Goal: Task Accomplishment & Management: Complete application form

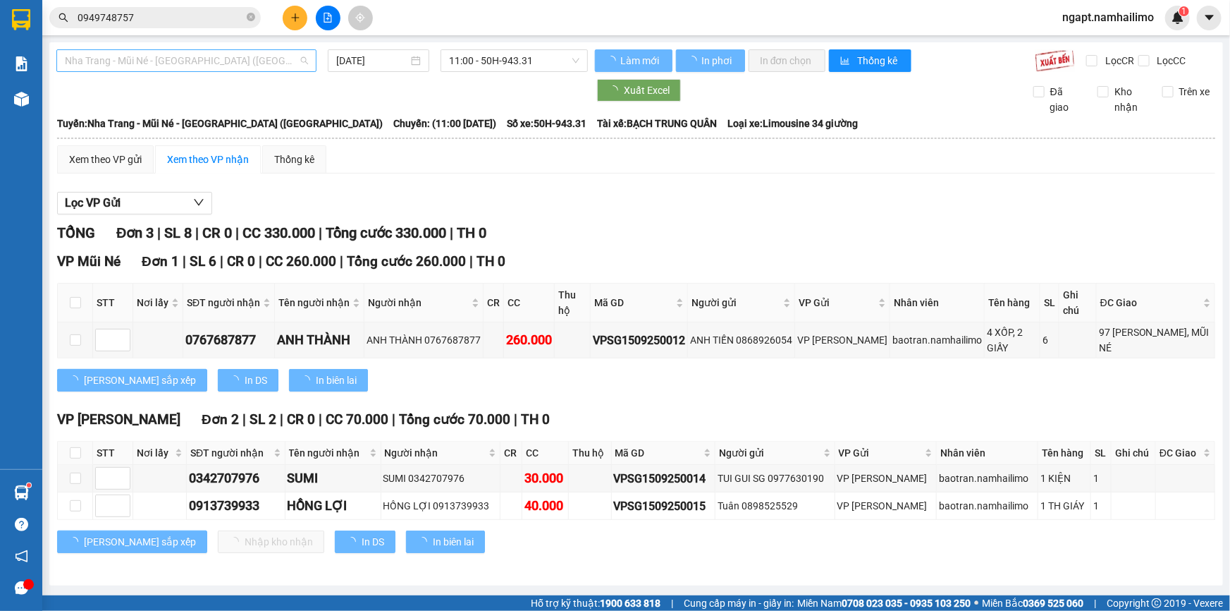
click at [288, 64] on span "Nha Trang - Mũi Né - [GEOGRAPHIC_DATA] ([GEOGRAPHIC_DATA])" at bounding box center [186, 60] width 243 height 21
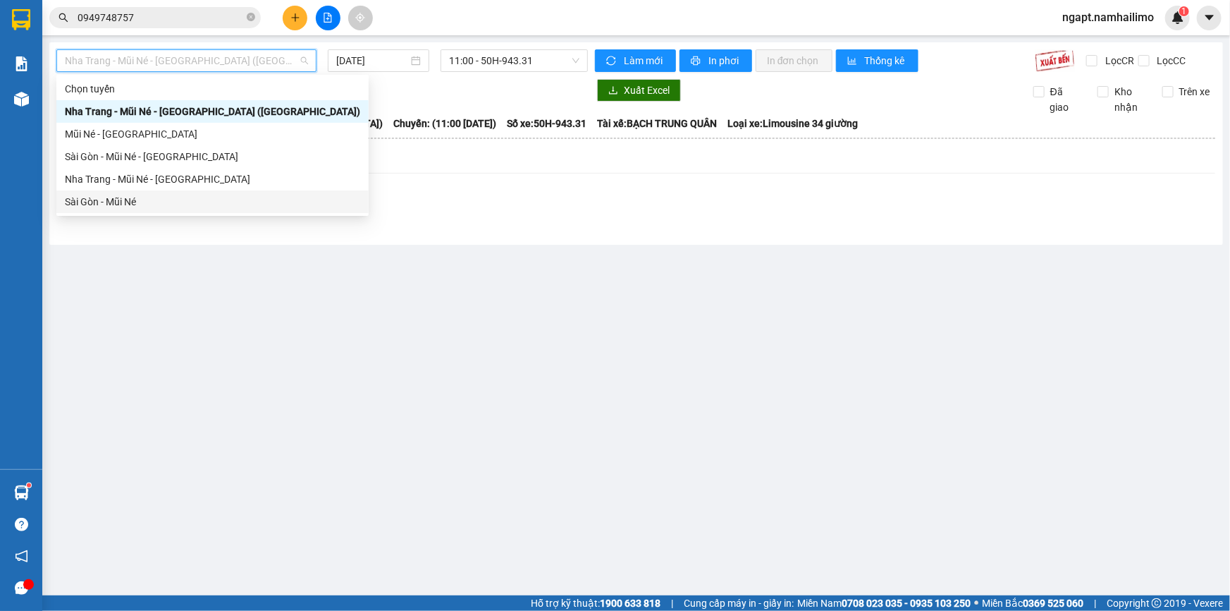
click at [121, 200] on div "Sài Gòn - Mũi Né" at bounding box center [212, 202] width 295 height 16
type input "[DATE]"
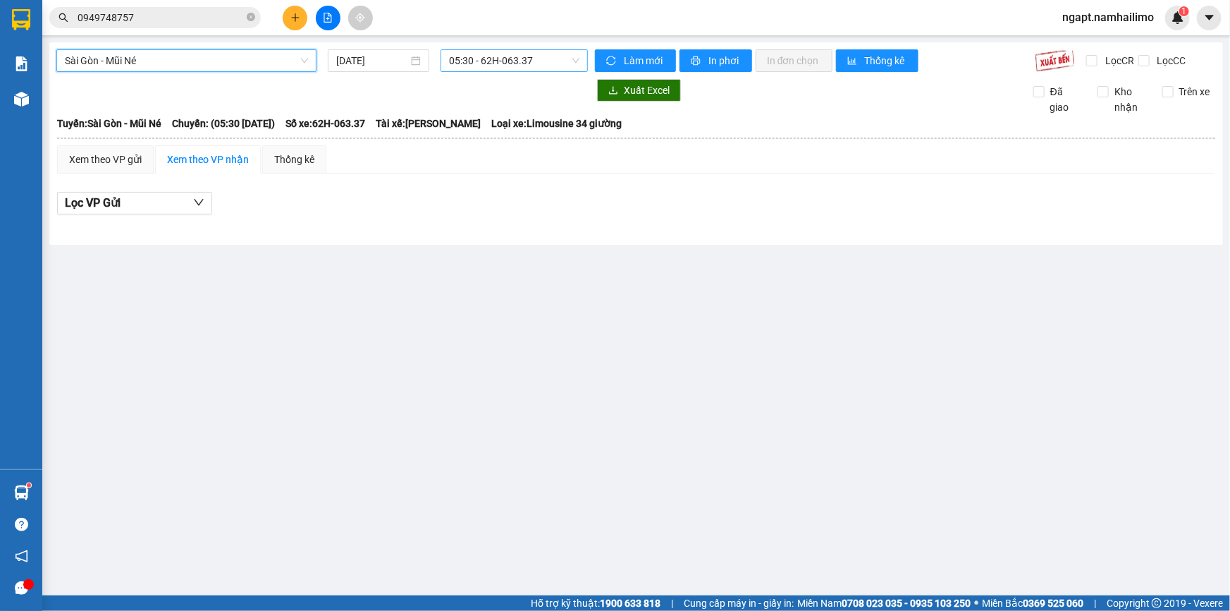
click at [539, 60] on span "05:30 - 62H-063.37" at bounding box center [514, 60] width 130 height 21
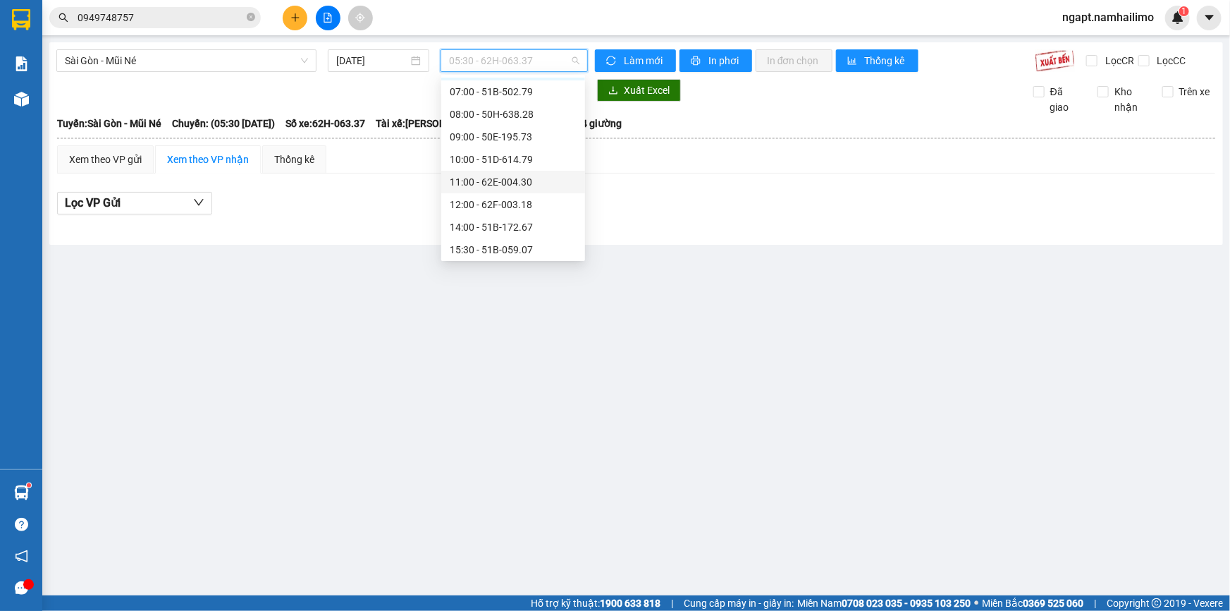
scroll to position [63, 0]
click at [506, 172] on div "12:00 - 62F-003.18" at bounding box center [513, 183] width 144 height 23
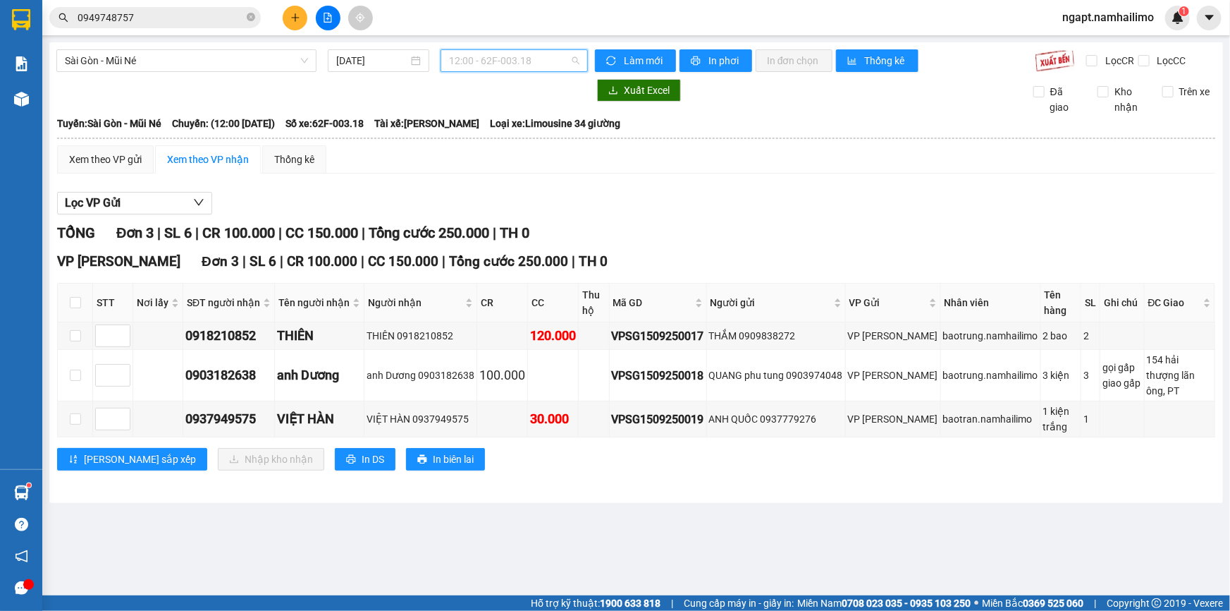
drag, startPoint x: 549, startPoint y: 71, endPoint x: 544, endPoint y: 59, distance: 13.6
click at [549, 70] on div "12:00 - 62F-003.18" at bounding box center [514, 60] width 147 height 23
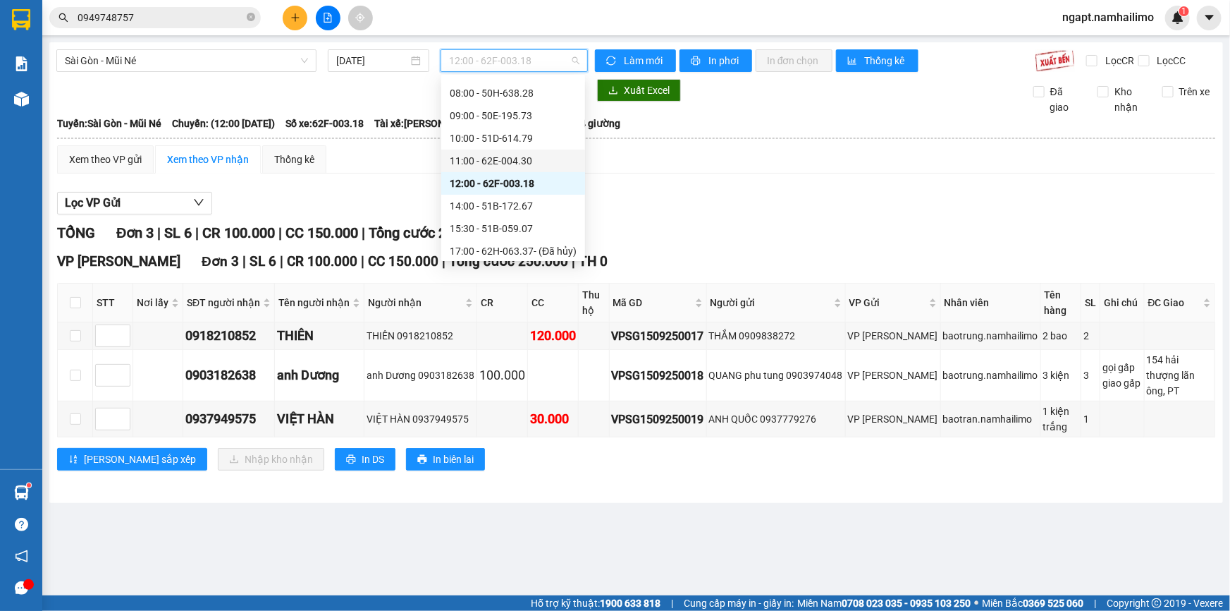
drag, startPoint x: 522, startPoint y: 161, endPoint x: 751, endPoint y: 354, distance: 299.2
click at [522, 162] on div "11:00 - 62E-004.30" at bounding box center [513, 161] width 127 height 16
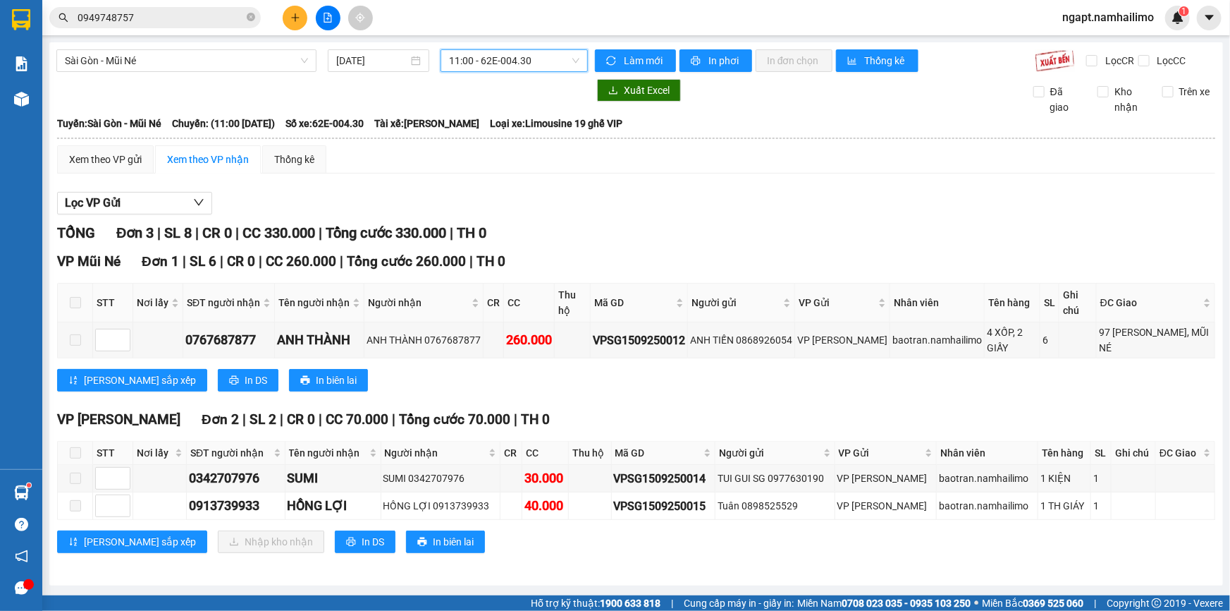
click at [530, 50] on div "[GEOGRAPHIC_DATA] - Mũi Né [DATE] 11:00 11:00 - 62E-004.30 Làm mới In phơi In đ…" at bounding box center [636, 313] width 1174 height 543
click at [530, 59] on span "11:00 - 62E-004.30" at bounding box center [514, 60] width 130 height 21
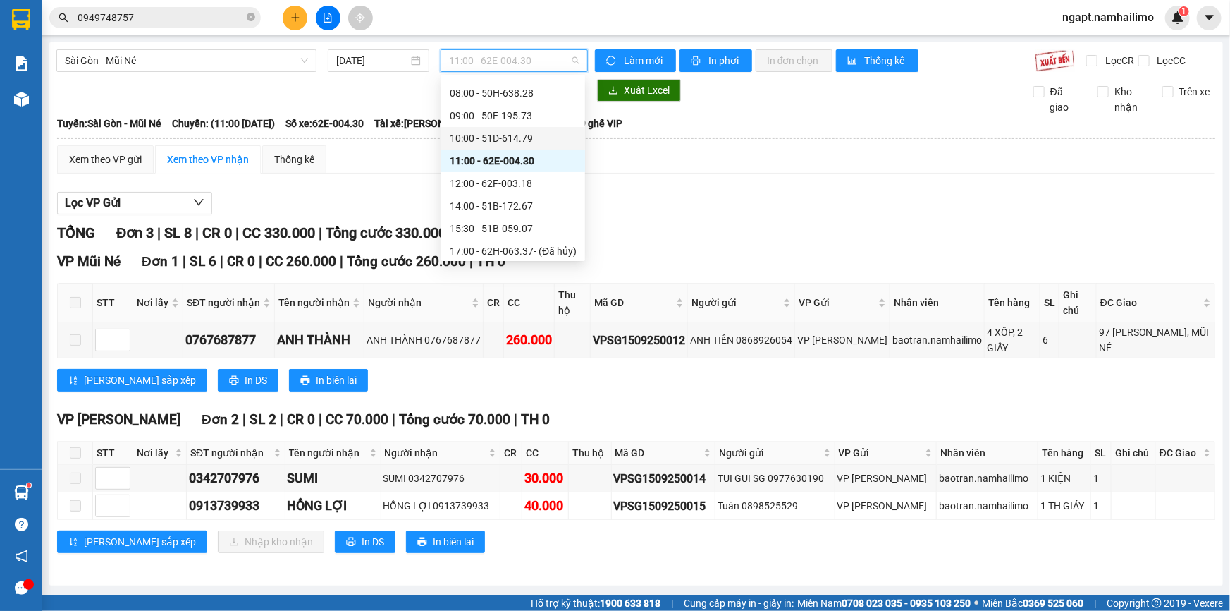
click at [509, 142] on div "10:00 - 51D-614.79" at bounding box center [513, 138] width 127 height 16
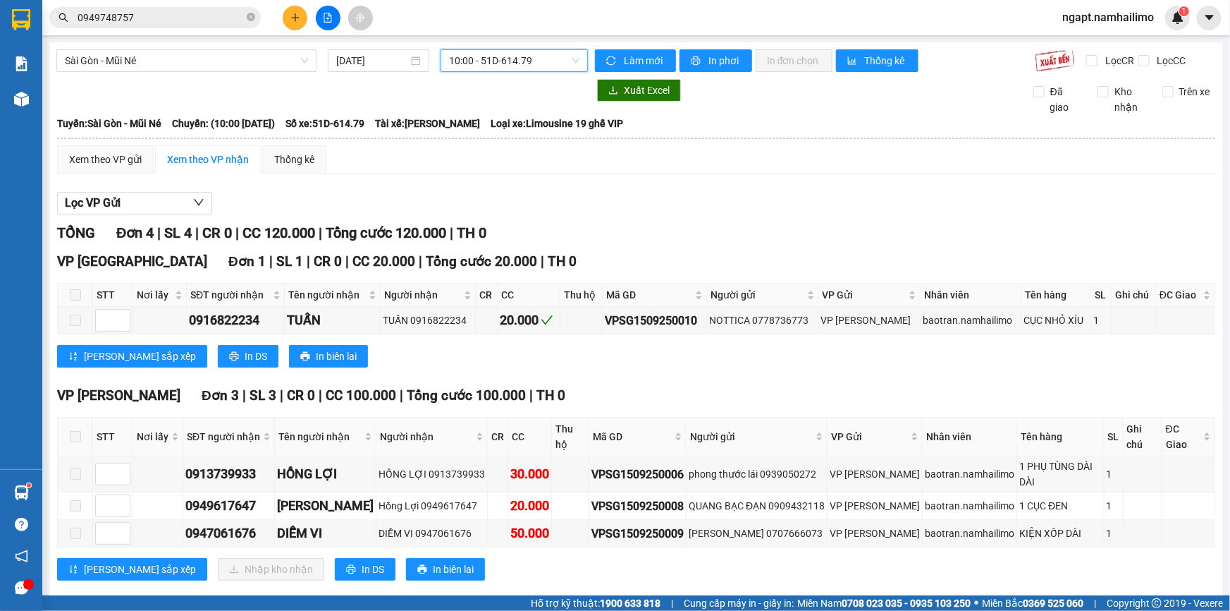
drag, startPoint x: 554, startPoint y: 56, endPoint x: 544, endPoint y: 73, distance: 19.6
click at [550, 63] on span "10:00 - 51D-614.79" at bounding box center [514, 60] width 130 height 21
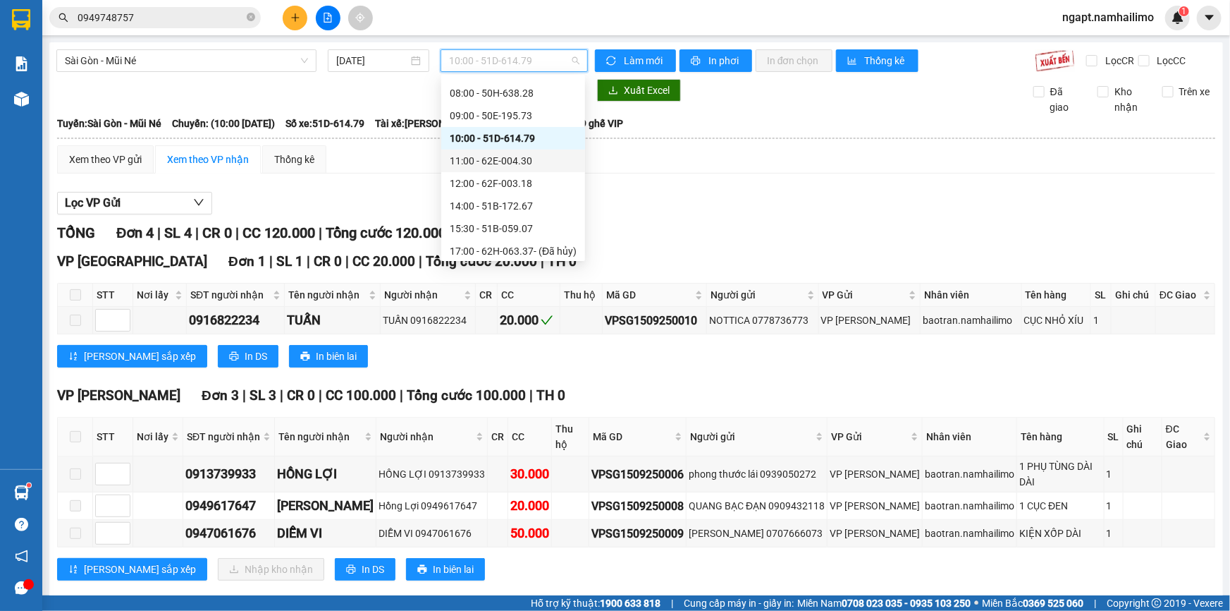
click at [524, 165] on div "11:00 - 62E-004.30" at bounding box center [513, 161] width 127 height 16
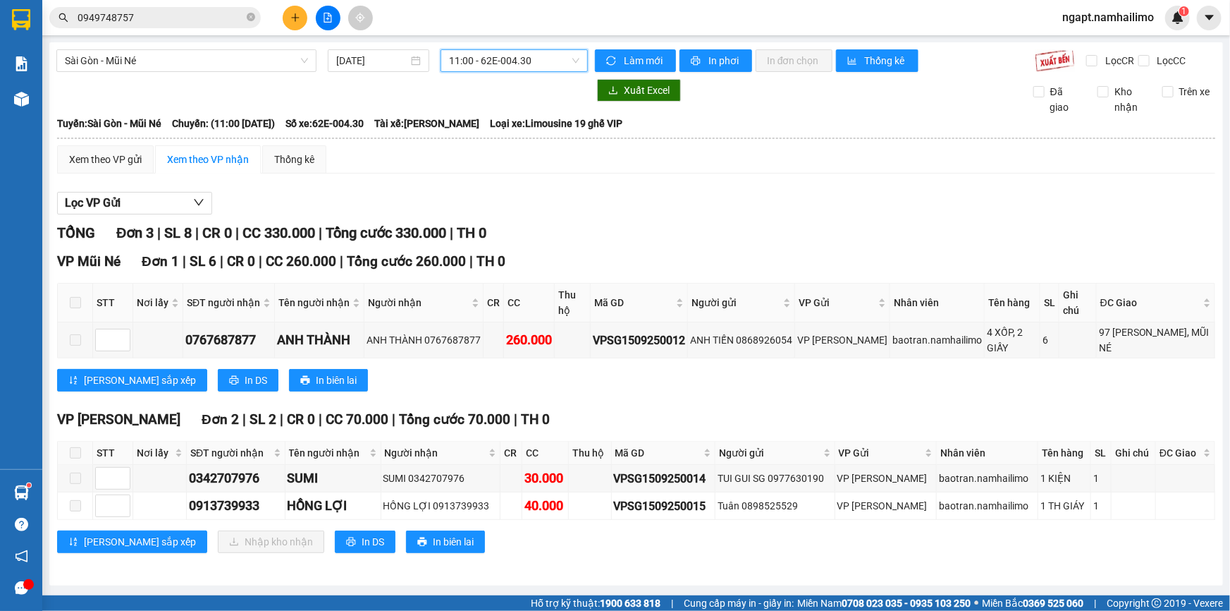
click at [544, 64] on span "11:00 - 62E-004.30" at bounding box center [514, 60] width 130 height 21
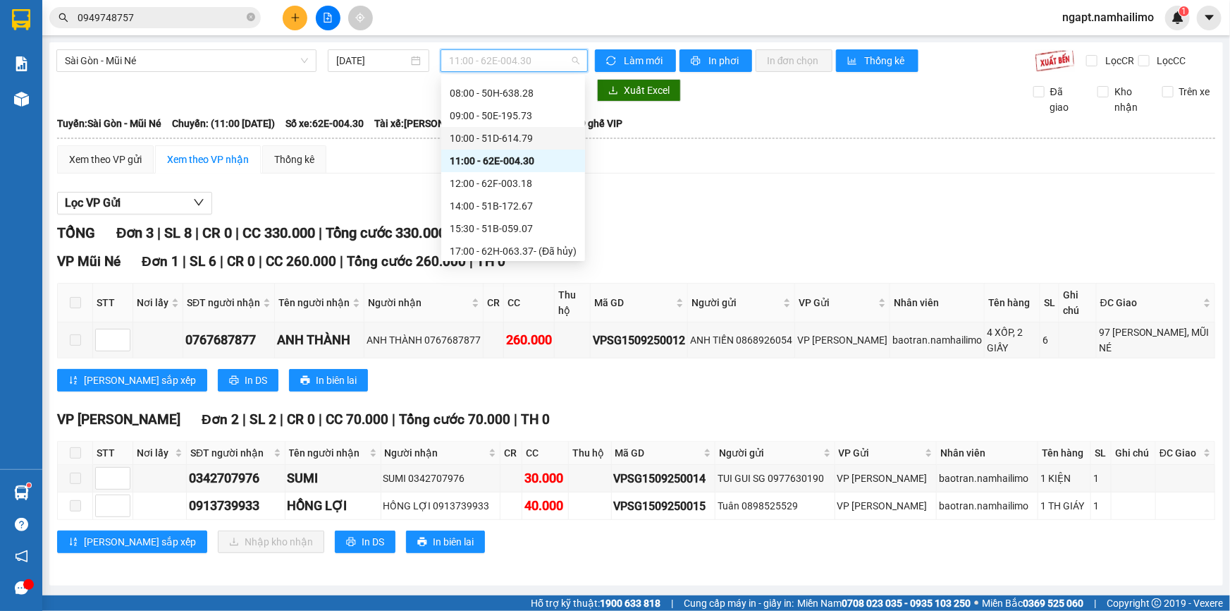
click at [533, 133] on div "10:00 - 51D-614.79" at bounding box center [513, 138] width 127 height 16
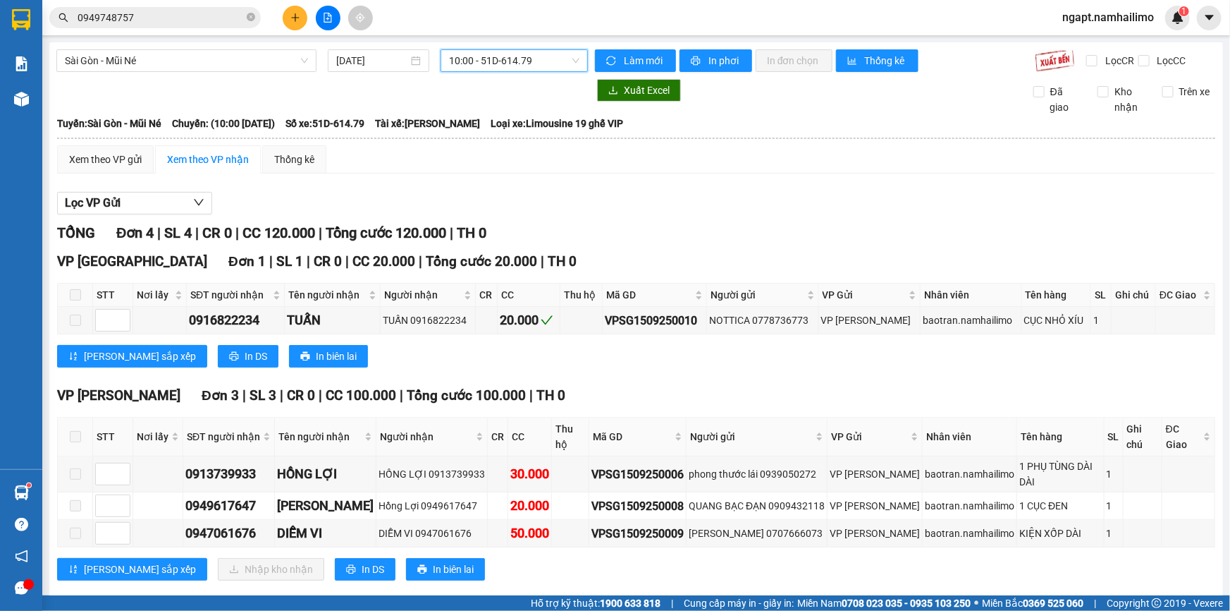
click at [546, 57] on span "10:00 - 51D-614.79" at bounding box center [514, 60] width 130 height 21
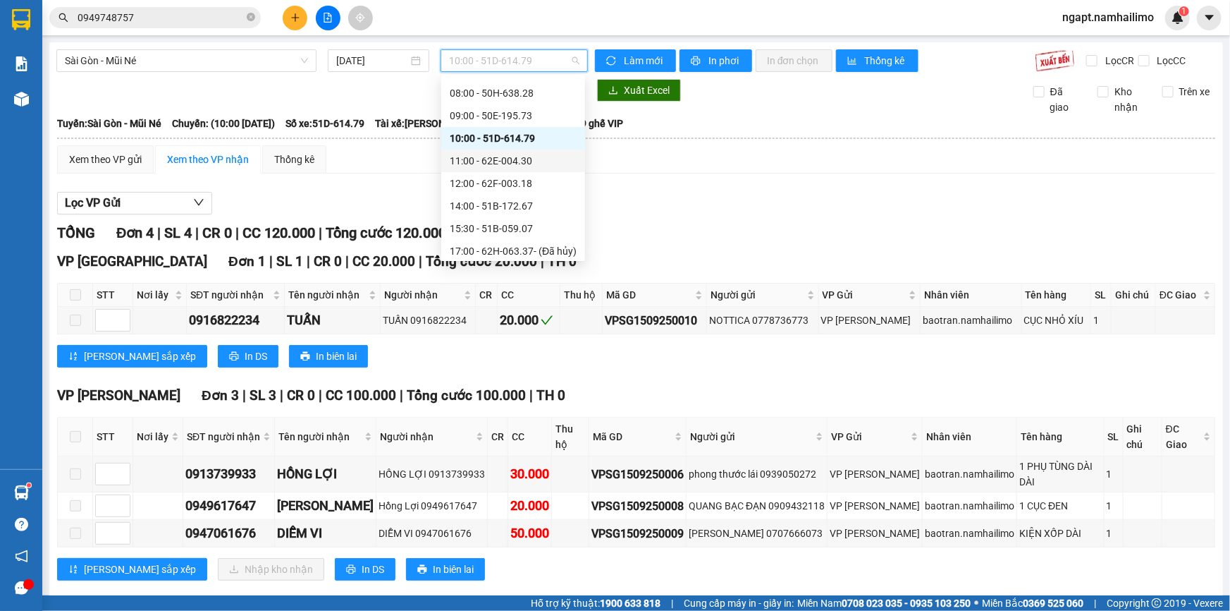
click at [503, 170] on div "11:00 - 62E-004.30" at bounding box center [513, 160] width 144 height 23
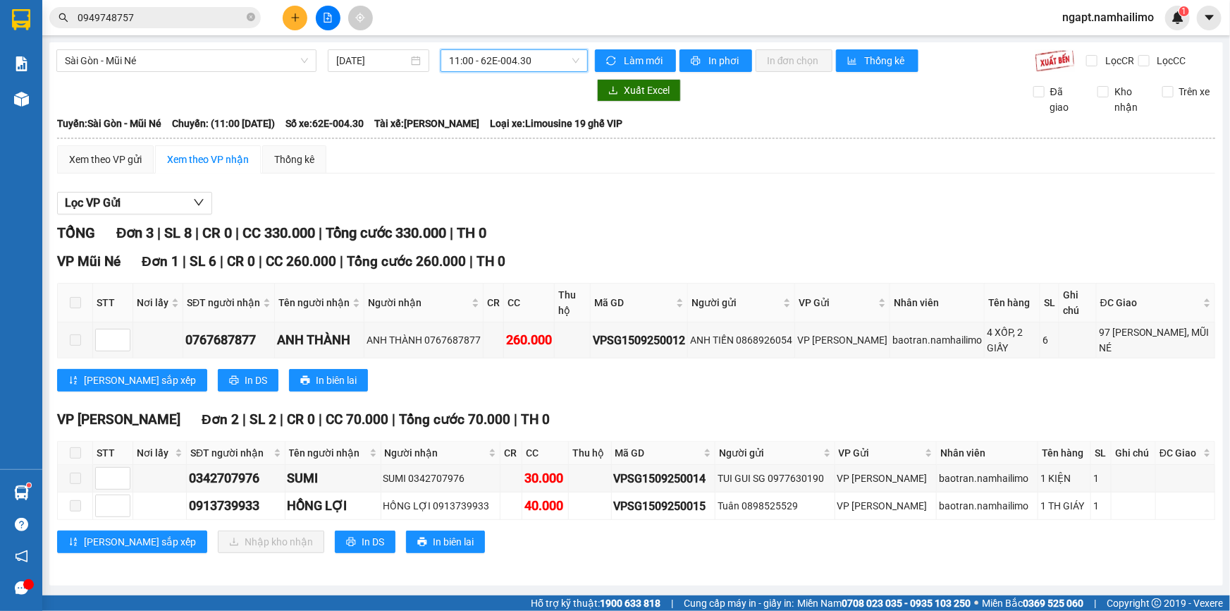
click at [550, 63] on span "11:00 - 62E-004.30" at bounding box center [514, 60] width 130 height 21
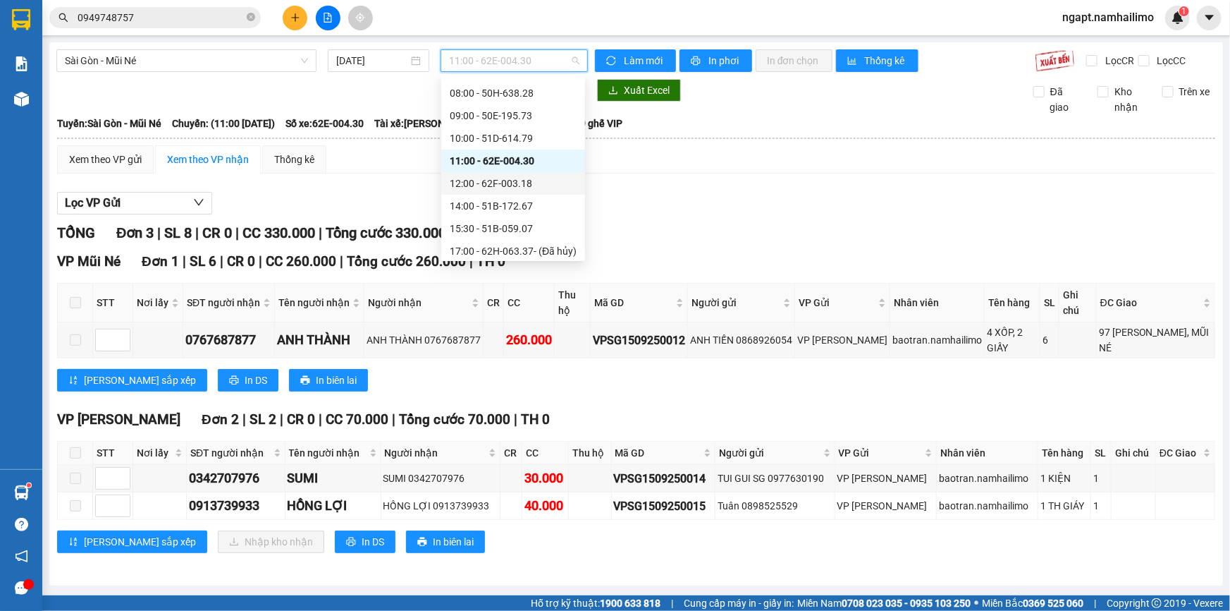
click at [525, 184] on div "12:00 - 62F-003.18" at bounding box center [513, 184] width 127 height 16
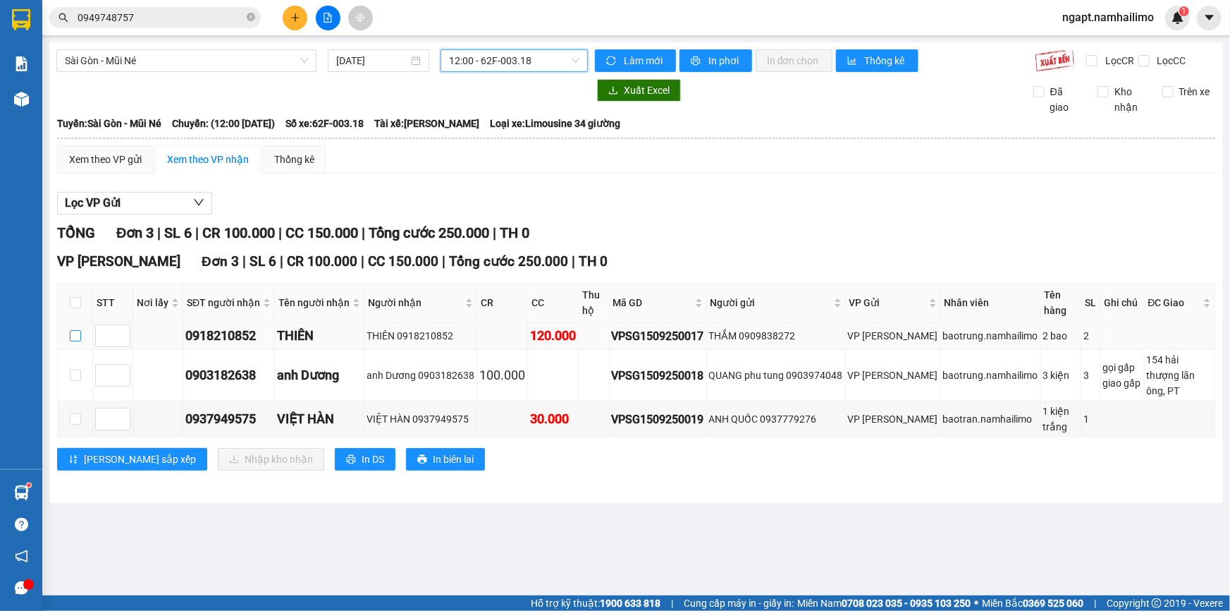
click at [77, 336] on input "checkbox" at bounding box center [75, 335] width 11 height 11
checkbox input "true"
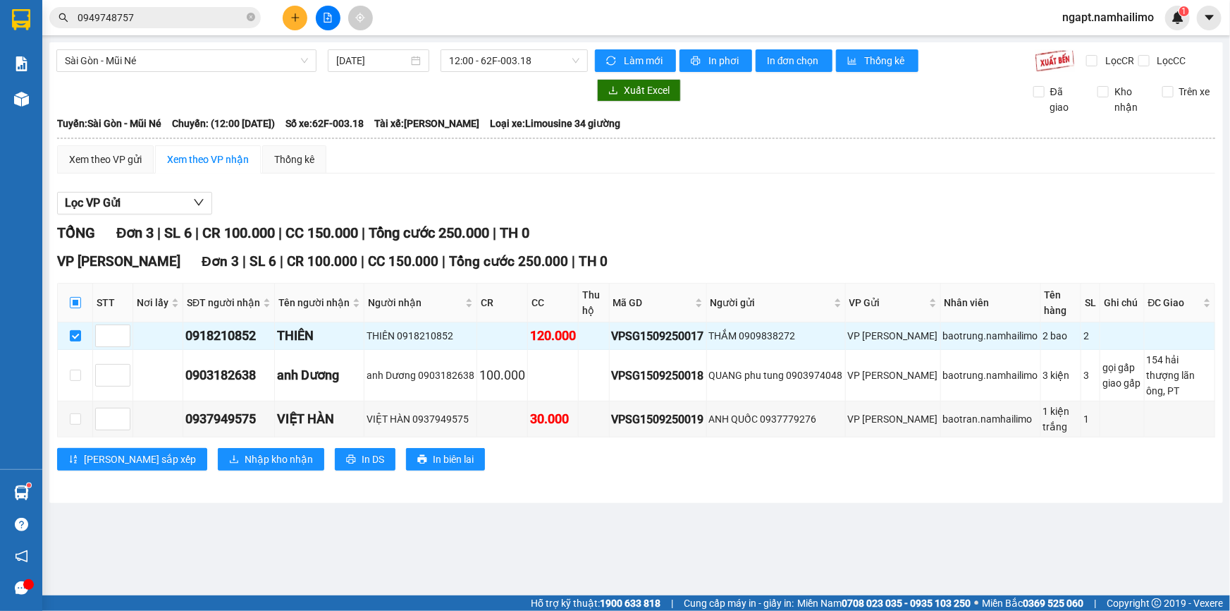
click at [78, 304] on input "checkbox" at bounding box center [75, 302] width 11 height 11
checkbox input "true"
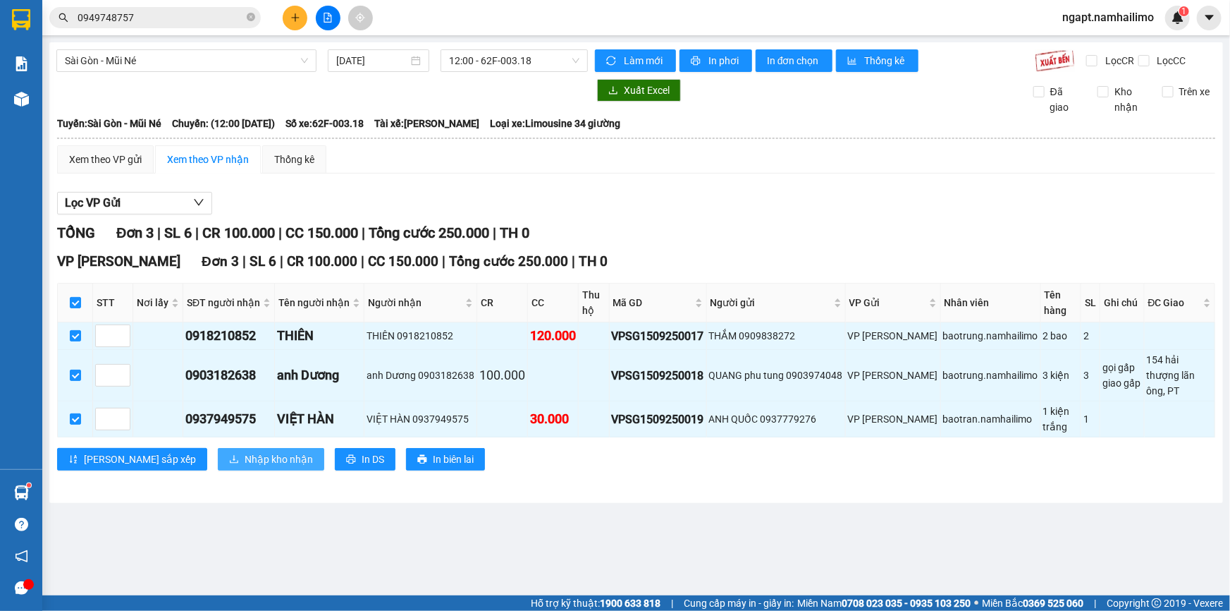
click at [245, 451] on span "Nhập kho nhận" at bounding box center [279, 459] width 68 height 16
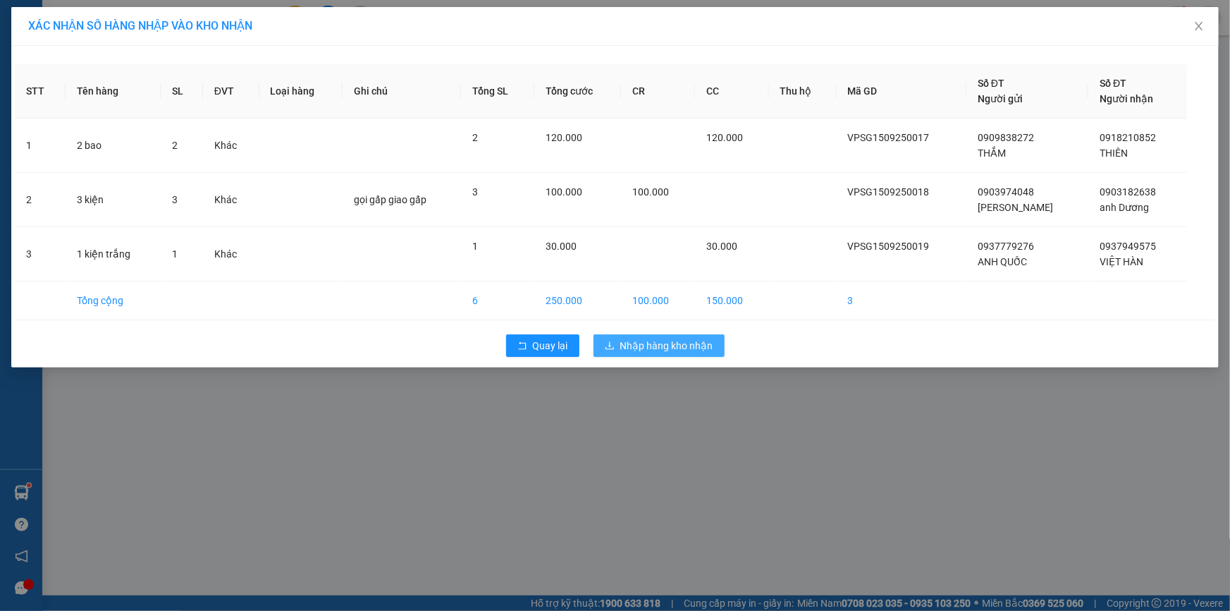
click at [674, 348] on span "Nhập hàng kho nhận" at bounding box center [666, 346] width 93 height 16
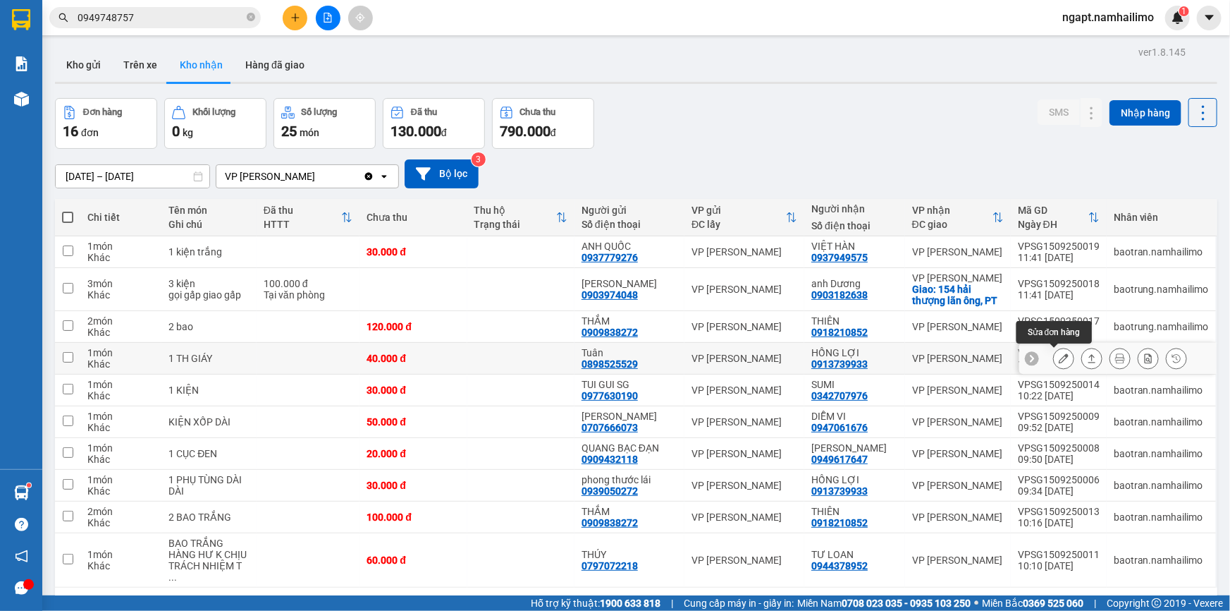
click at [1059, 356] on icon at bounding box center [1064, 358] width 10 height 10
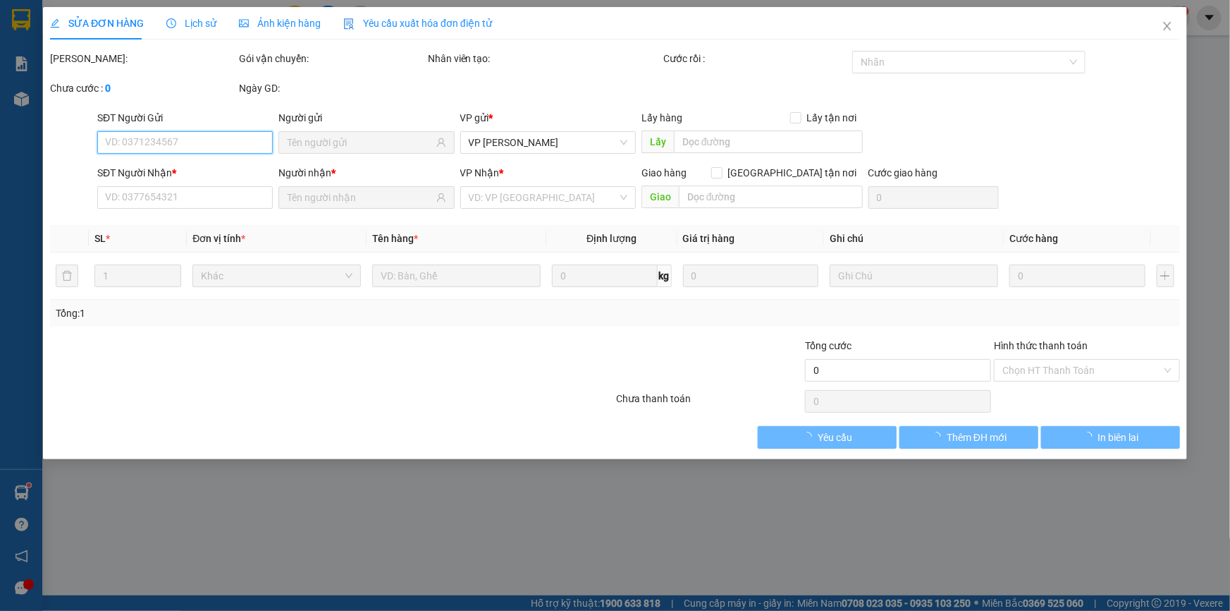
type input "0898525529"
type input "Tuân"
type input "0913739933"
type input "HỒNG LỢI"
type input "40.000"
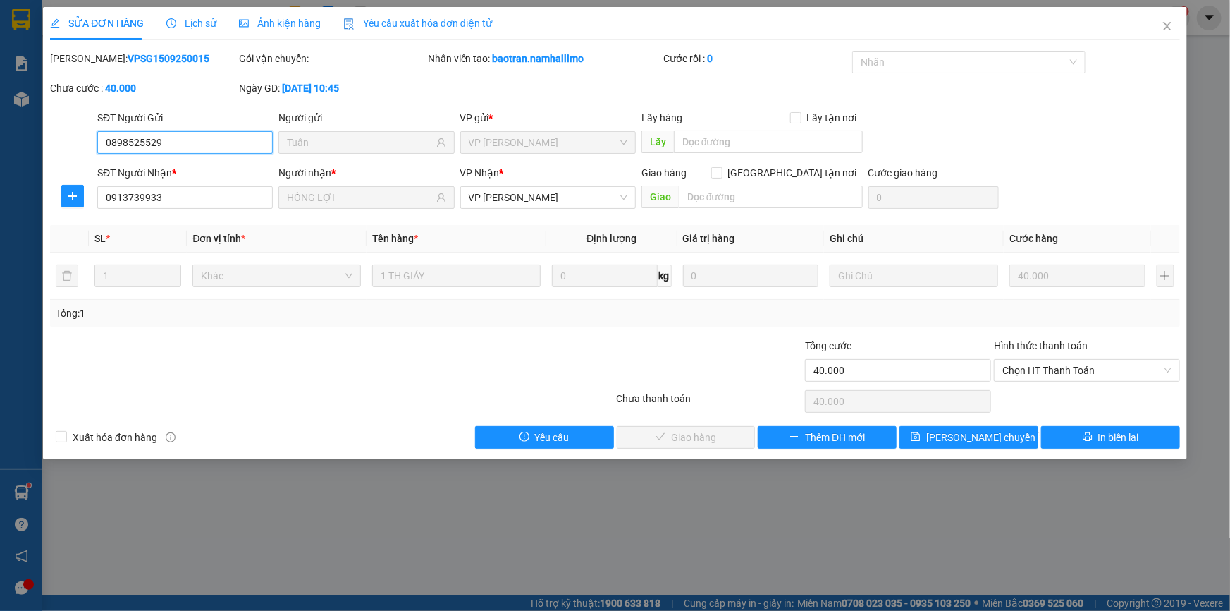
drag, startPoint x: 1034, startPoint y: 369, endPoint x: 1029, endPoint y: 382, distance: 13.6
click at [1034, 369] on span "Chọn HT Thanh Toán" at bounding box center [1087, 370] width 169 height 21
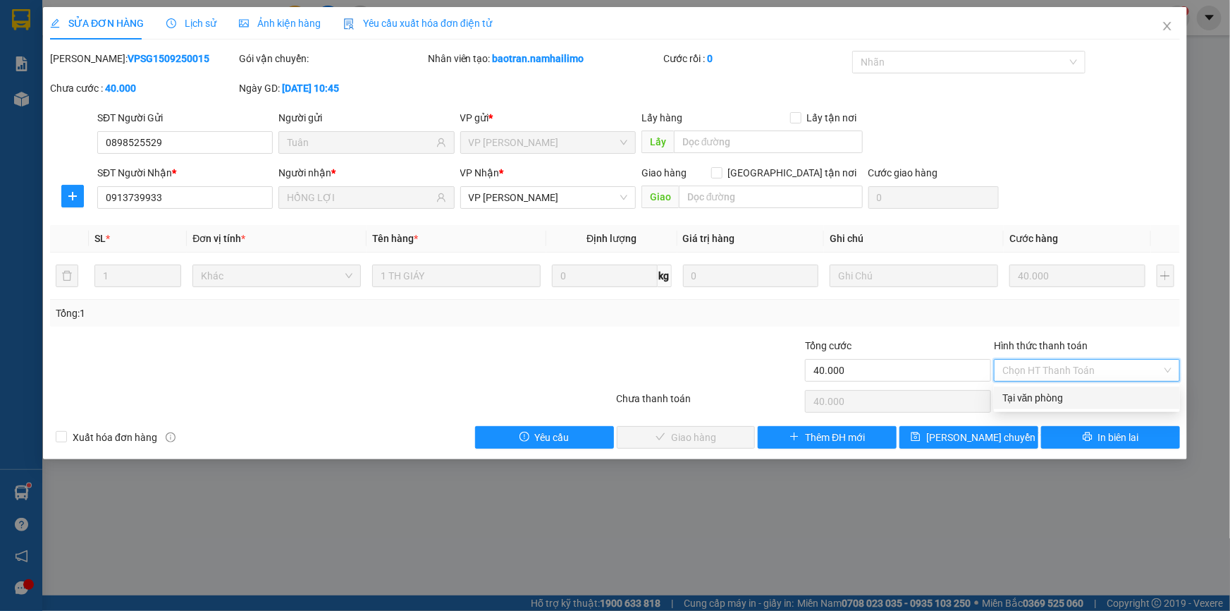
drag, startPoint x: 1029, startPoint y: 395, endPoint x: 800, endPoint y: 424, distance: 231.7
click at [1025, 395] on div "Tại văn phòng" at bounding box center [1087, 398] width 169 height 16
type input "0"
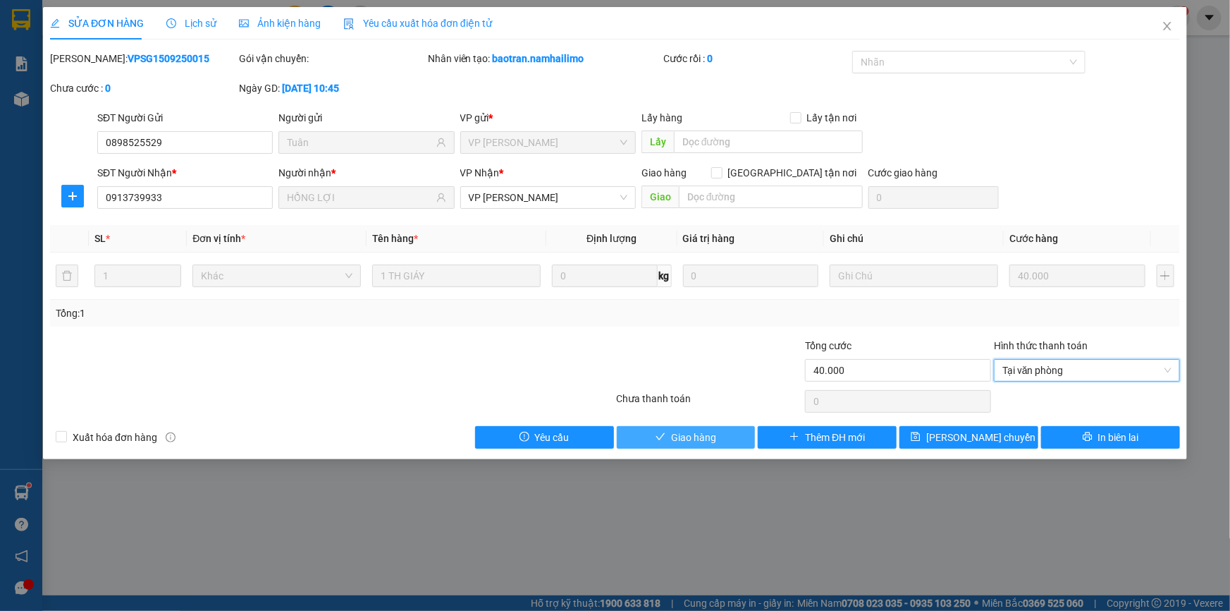
drag, startPoint x: 736, startPoint y: 439, endPoint x: 766, endPoint y: 434, distance: 30.0
click at [736, 438] on button "Giao hàng" at bounding box center [686, 437] width 139 height 23
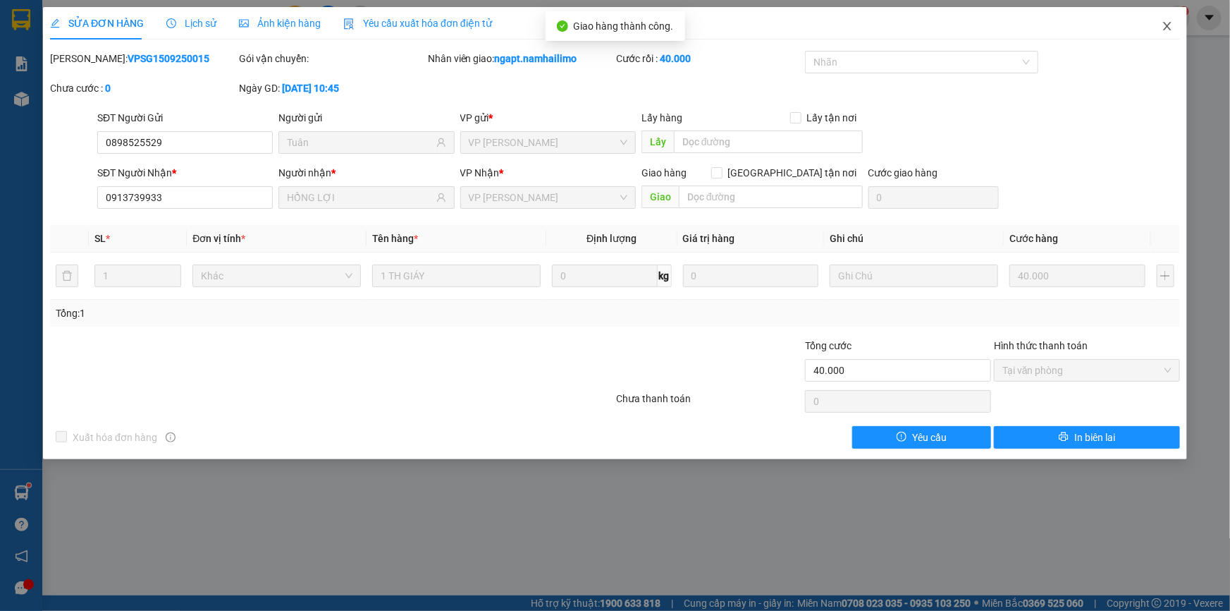
click at [1163, 27] on icon "close" at bounding box center [1167, 25] width 11 height 11
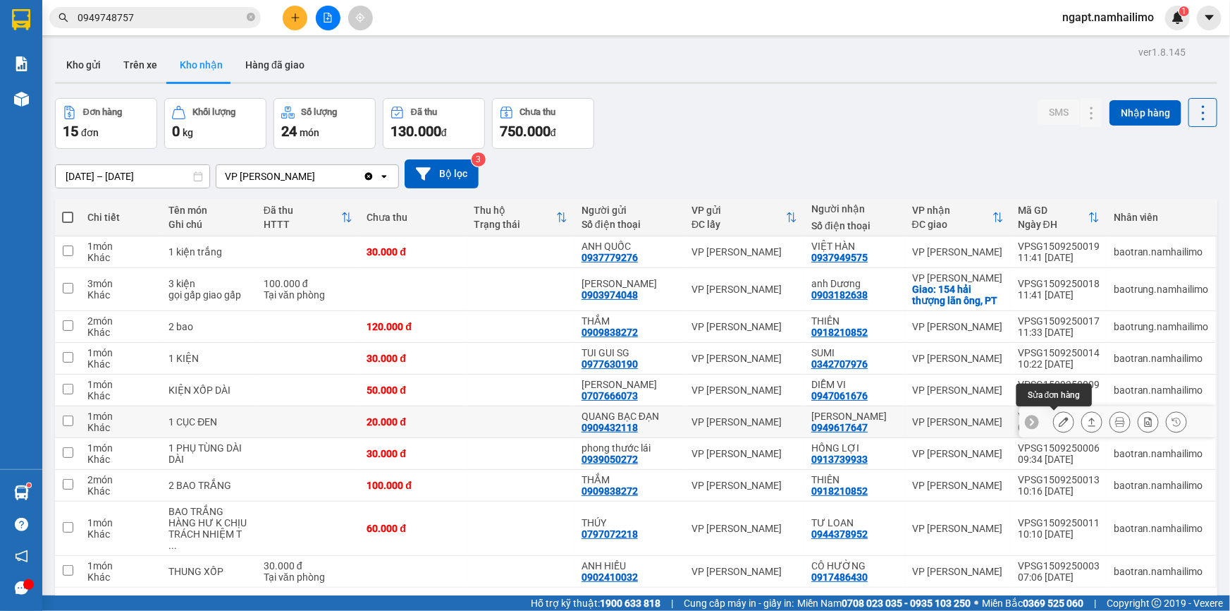
click at [1059, 423] on icon at bounding box center [1064, 422] width 10 height 10
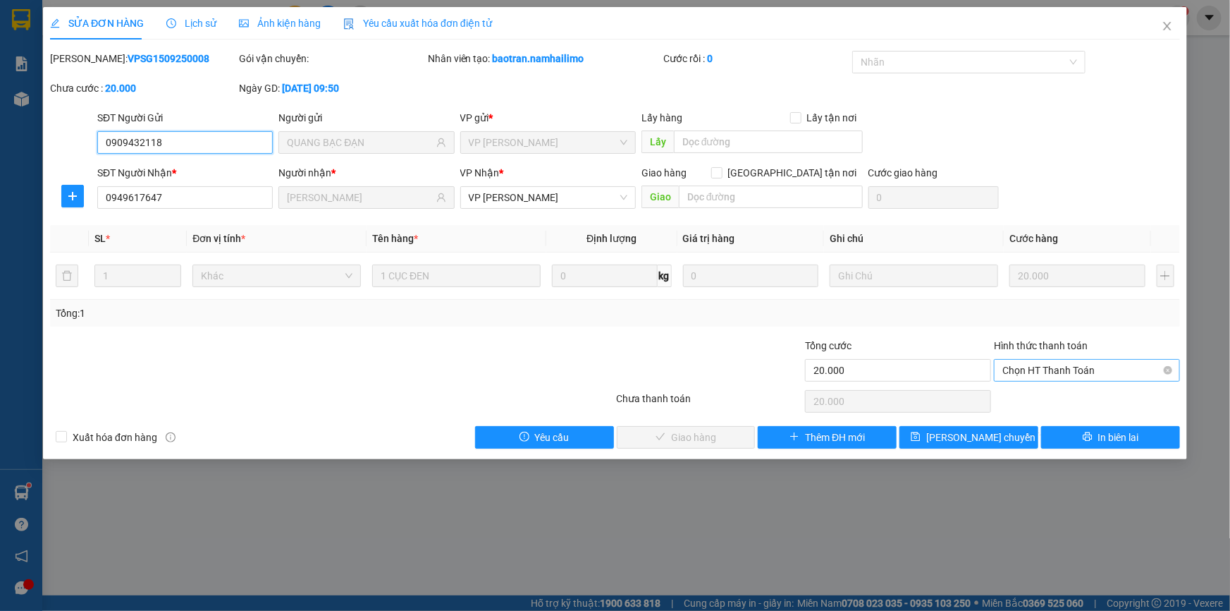
click at [1080, 374] on span "Chọn HT Thanh Toán" at bounding box center [1087, 370] width 169 height 21
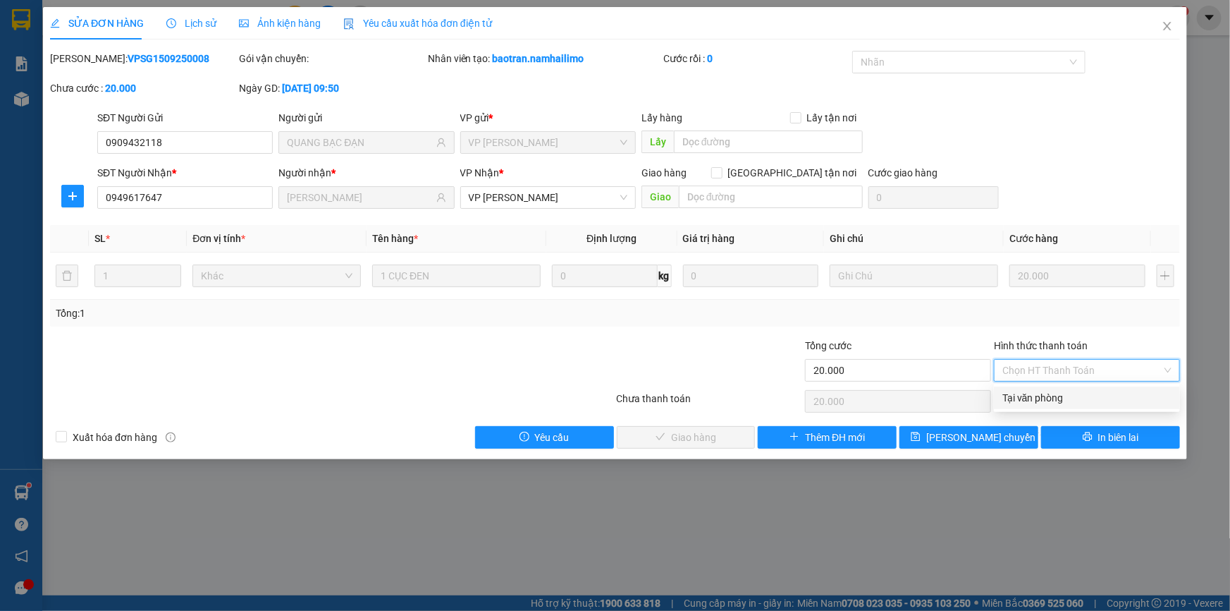
drag, startPoint x: 1073, startPoint y: 404, endPoint x: 931, endPoint y: 413, distance: 142.0
click at [1072, 401] on div "Tại văn phòng" at bounding box center [1087, 398] width 169 height 16
type input "0"
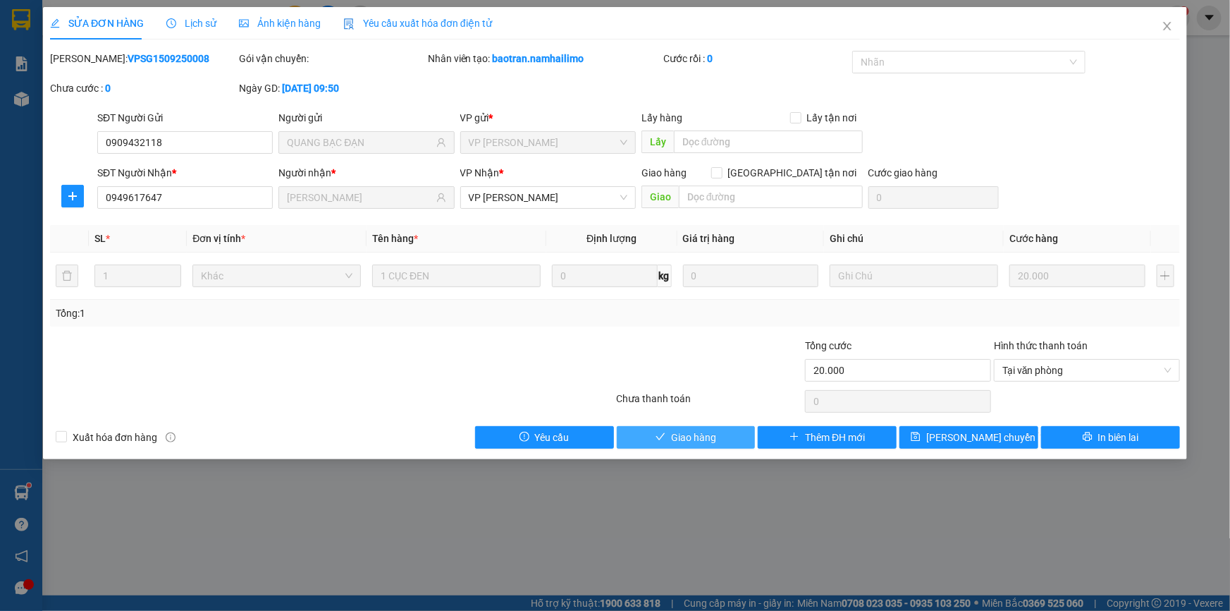
click at [716, 434] on span "Giao hàng" at bounding box center [693, 437] width 45 height 16
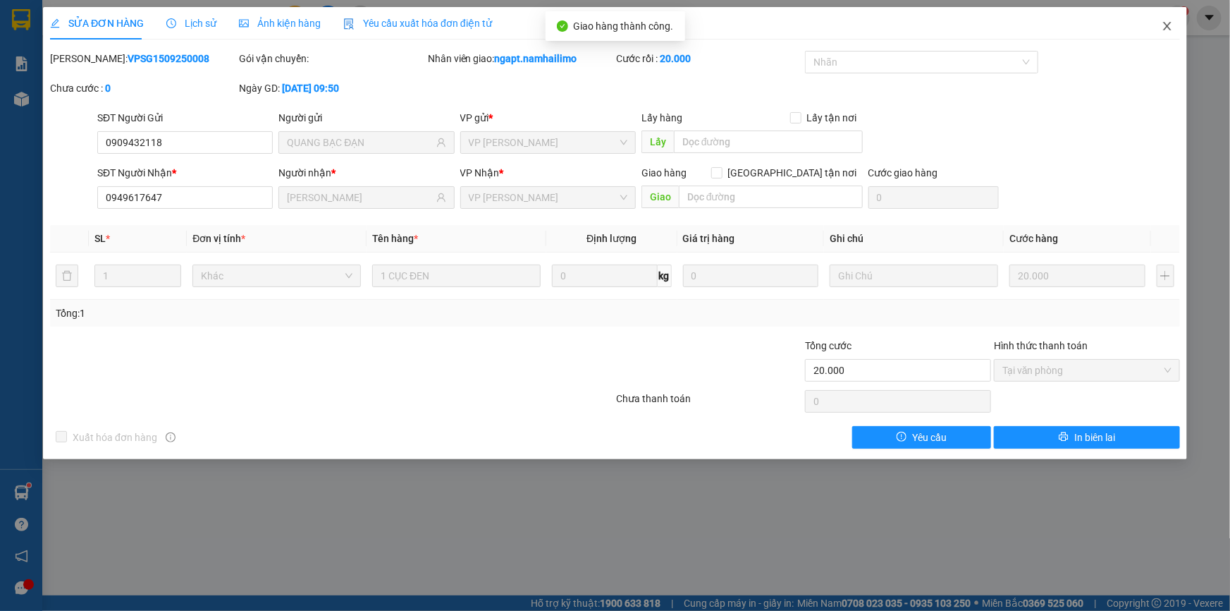
click at [1168, 30] on icon "close" at bounding box center [1167, 25] width 11 height 11
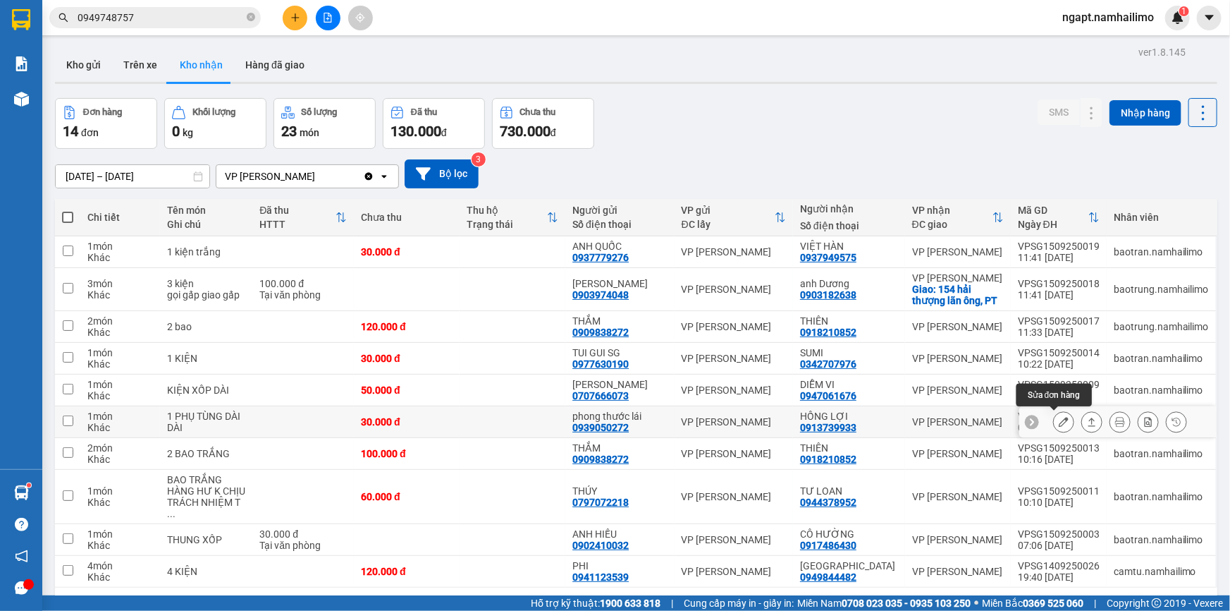
click at [1059, 424] on icon at bounding box center [1064, 422] width 10 height 10
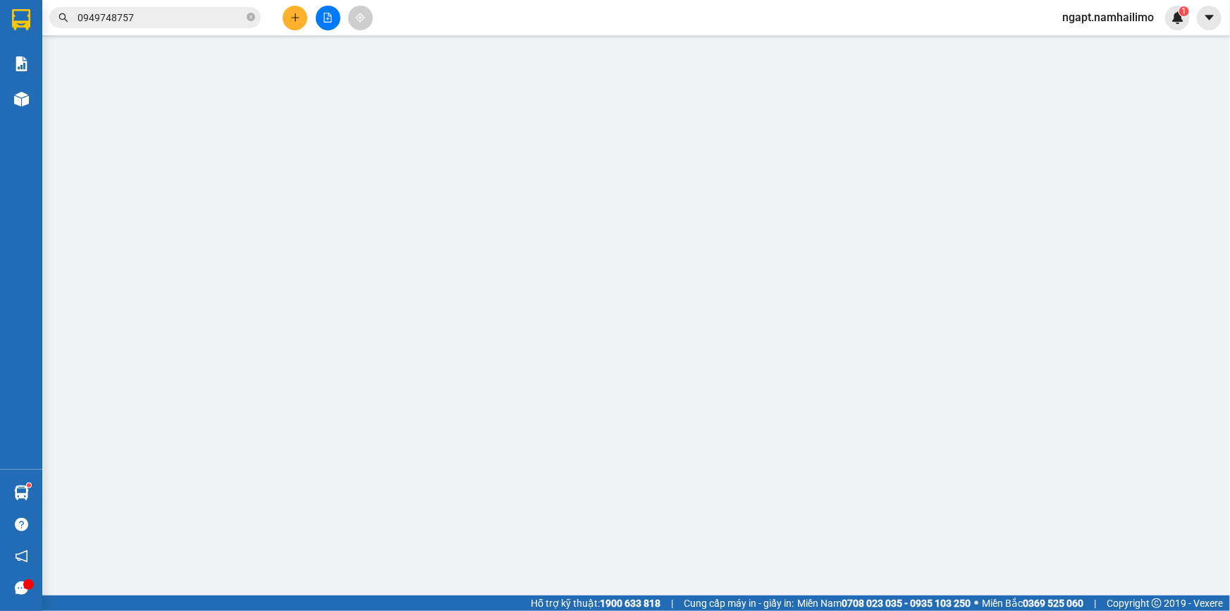
type input "0939050272"
type input "phong thước lái"
type input "0913739933"
type input "HỒNG LỢI"
type input "30.000"
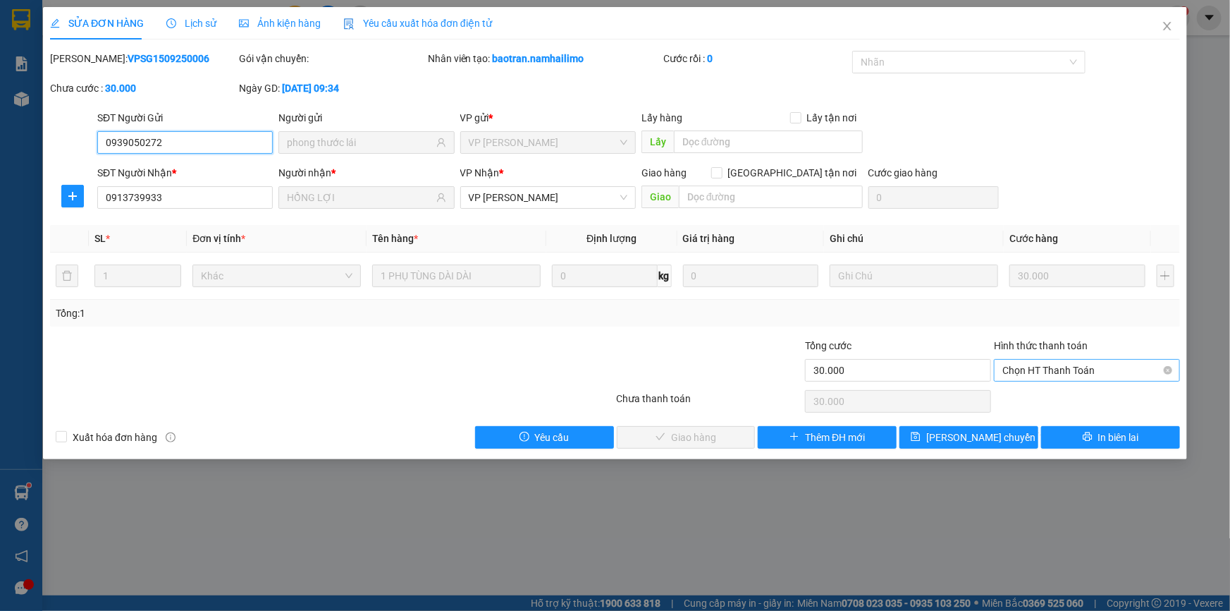
click at [1050, 374] on span "Chọn HT Thanh Toán" at bounding box center [1087, 370] width 169 height 21
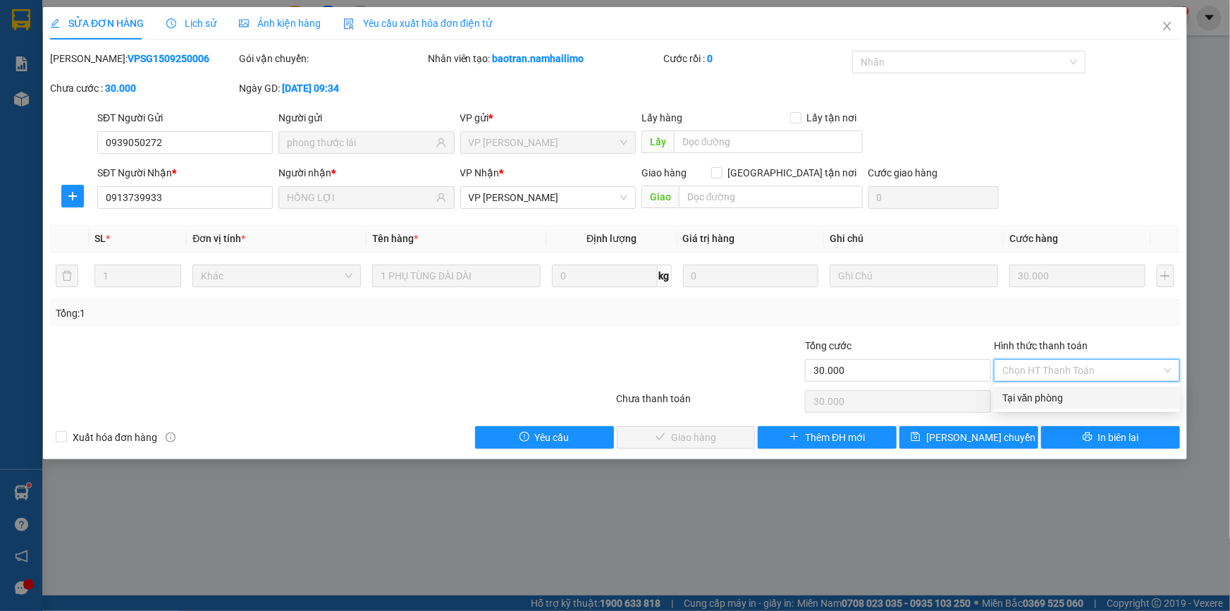
drag, startPoint x: 1046, startPoint y: 395, endPoint x: 786, endPoint y: 393, distance: 260.2
click at [1046, 395] on div "Tại văn phòng" at bounding box center [1087, 398] width 169 height 16
type input "0"
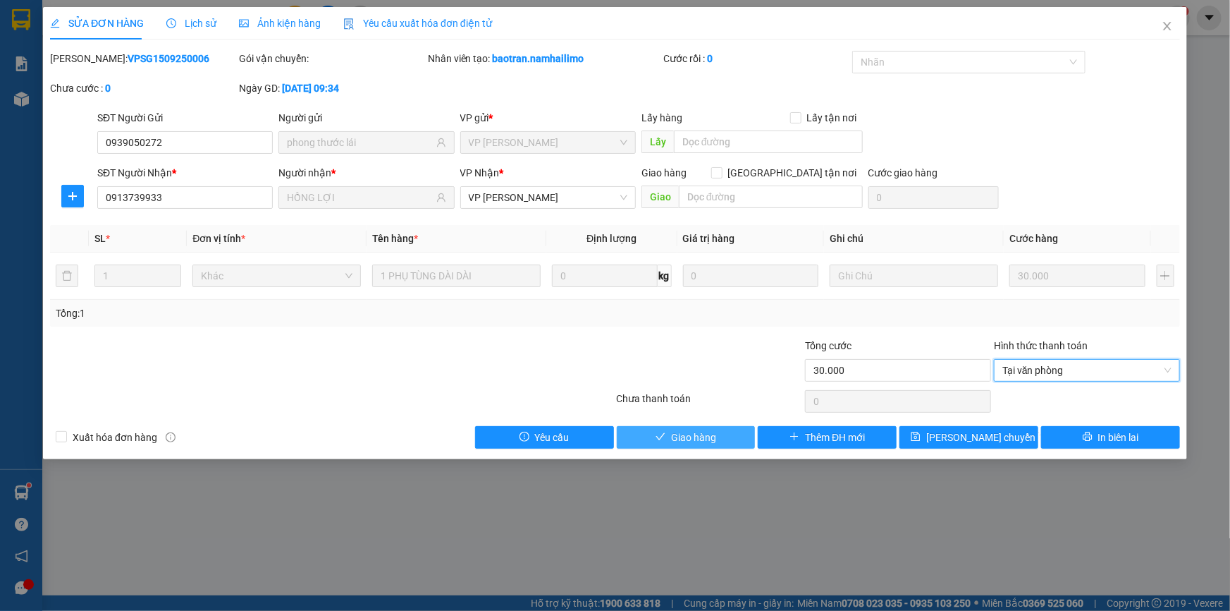
click at [740, 437] on button "Giao hàng" at bounding box center [686, 437] width 139 height 23
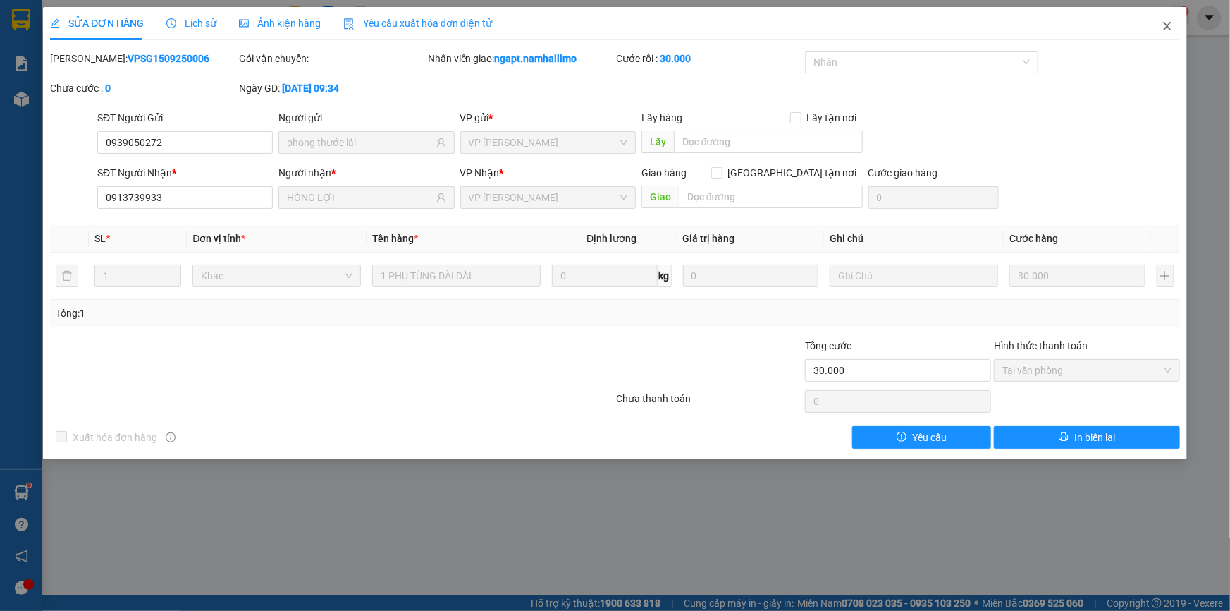
click at [1163, 27] on icon "close" at bounding box center [1167, 25] width 11 height 11
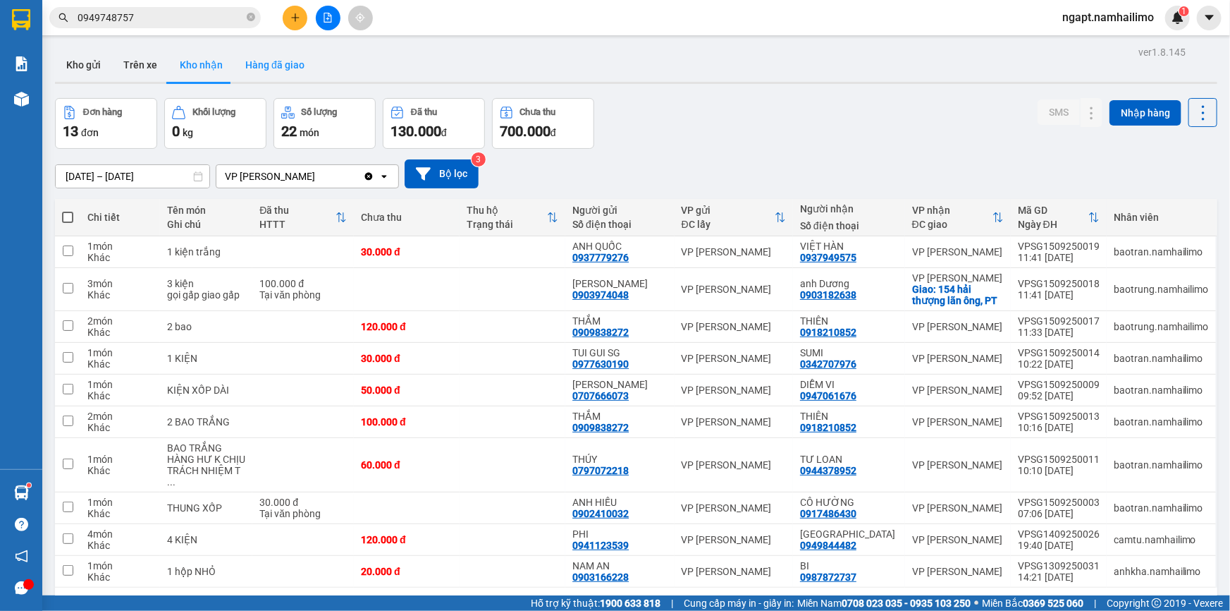
click at [278, 70] on button "Hàng đã giao" at bounding box center [275, 65] width 82 height 34
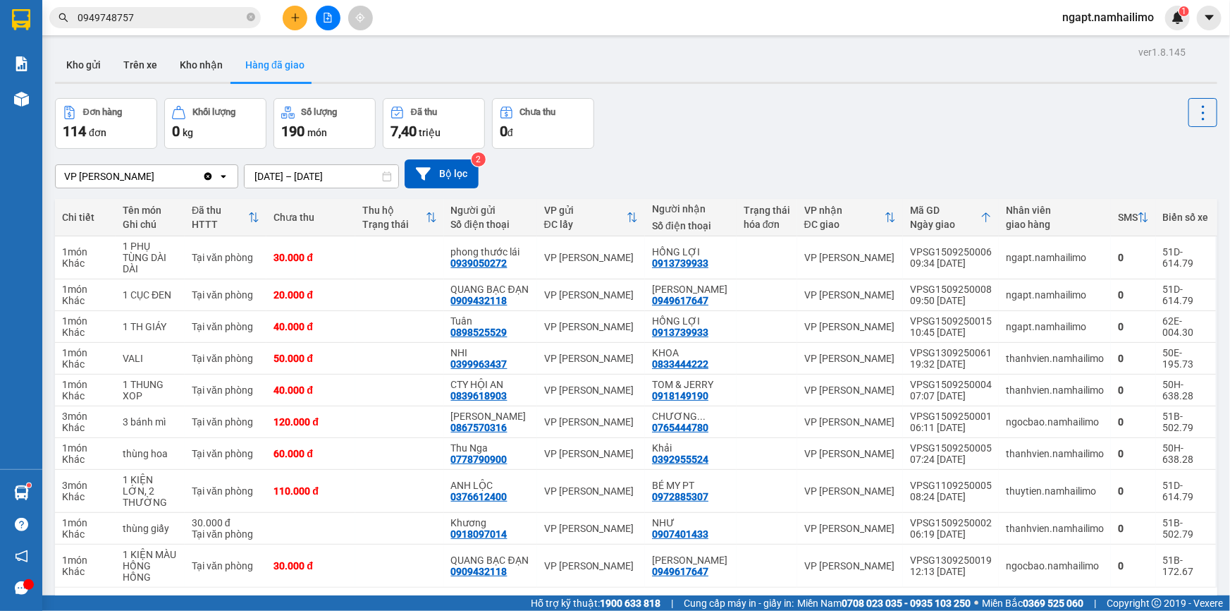
drag, startPoint x: 197, startPoint y: 66, endPoint x: 259, endPoint y: 84, distance: 64.0
click at [201, 63] on button "Kho nhận" at bounding box center [202, 65] width 66 height 34
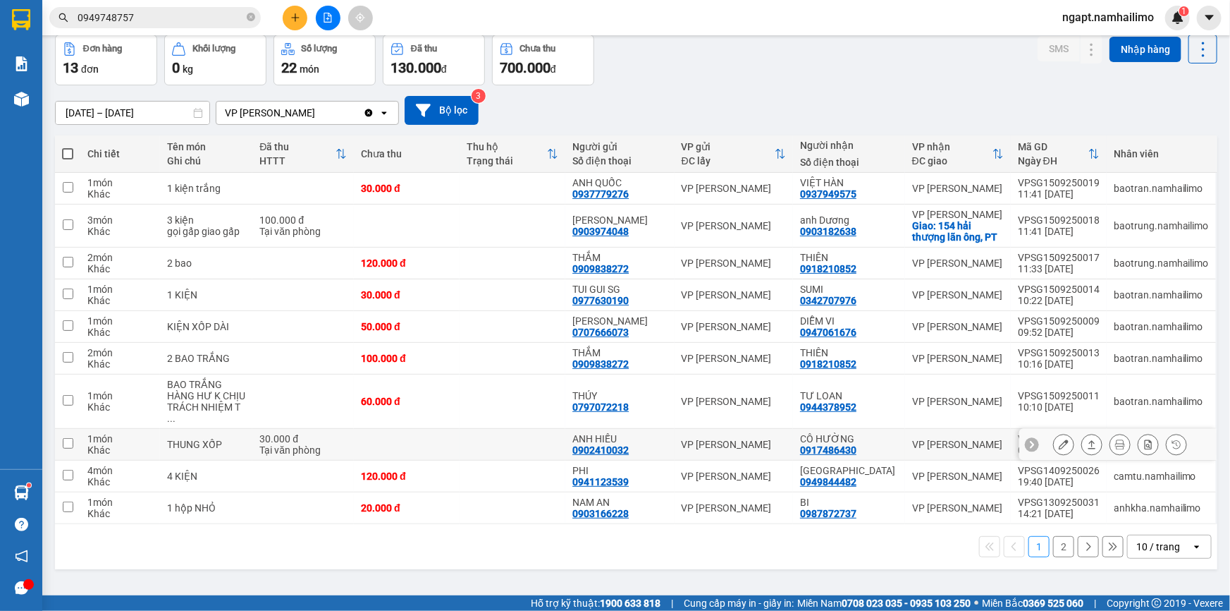
scroll to position [64, 0]
click at [1059, 439] on icon at bounding box center [1064, 444] width 10 height 10
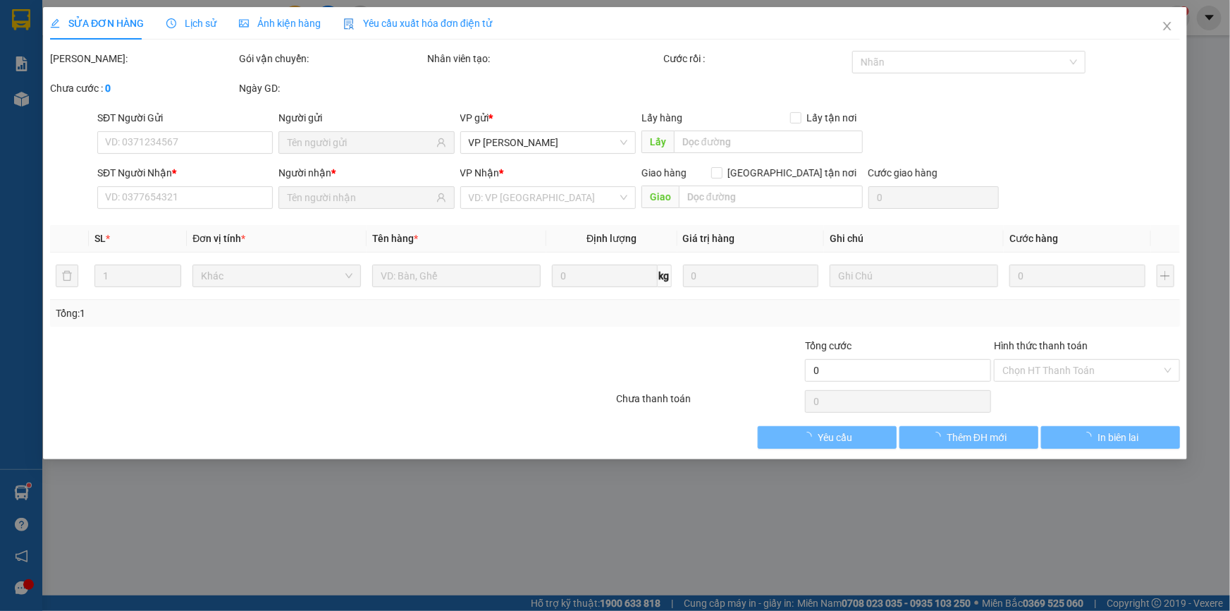
type input "0902410032"
type input "ANH HIẾU"
type input "0917486430"
type input "CÔ HƯỜNG"
type input "30.000"
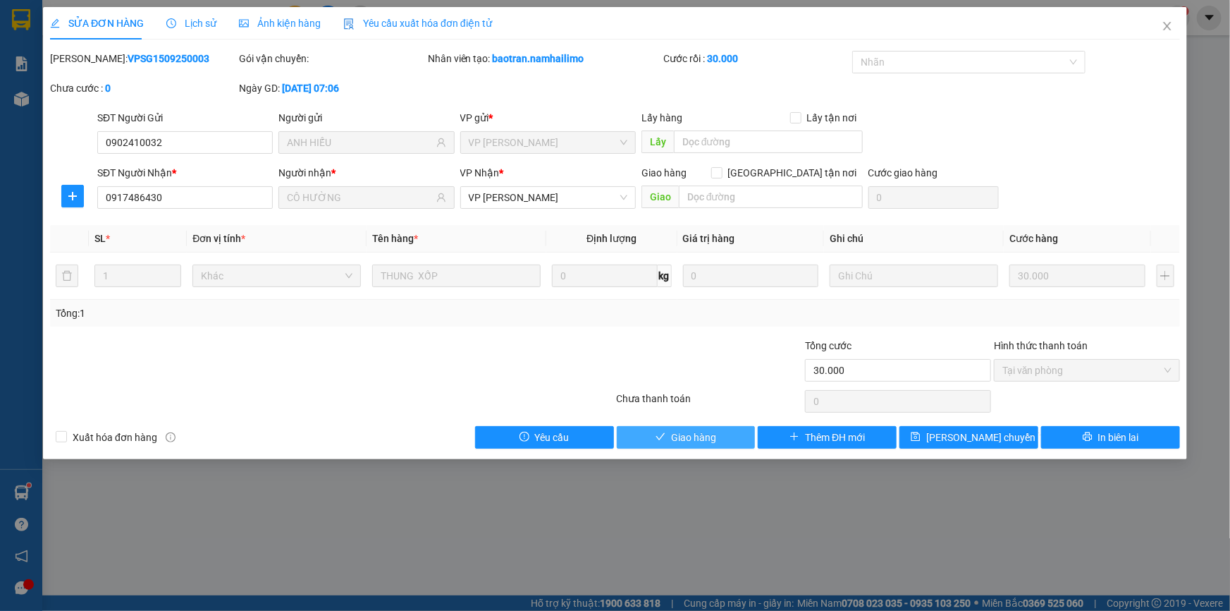
click at [724, 447] on div "SỬA ĐƠN HÀNG Lịch sử Ảnh kiện hàng Yêu cầu xuất hóa đơn điện tử Total Paid Fee …" at bounding box center [615, 233] width 1144 height 452
click at [728, 442] on button "Giao hàng" at bounding box center [686, 437] width 139 height 23
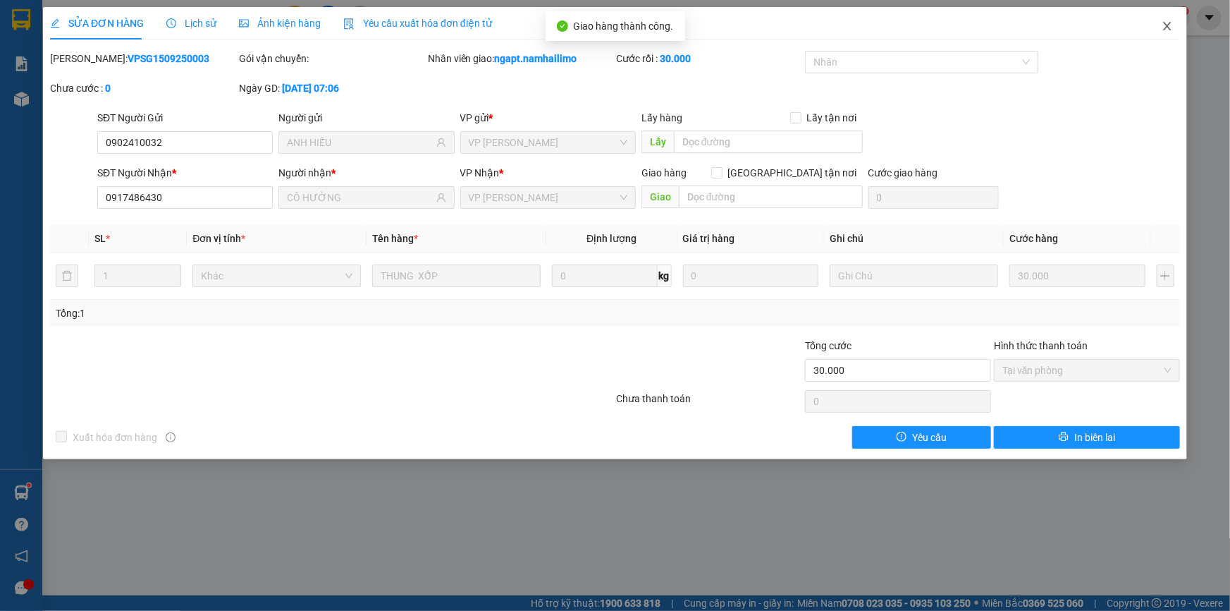
click at [1170, 29] on icon "close" at bounding box center [1167, 25] width 11 height 11
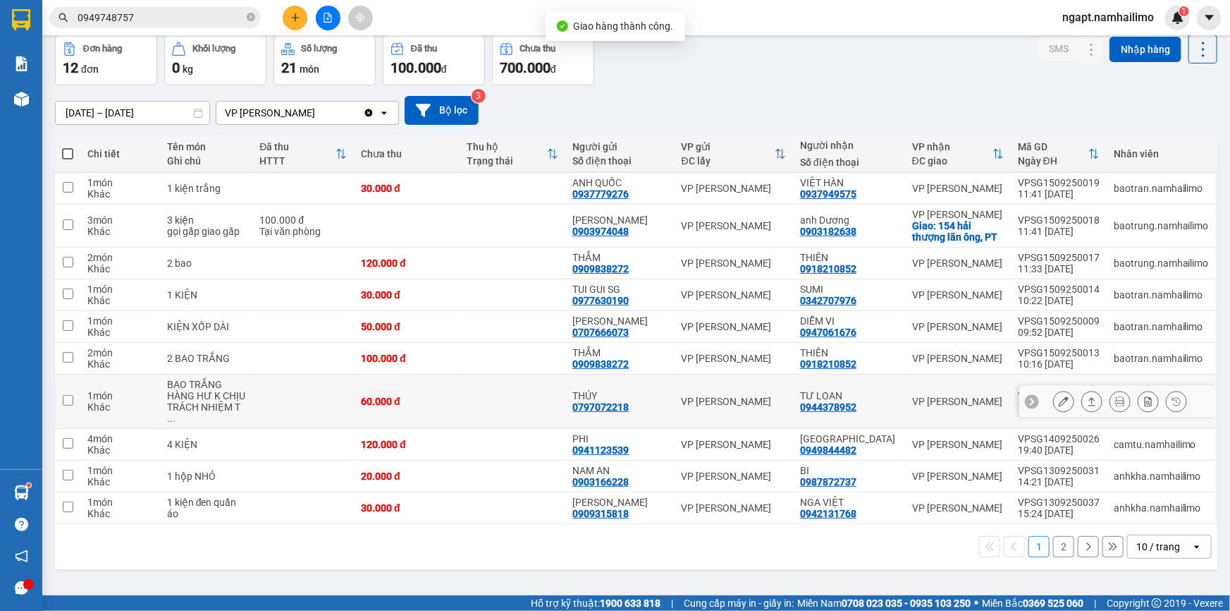
scroll to position [64, 0]
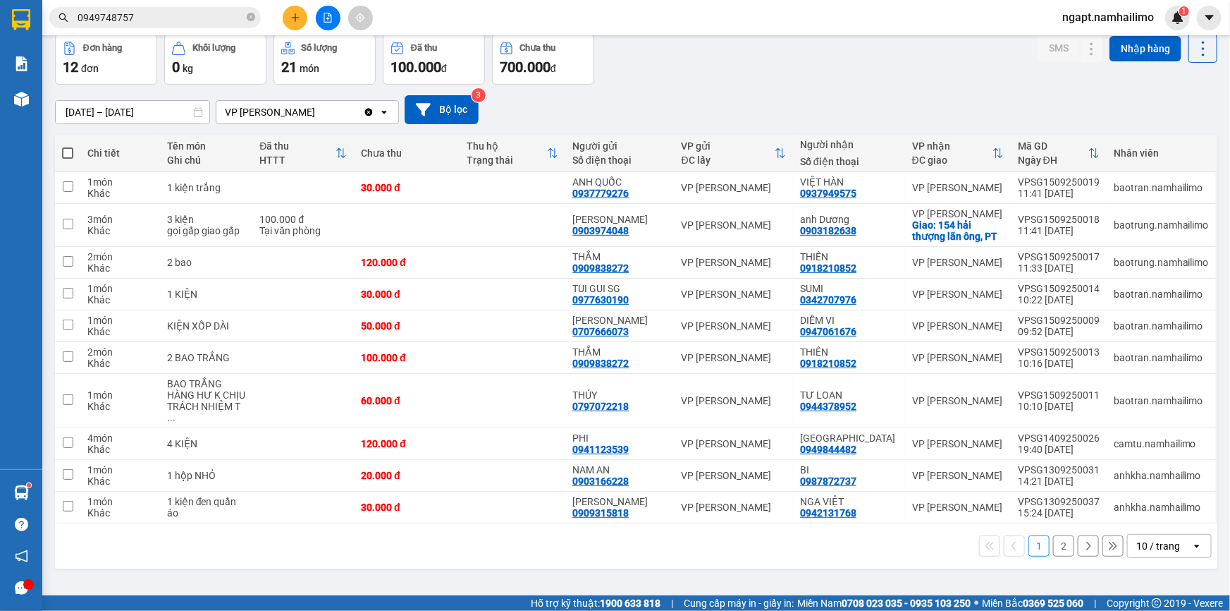
click at [1053, 539] on button "2" at bounding box center [1063, 545] width 21 height 21
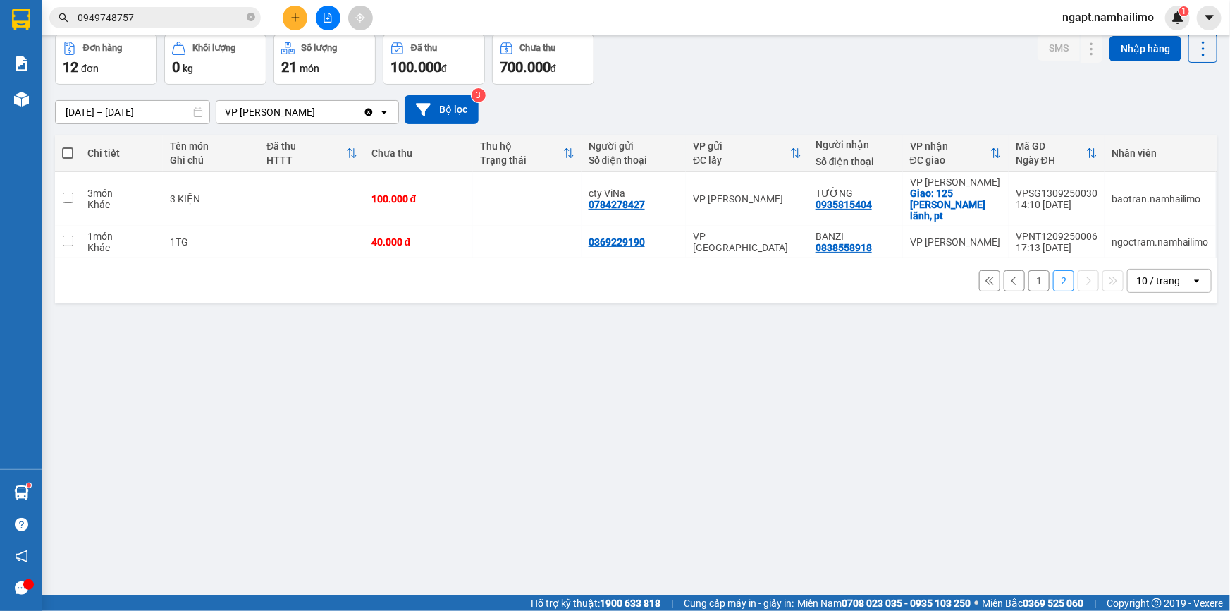
drag, startPoint x: 1024, startPoint y: 271, endPoint x: 1031, endPoint y: 267, distance: 7.9
click at [1029, 270] on button "1" at bounding box center [1039, 280] width 21 height 21
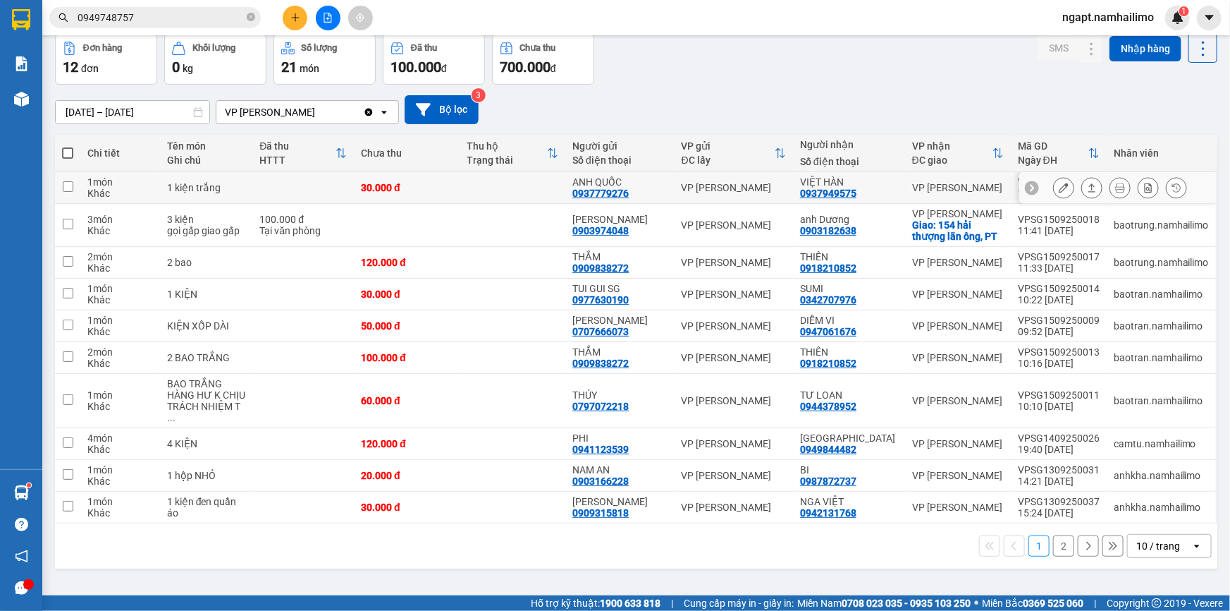
click at [1062, 190] on button at bounding box center [1064, 188] width 20 height 25
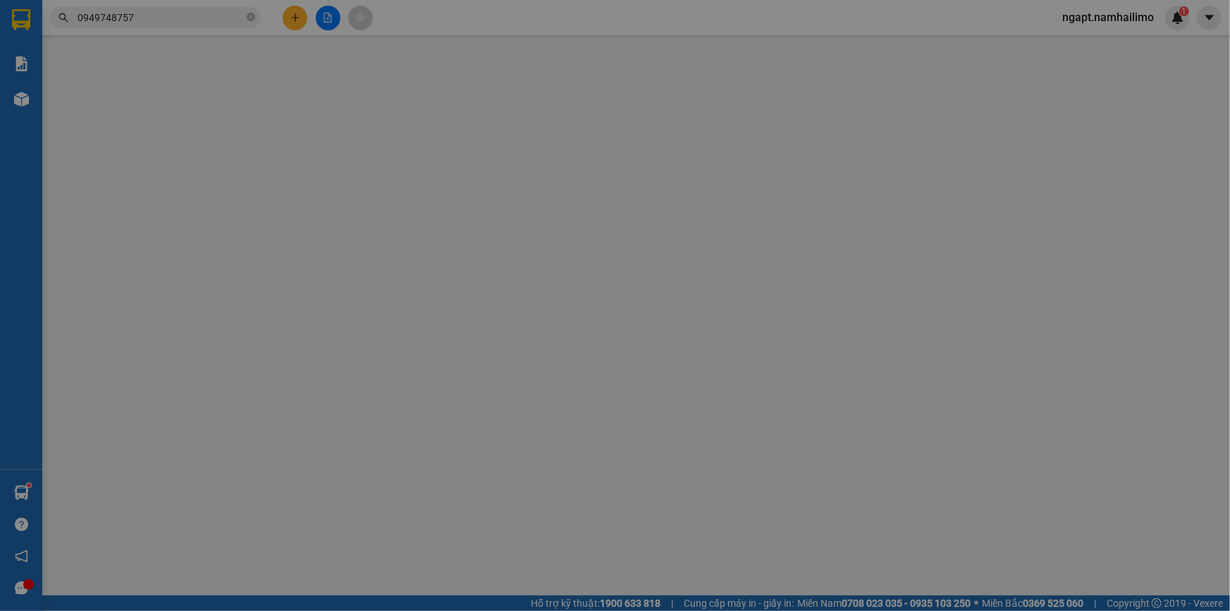
type input "0937779276"
type input "ANH QUỐC"
type input "0937949575"
type input "VIỆT HÀN"
type input "30.000"
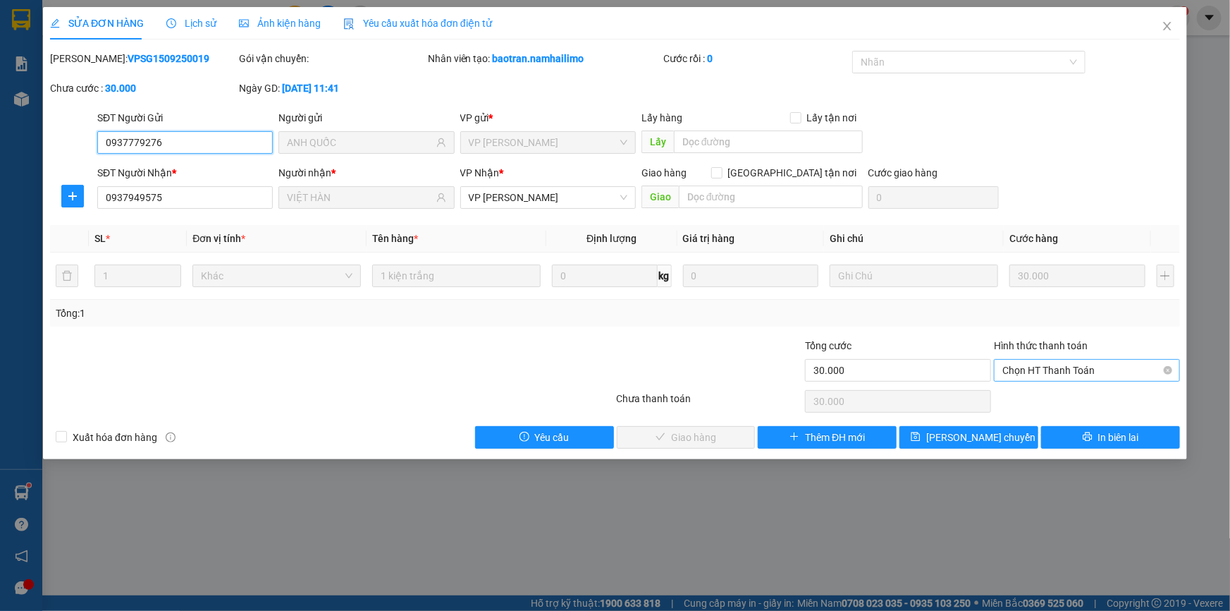
click at [1066, 374] on span "Chọn HT Thanh Toán" at bounding box center [1087, 370] width 169 height 21
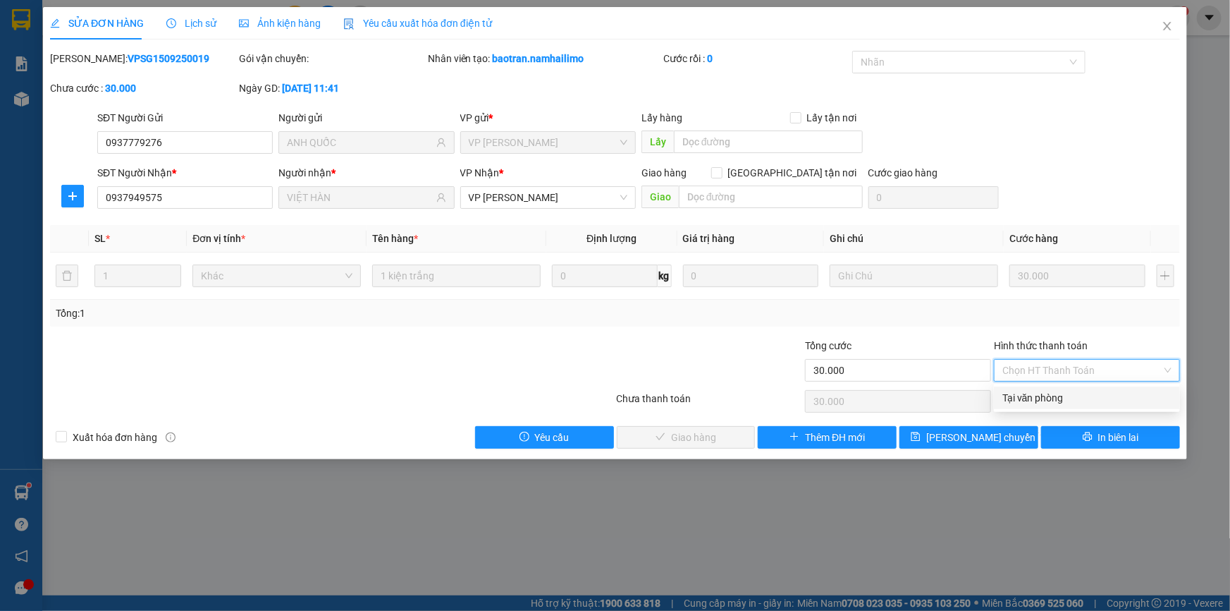
click at [1066, 396] on div "Tại văn phòng" at bounding box center [1087, 398] width 169 height 16
type input "0"
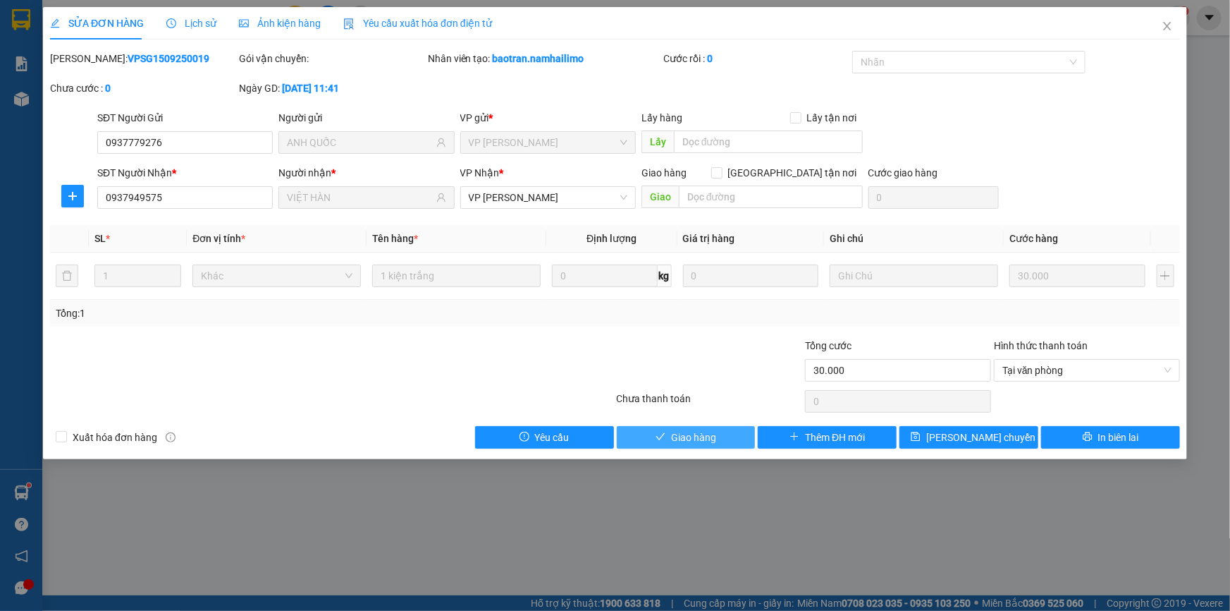
click at [706, 434] on span "Giao hàng" at bounding box center [693, 437] width 45 height 16
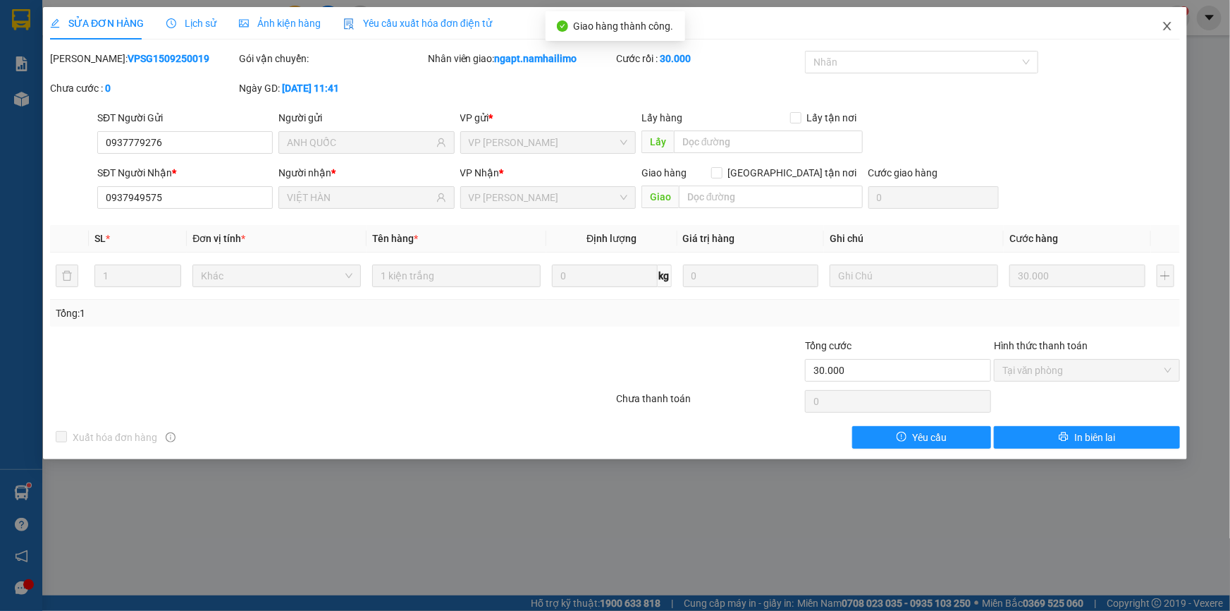
click at [1170, 27] on icon "close" at bounding box center [1167, 25] width 11 height 11
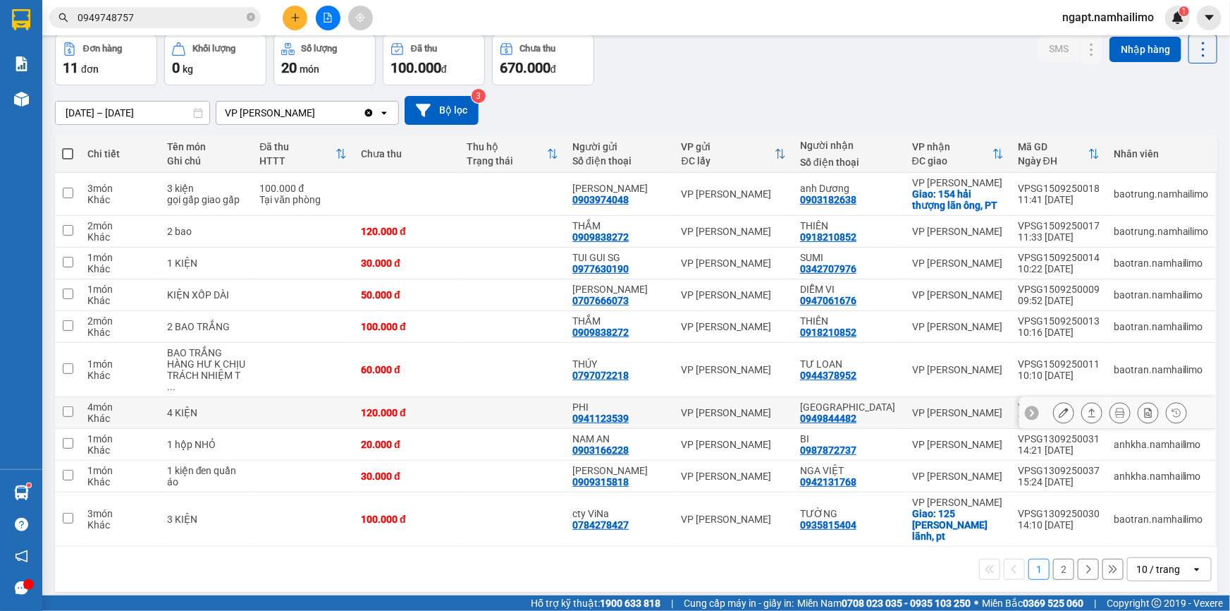
scroll to position [64, 0]
click at [1056, 558] on button "2" at bounding box center [1063, 568] width 21 height 21
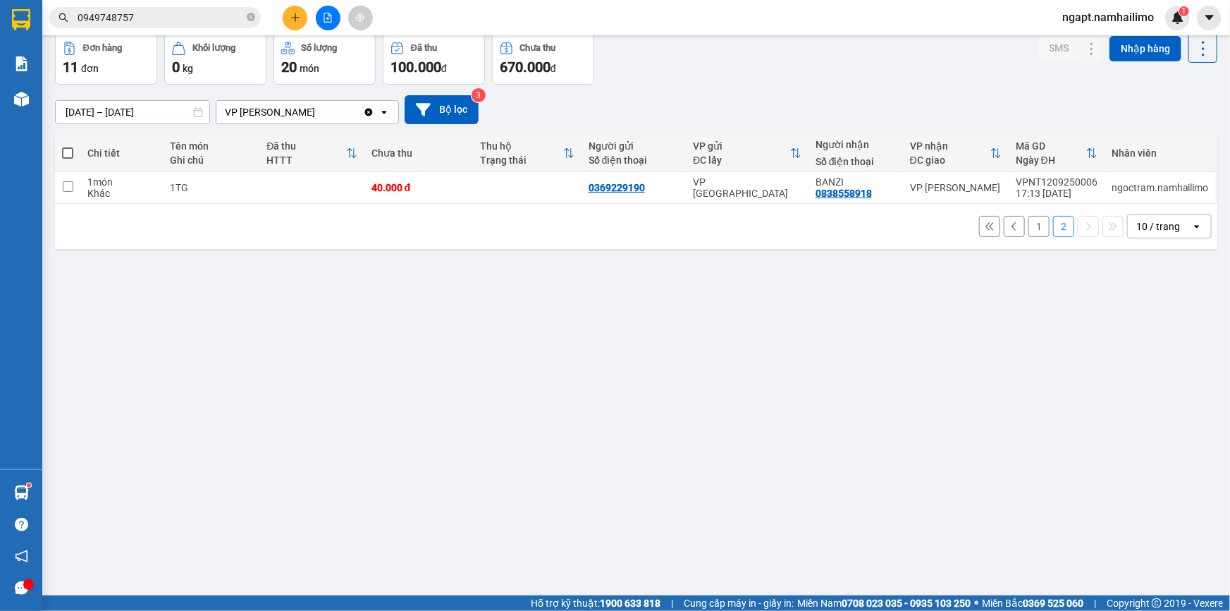
click at [1029, 226] on button "1" at bounding box center [1039, 226] width 21 height 21
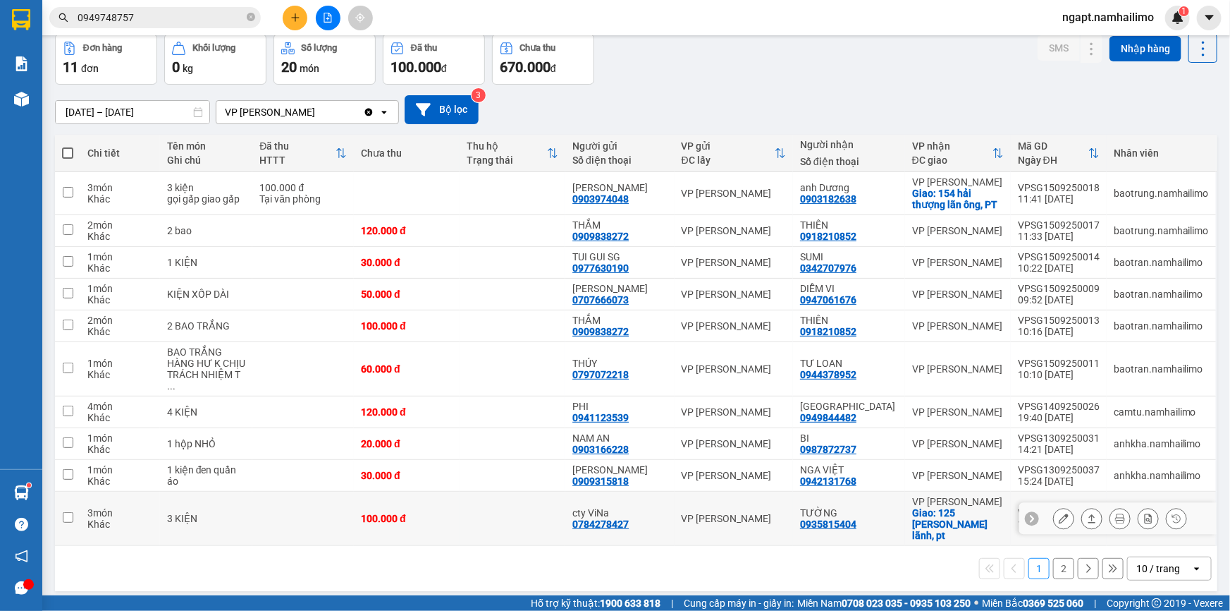
click at [1059, 513] on icon at bounding box center [1064, 518] width 10 height 10
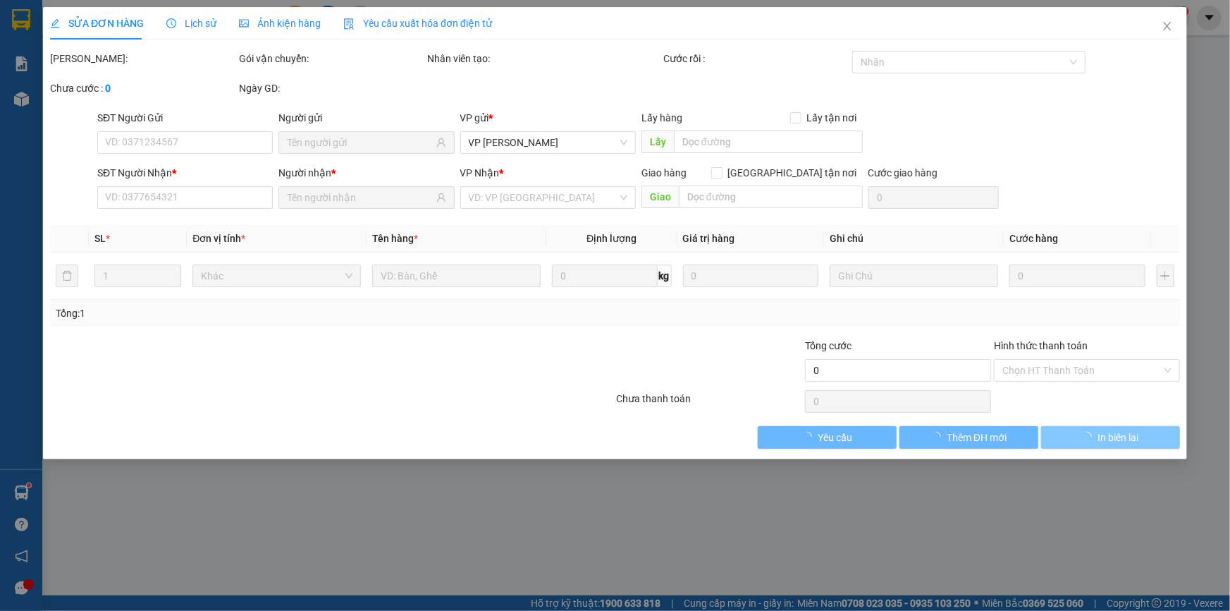
type input "0784278427"
type input "cty ViNa"
type input "0935815404"
type input "TƯỜNG"
checkbox input "true"
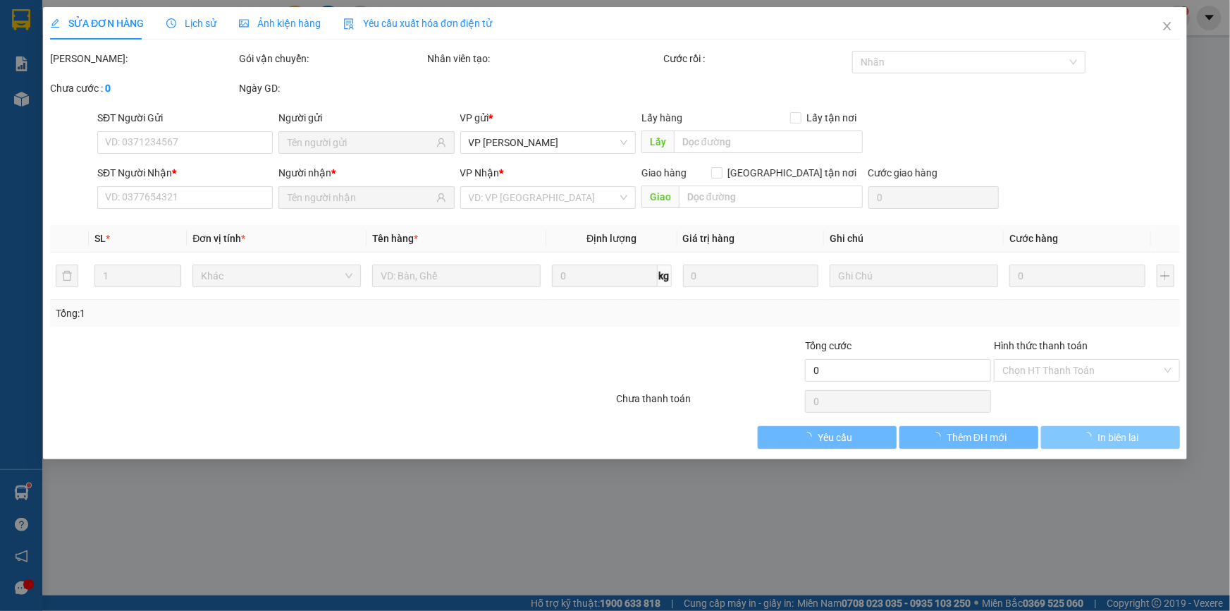
type input "125 [PERSON_NAME], pt"
type input "10.000"
type input "100.000"
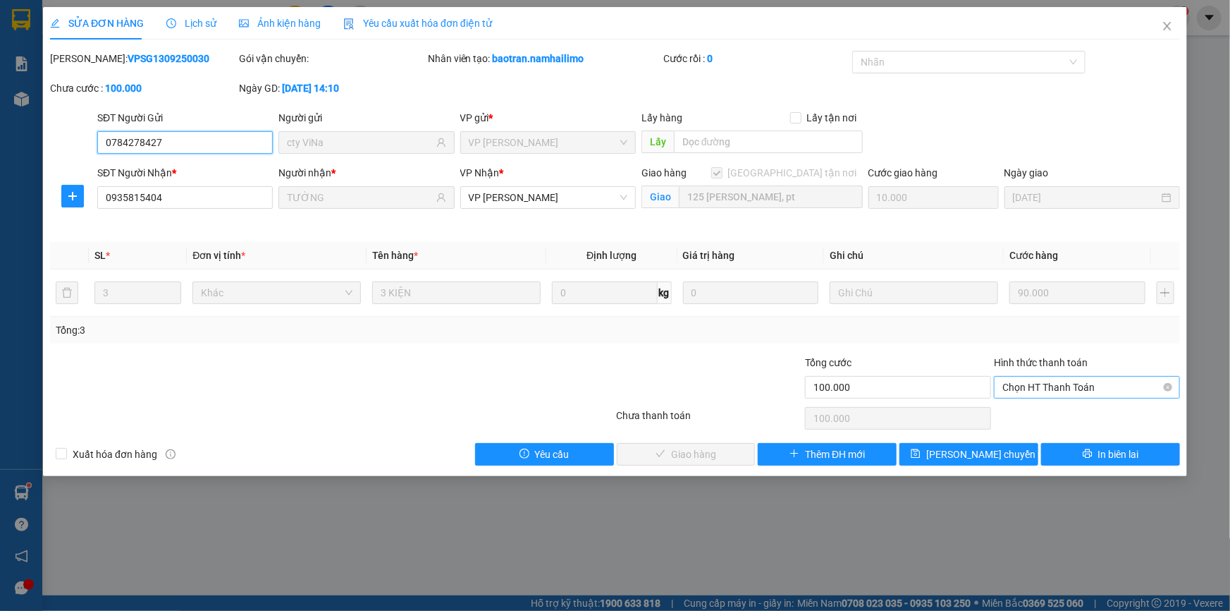
click at [1069, 387] on span "Chọn HT Thanh Toán" at bounding box center [1087, 387] width 169 height 21
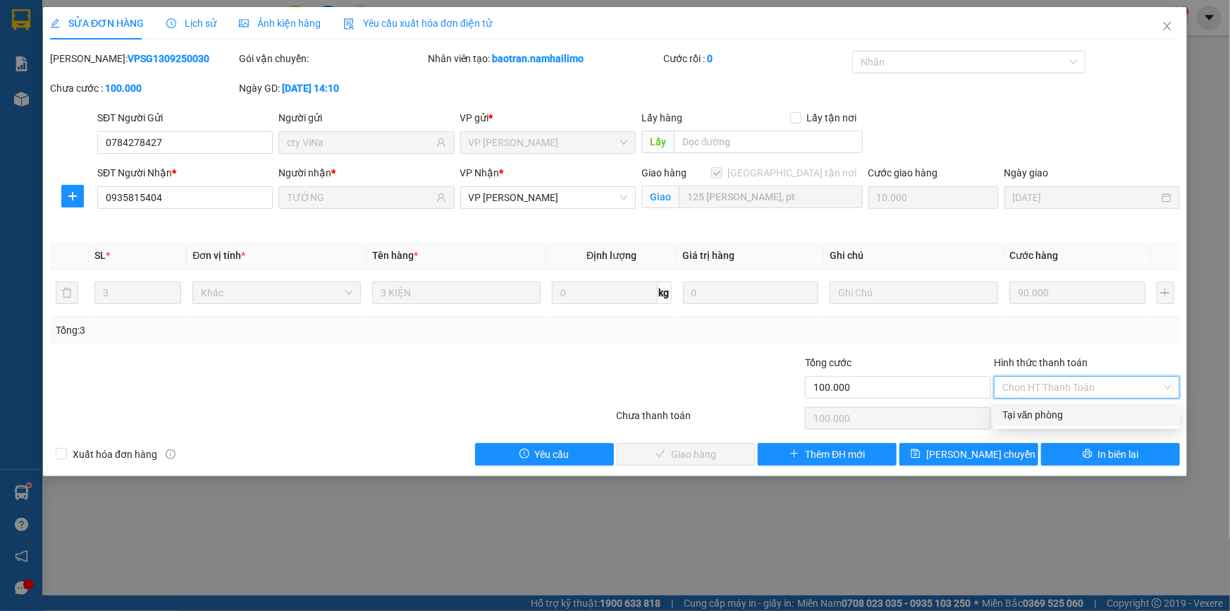
drag, startPoint x: 1065, startPoint y: 409, endPoint x: 1053, endPoint y: 409, distance: 12.7
click at [1062, 409] on div "Tại văn phòng" at bounding box center [1087, 415] width 169 height 16
type input "0"
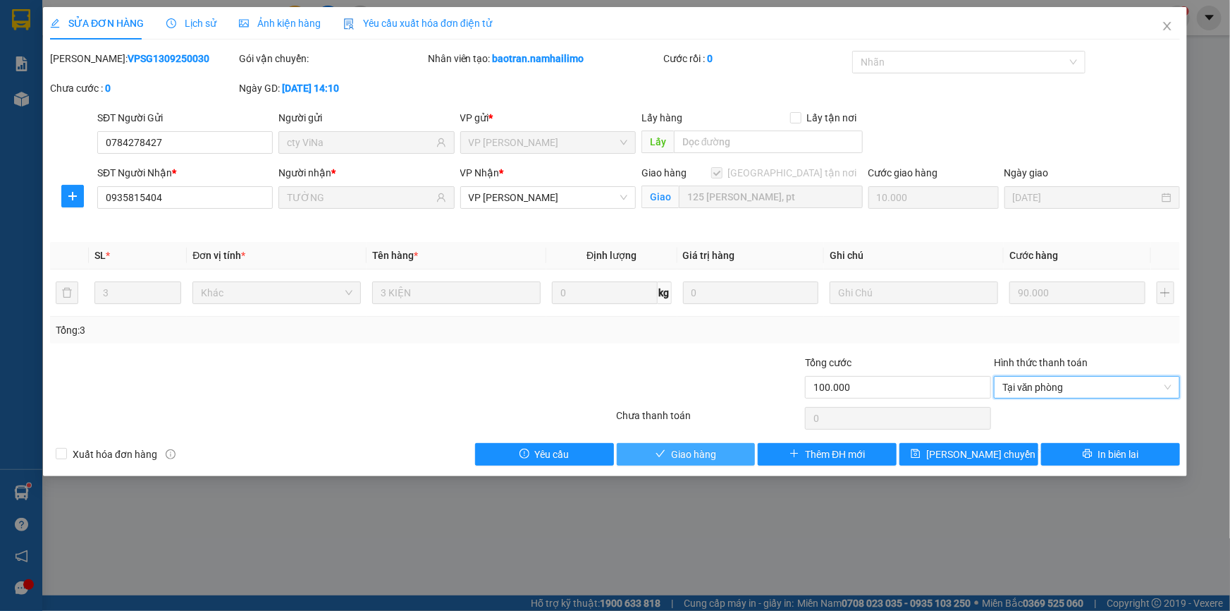
click at [727, 454] on button "Giao hàng" at bounding box center [686, 454] width 139 height 23
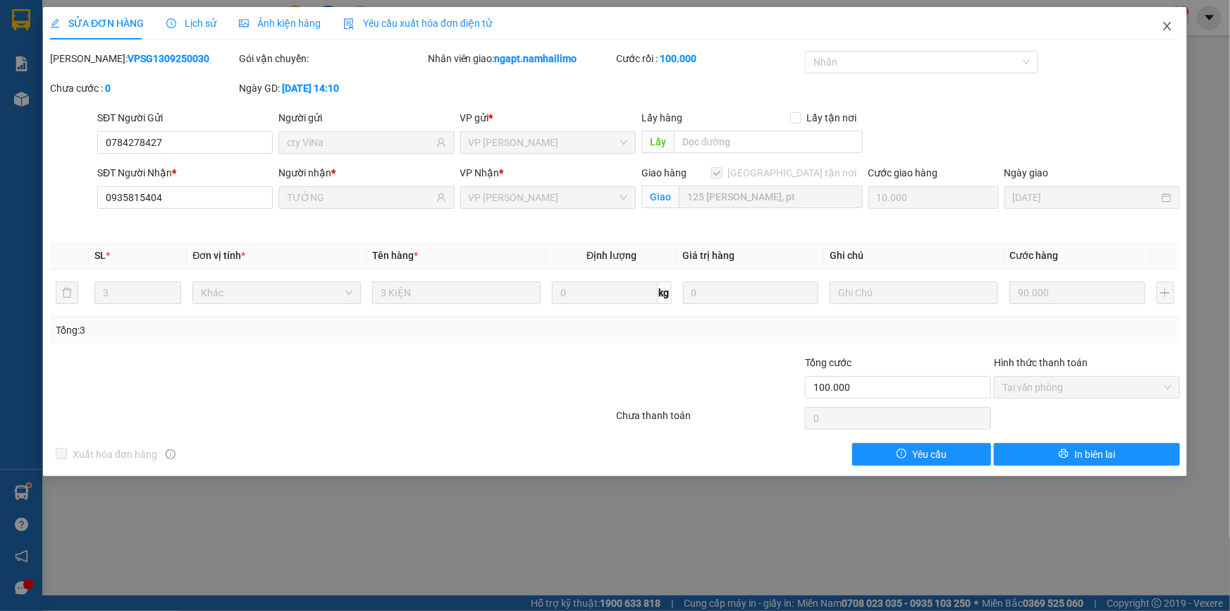
drag, startPoint x: 1168, startPoint y: 27, endPoint x: 1161, endPoint y: 22, distance: 9.0
click at [1162, 23] on icon "close" at bounding box center [1167, 25] width 11 height 11
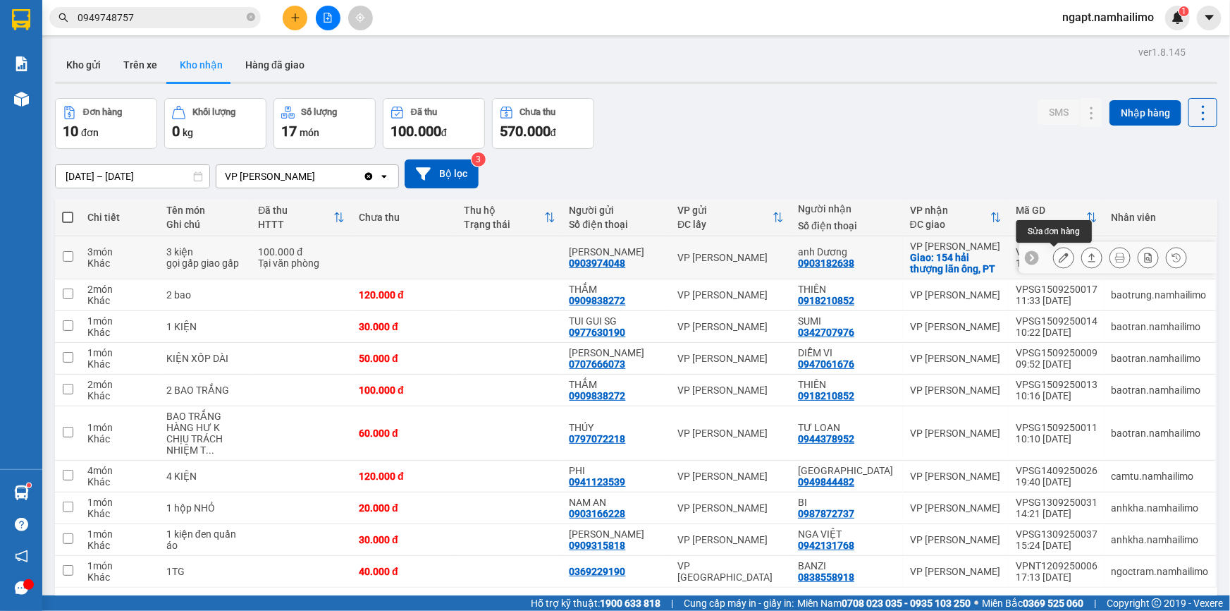
click at [1054, 263] on button at bounding box center [1064, 257] width 20 height 25
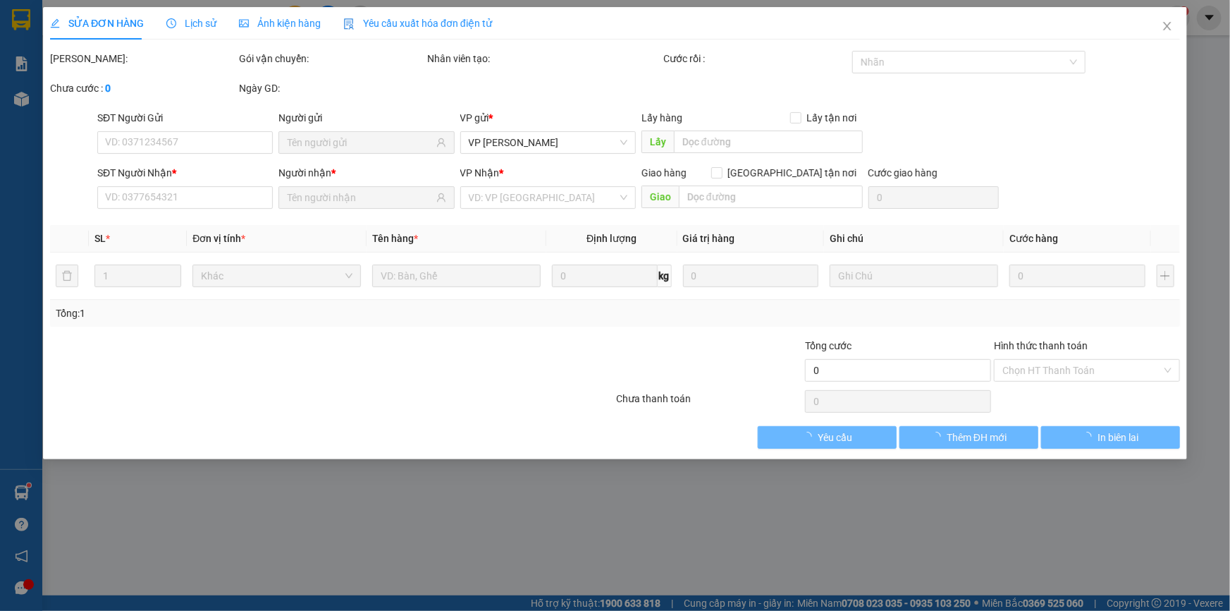
type input "0903974048"
type input "[PERSON_NAME]"
type input "0903182638"
type input "anh Dương"
checkbox input "true"
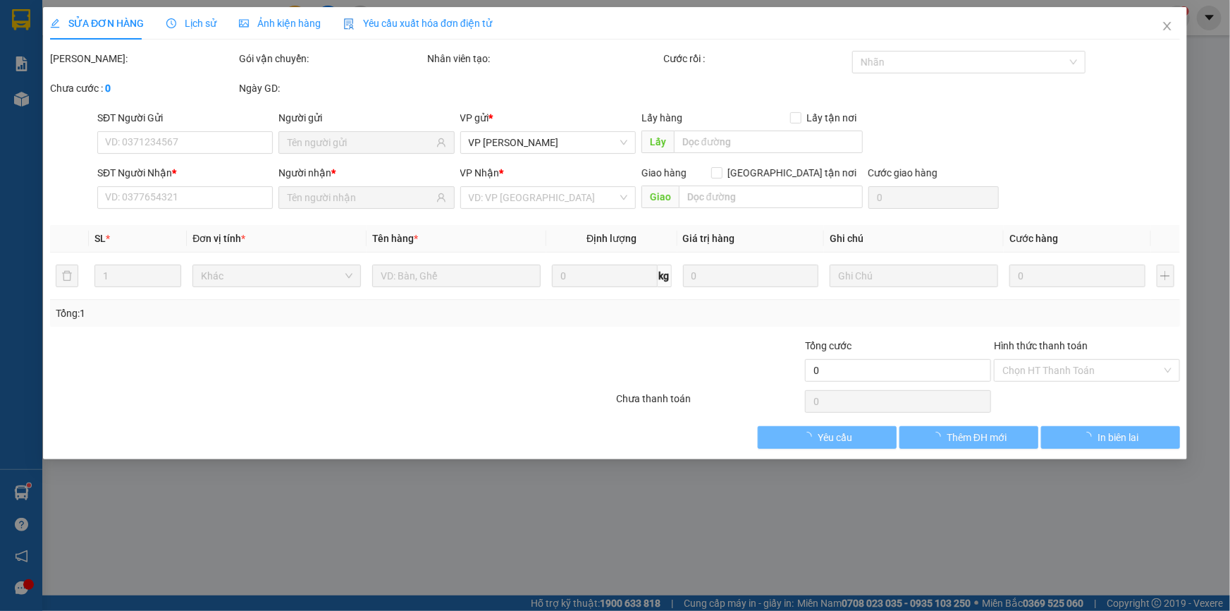
type input "154 hải thượng lãn ông, PT"
type input "100.000"
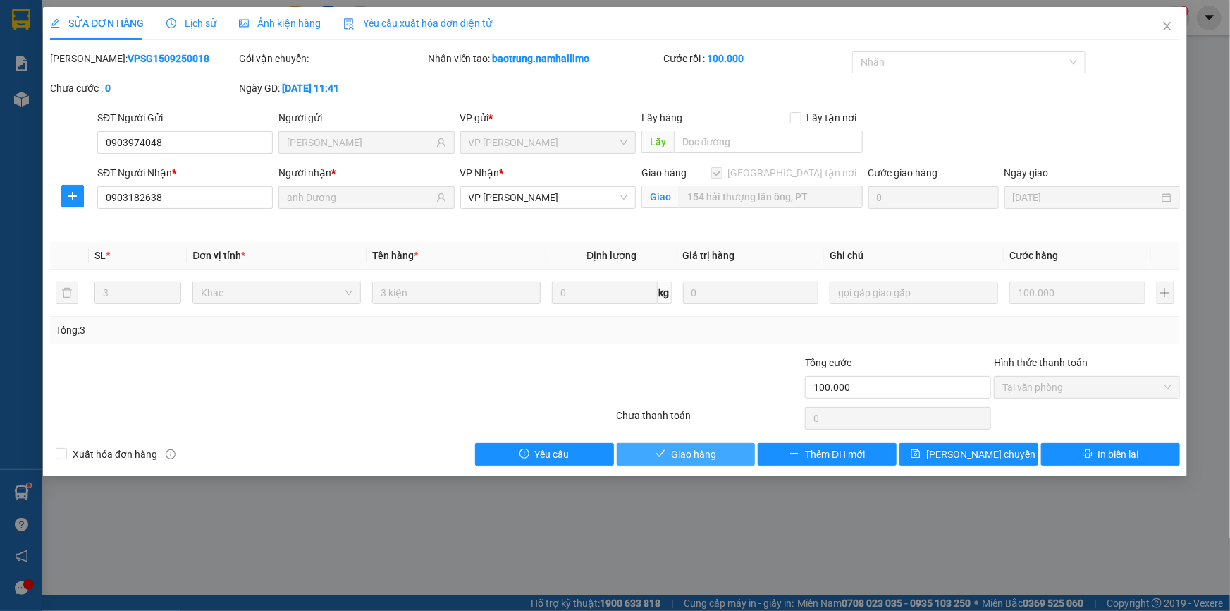
drag, startPoint x: 681, startPoint y: 452, endPoint x: 984, endPoint y: 332, distance: 326.0
click at [683, 444] on button "Giao hàng" at bounding box center [686, 454] width 139 height 23
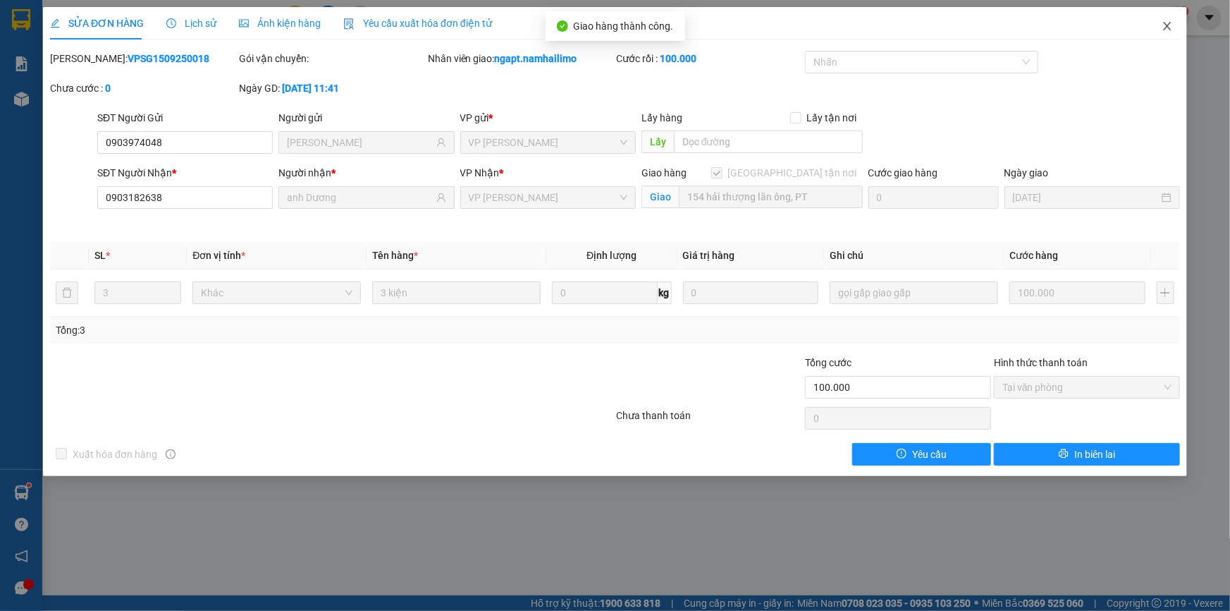
click at [1161, 28] on span "Close" at bounding box center [1167, 26] width 39 height 39
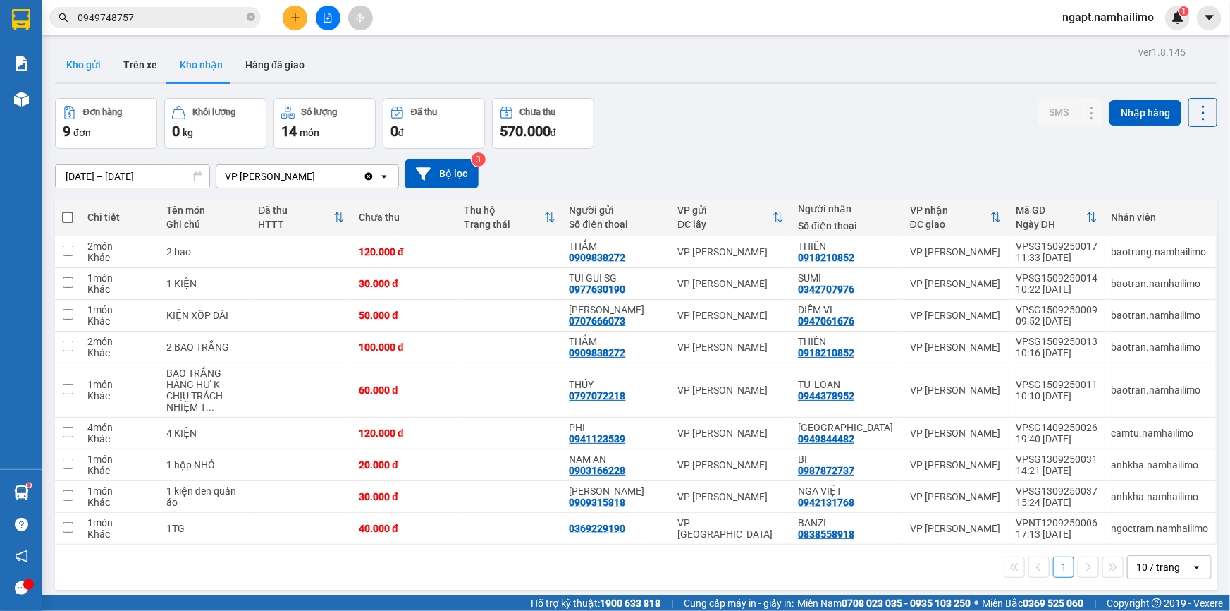
click at [104, 59] on button "Kho gửi" at bounding box center [83, 65] width 57 height 34
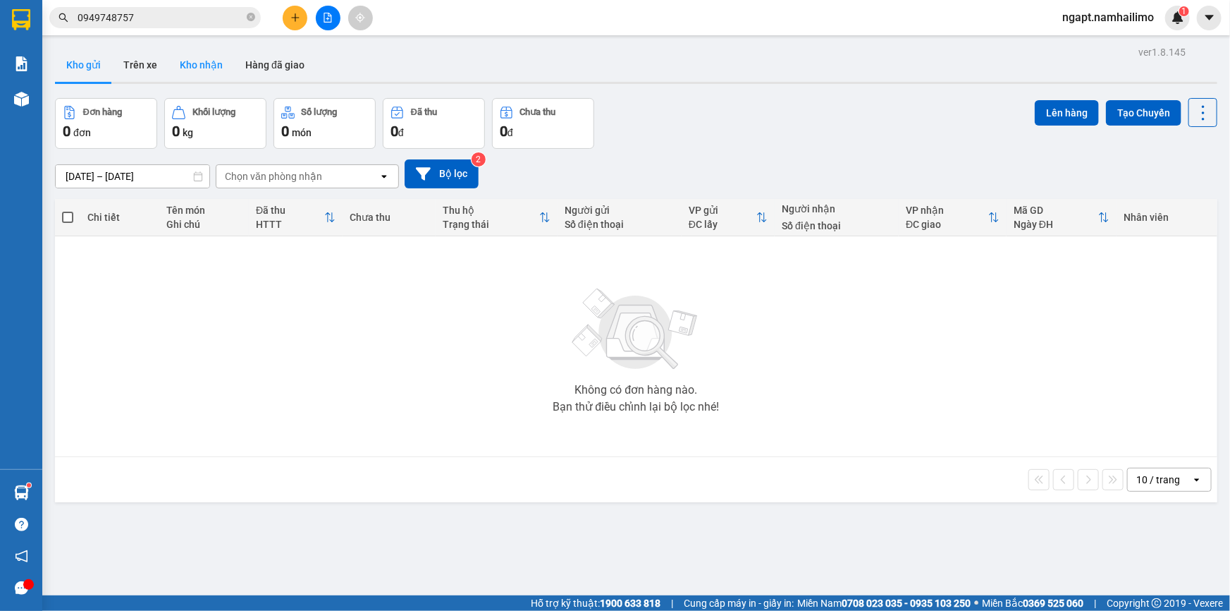
click at [200, 59] on button "Kho nhận" at bounding box center [202, 65] width 66 height 34
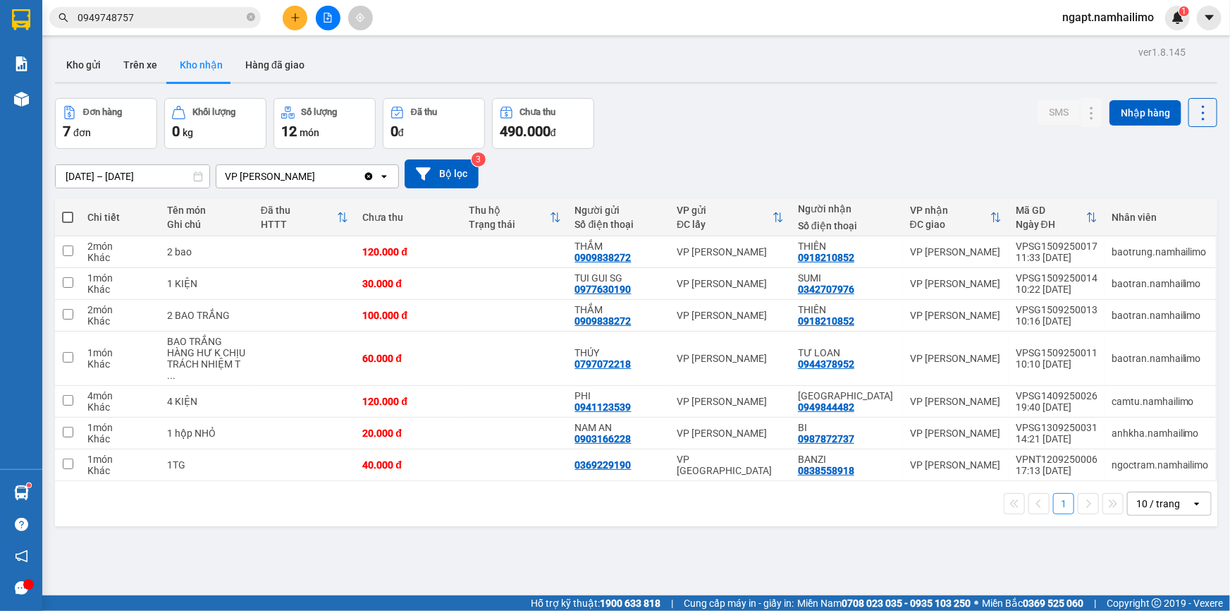
drag, startPoint x: 93, startPoint y: 66, endPoint x: 133, endPoint y: 90, distance: 46.4
click at [92, 65] on button "Kho gửi" at bounding box center [83, 65] width 57 height 34
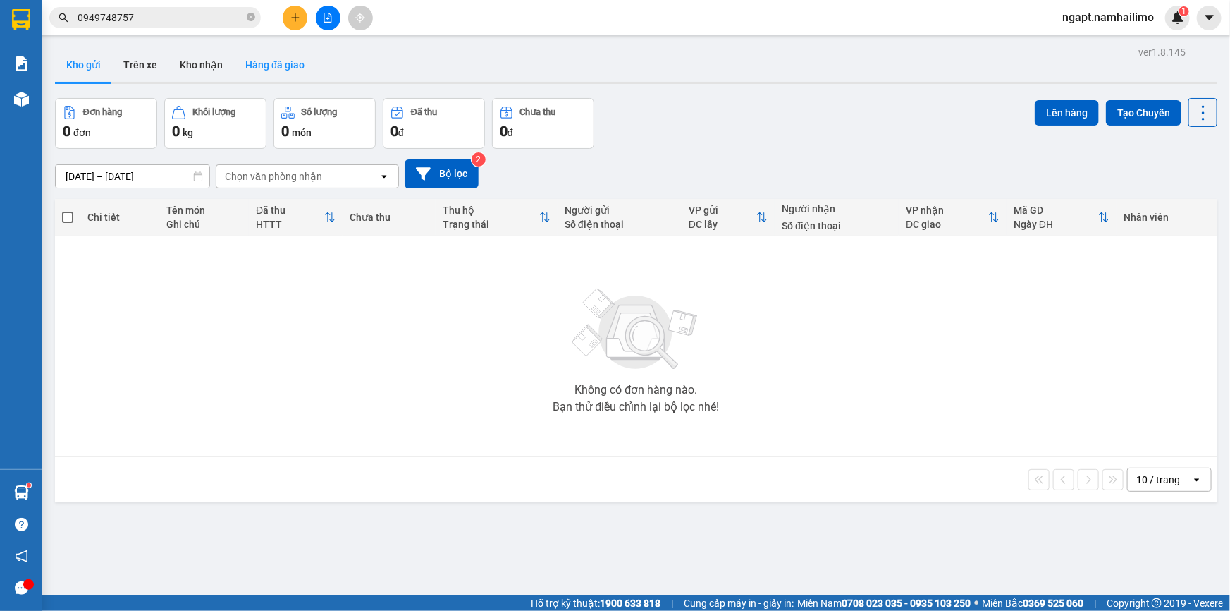
click at [278, 68] on button "Hàng đã giao" at bounding box center [275, 65] width 82 height 34
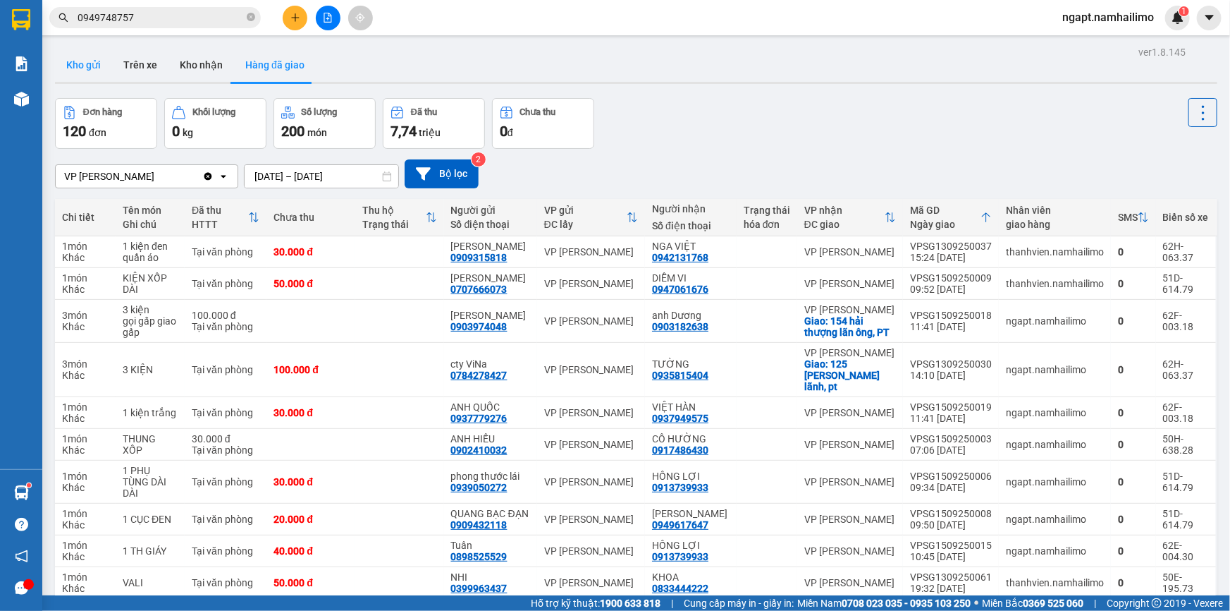
click at [87, 70] on button "Kho gửi" at bounding box center [83, 65] width 57 height 34
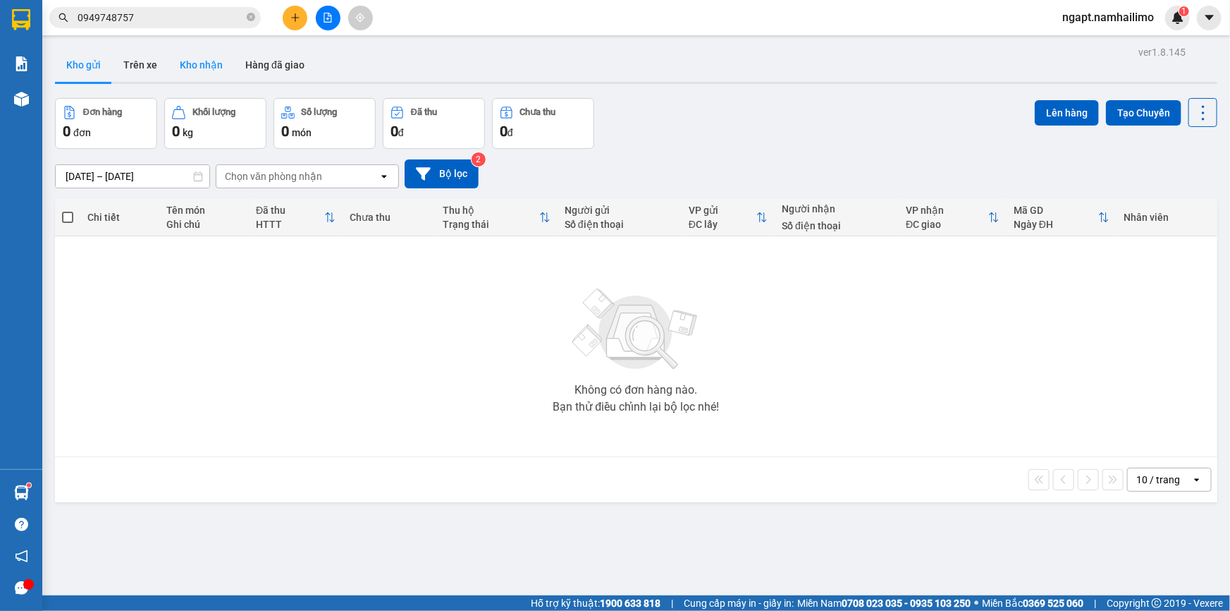
click at [191, 63] on button "Kho nhận" at bounding box center [202, 65] width 66 height 34
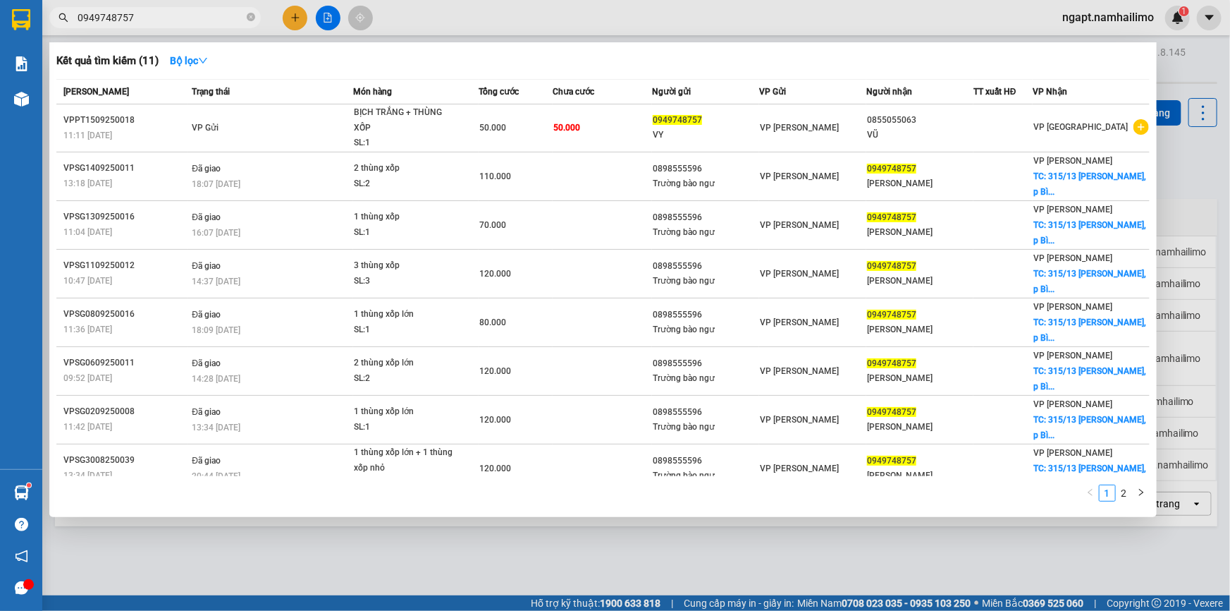
click at [204, 19] on input "0949748757" at bounding box center [161, 18] width 166 height 16
drag, startPoint x: 204, startPoint y: 19, endPoint x: 44, endPoint y: -13, distance: 164.0
click at [44, 0] on html "Kết quả tìm kiếm ( 11 ) Bộ lọc Mã ĐH Trạng thái Món hàng Tổng cước Chưa cước Ng…" at bounding box center [615, 305] width 1230 height 611
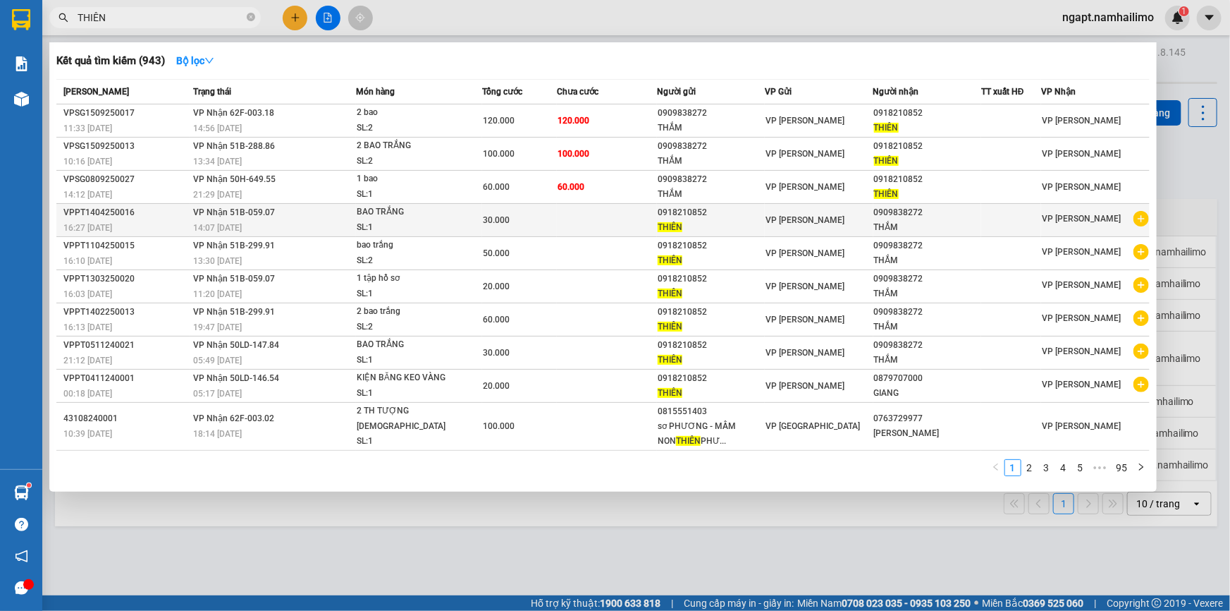
type input "THIÊN"
click at [1144, 219] on icon "plus-circle" at bounding box center [1142, 219] width 16 height 16
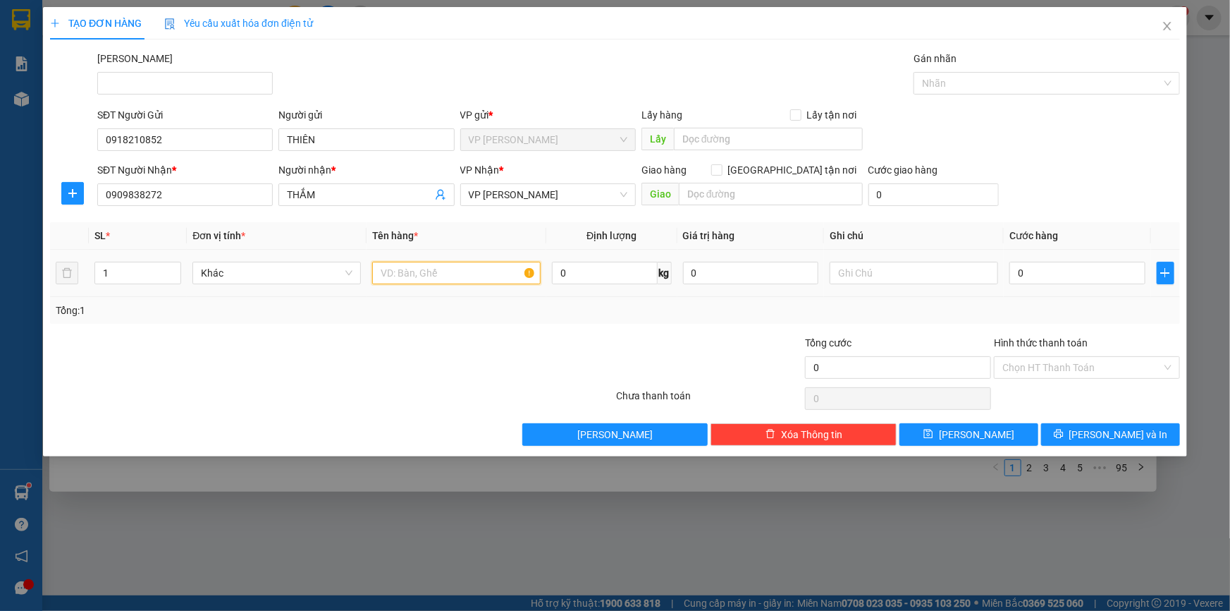
click at [408, 268] on input "text" at bounding box center [456, 273] width 169 height 23
type input "BAO TRẮNG"
click at [1166, 25] on icon "close" at bounding box center [1167, 26] width 8 height 8
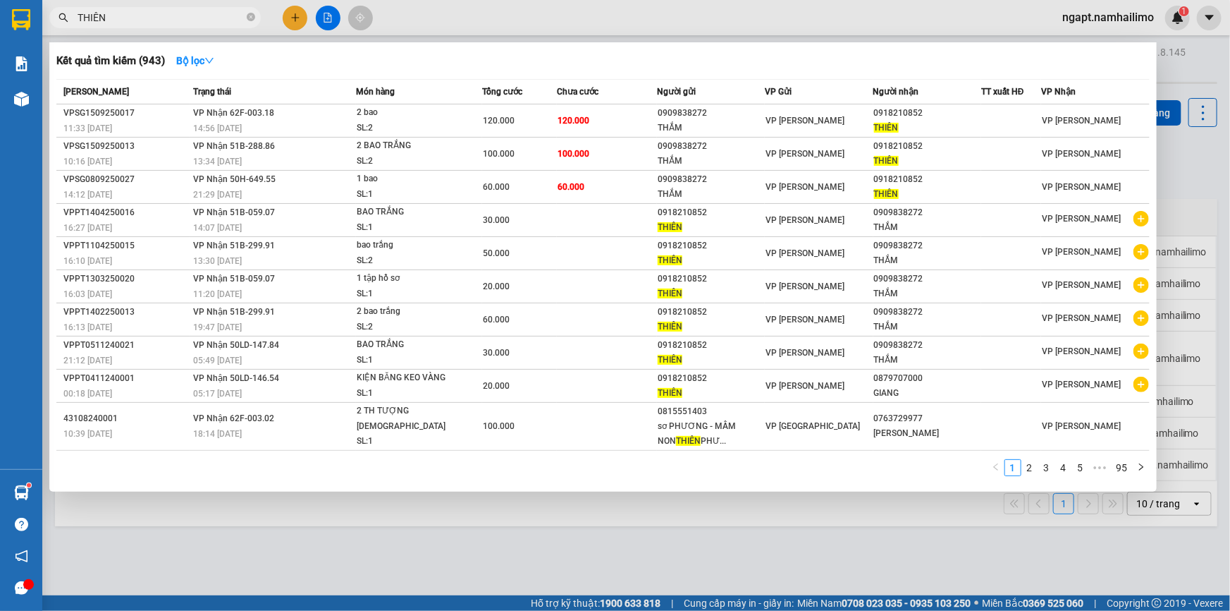
drag, startPoint x: 821, startPoint y: 543, endPoint x: 740, endPoint y: 496, distance: 93.5
click at [819, 538] on div at bounding box center [615, 305] width 1230 height 611
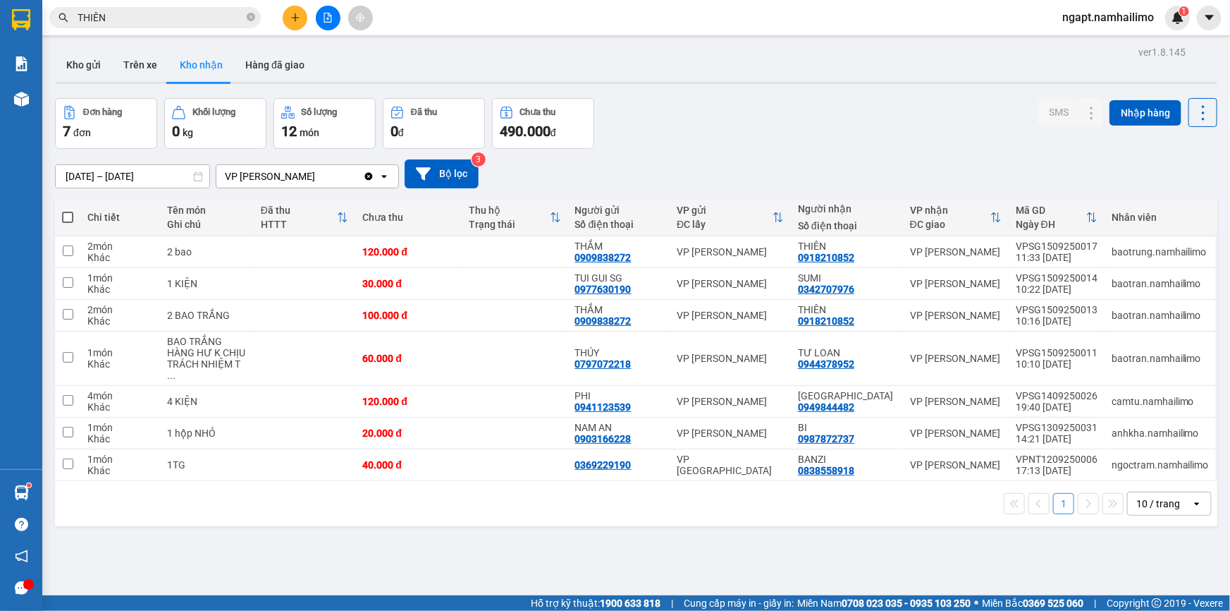
click at [194, 16] on input "THIÊN" at bounding box center [161, 18] width 166 height 16
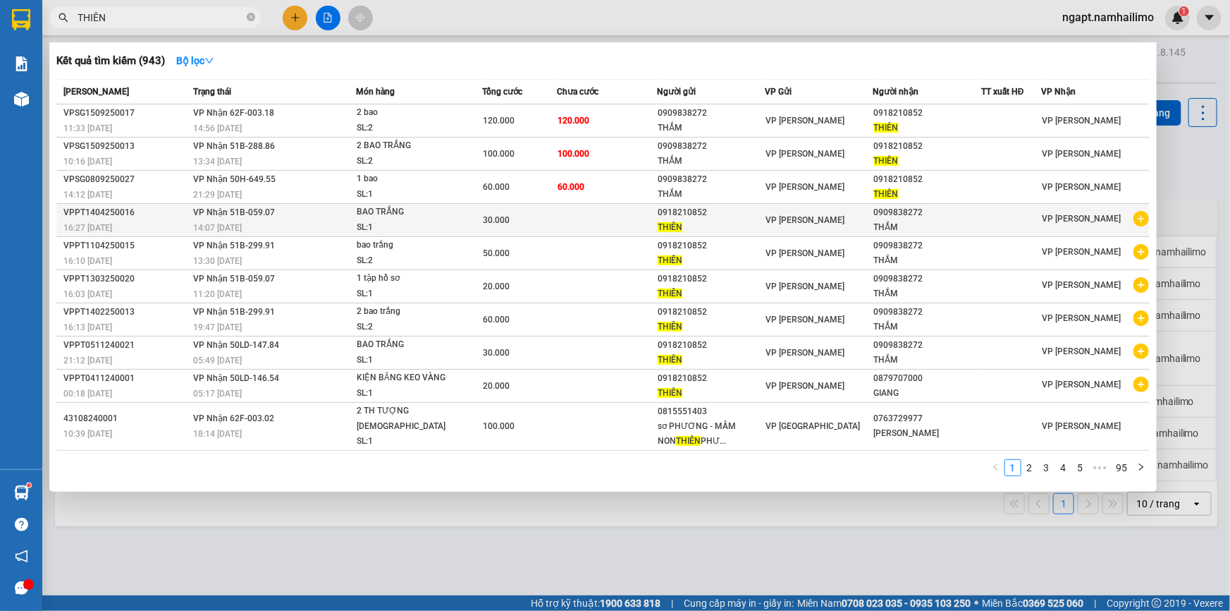
click at [1140, 224] on icon "plus-circle" at bounding box center [1142, 219] width 16 height 16
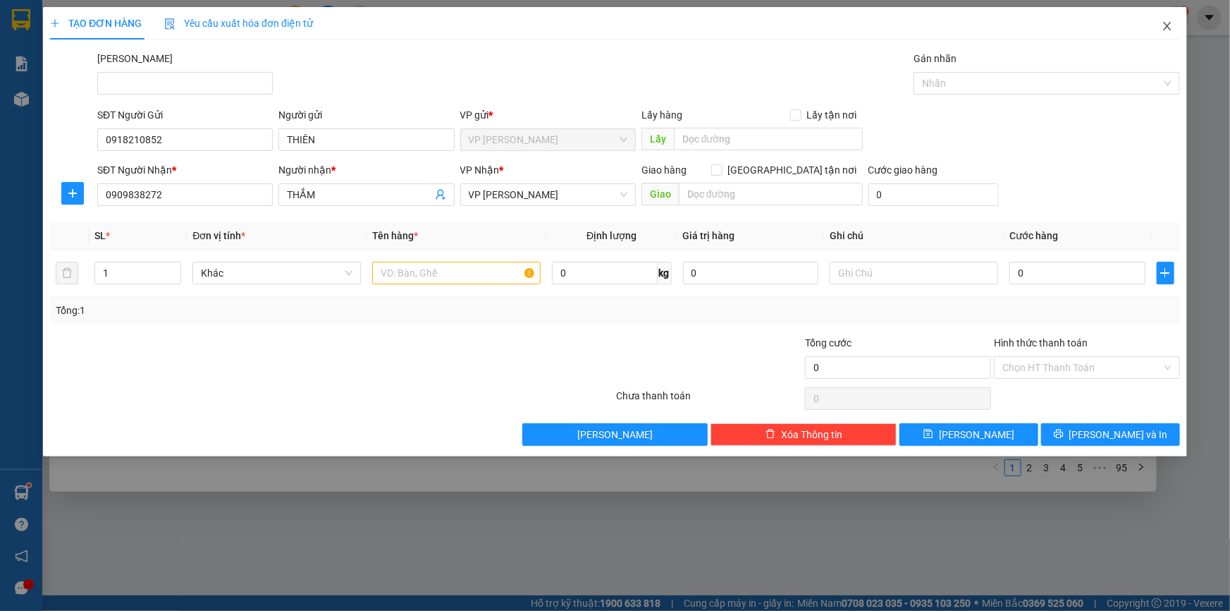
click at [1170, 24] on icon "close" at bounding box center [1167, 26] width 8 height 8
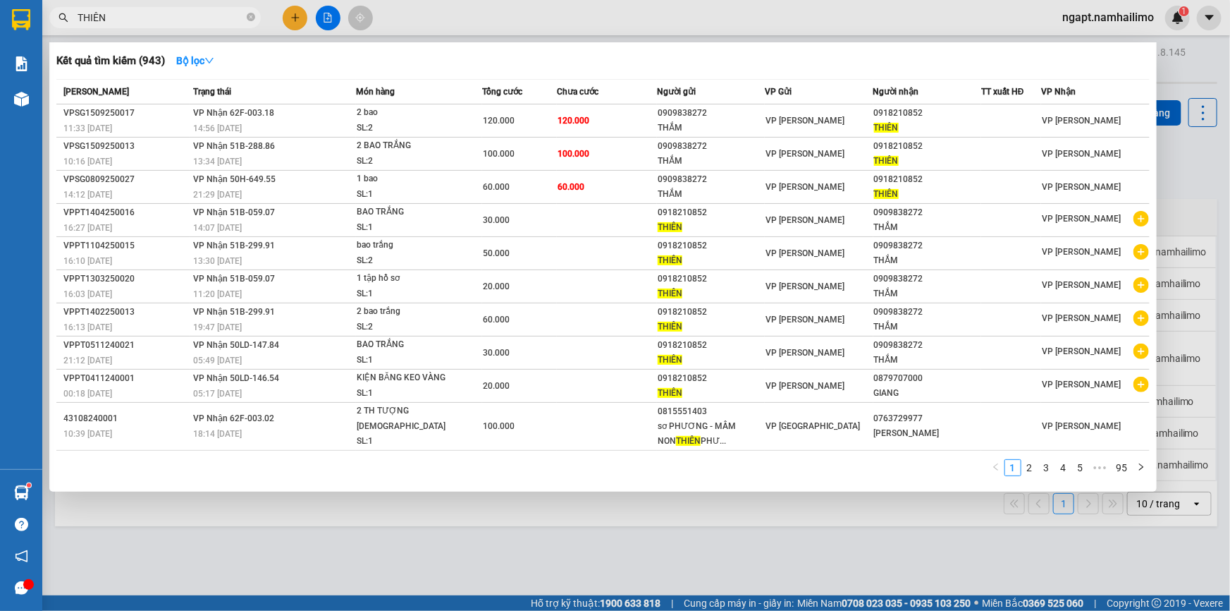
click at [873, 508] on div at bounding box center [615, 305] width 1230 height 611
click at [196, 16] on input "THIÊN" at bounding box center [161, 18] width 166 height 16
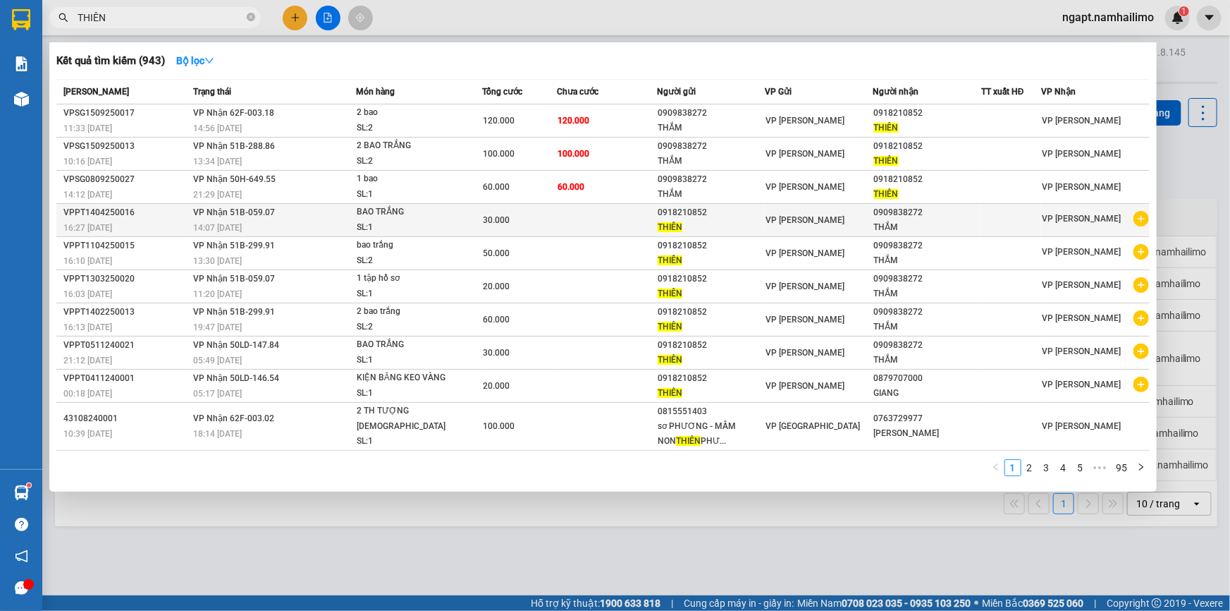
click at [1145, 225] on icon "plus-circle" at bounding box center [1142, 219] width 16 height 16
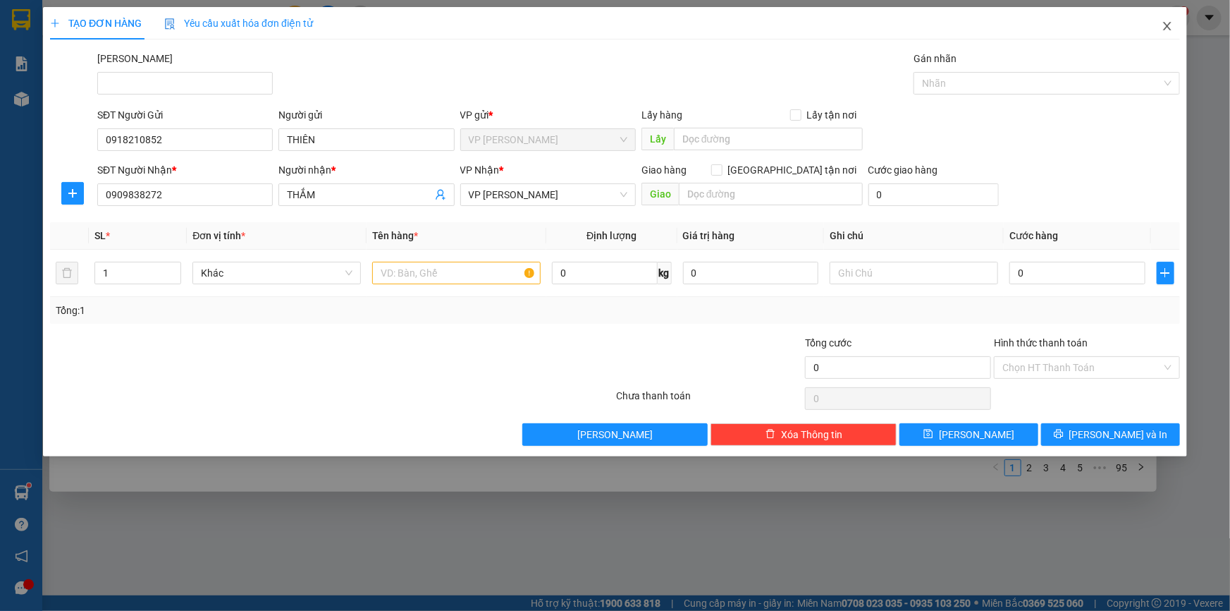
click at [1168, 30] on icon "close" at bounding box center [1167, 25] width 11 height 11
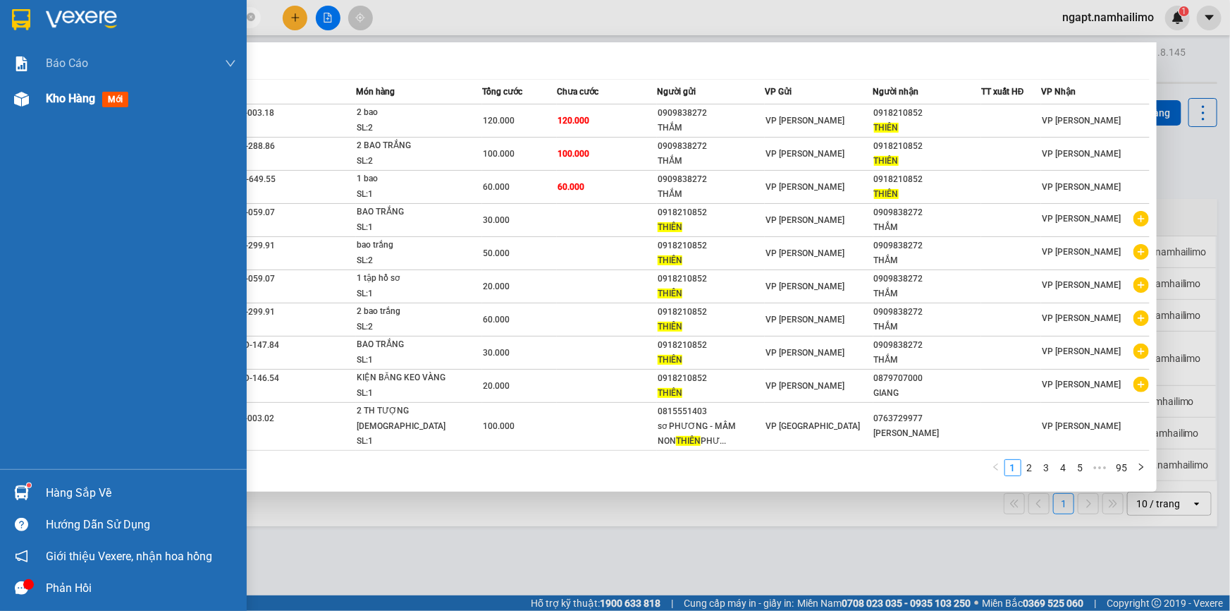
click at [39, 97] on div "Kho hàng mới" at bounding box center [123, 98] width 247 height 35
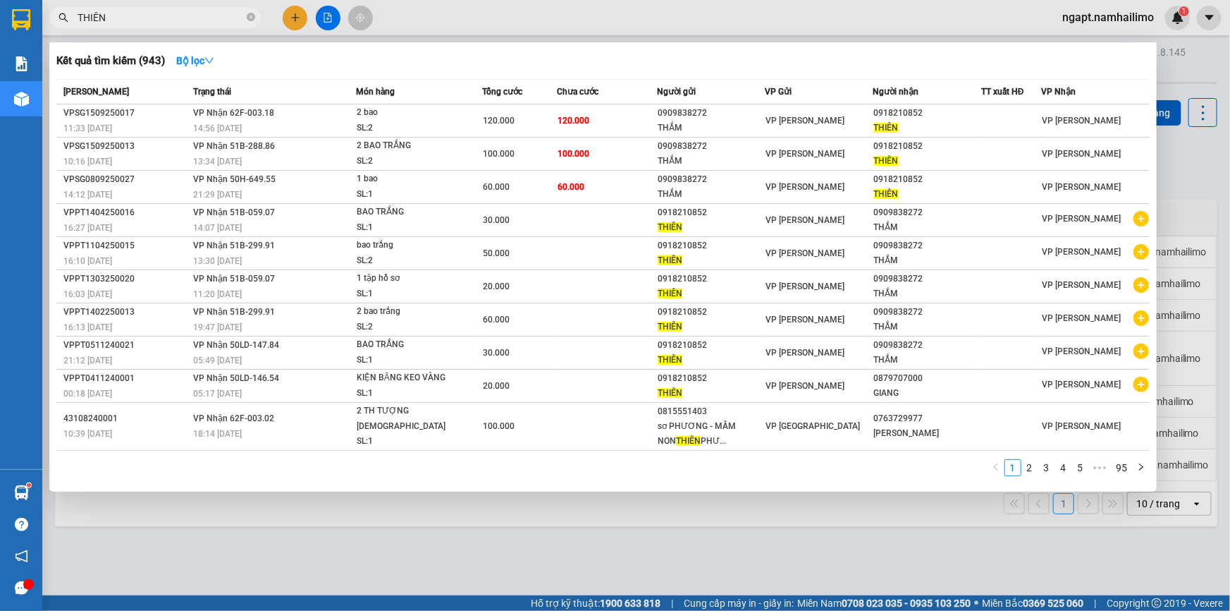
click at [286, 530] on div at bounding box center [615, 305] width 1230 height 611
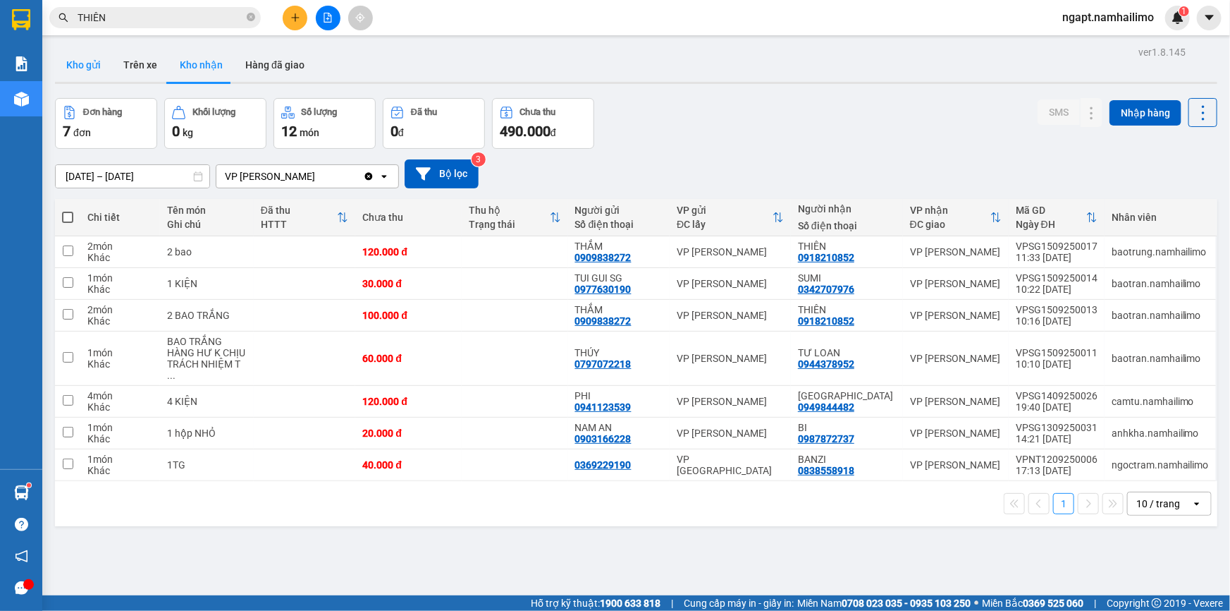
click at [92, 65] on button "Kho gửi" at bounding box center [83, 65] width 57 height 34
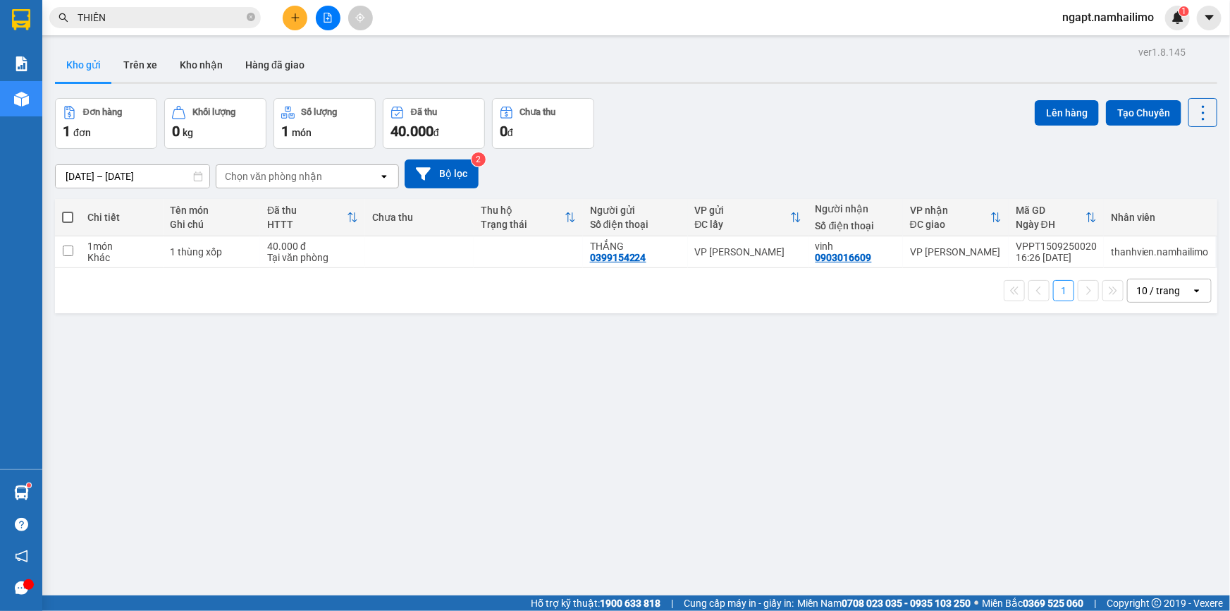
click at [181, 20] on input "THIÊN" at bounding box center [161, 18] width 166 height 16
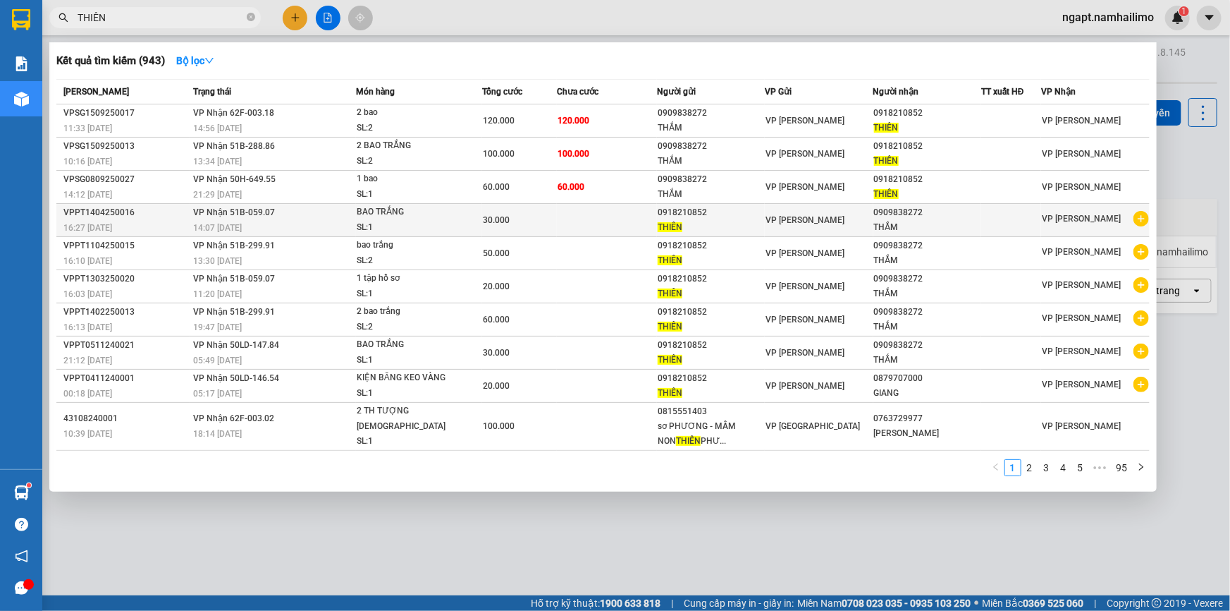
click at [1143, 219] on icon "plus-circle" at bounding box center [1142, 219] width 16 height 16
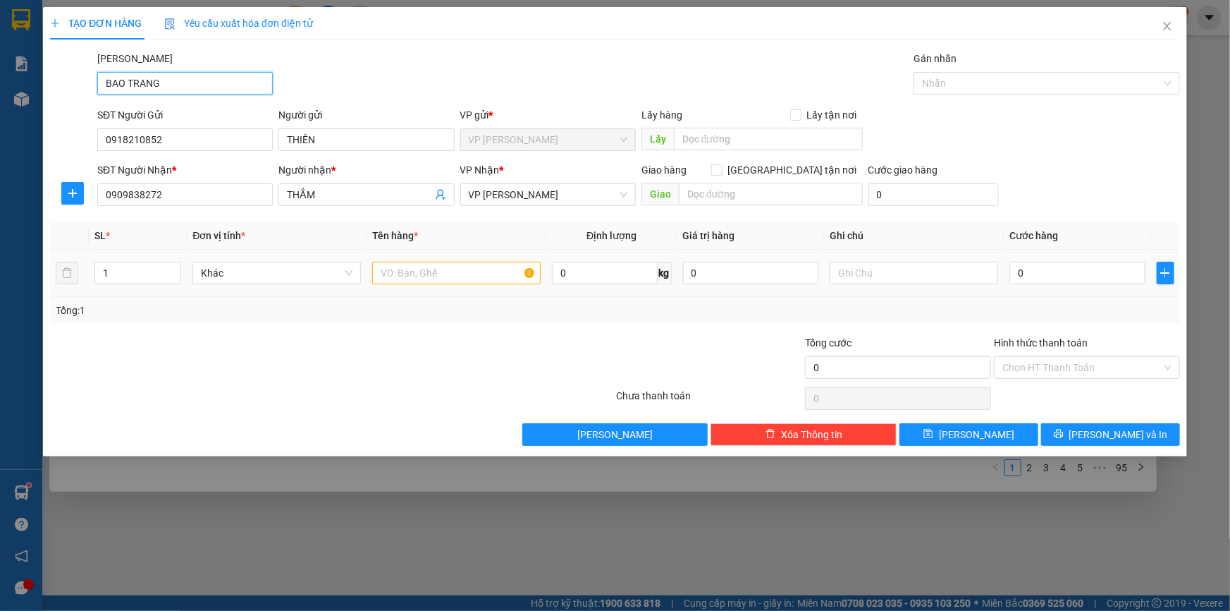
type input "BAO TRANG"
click at [484, 265] on input "text" at bounding box center [456, 273] width 169 height 23
drag, startPoint x: 167, startPoint y: 84, endPoint x: 0, endPoint y: 68, distance: 167.9
click at [0, 68] on div "TẠO ĐƠN HÀNG Yêu cầu xuất hóa đơn điện tử Transit Pickup Surcharge Ids Transit …" at bounding box center [615, 305] width 1230 height 611
click at [439, 274] on input "text" at bounding box center [456, 273] width 169 height 23
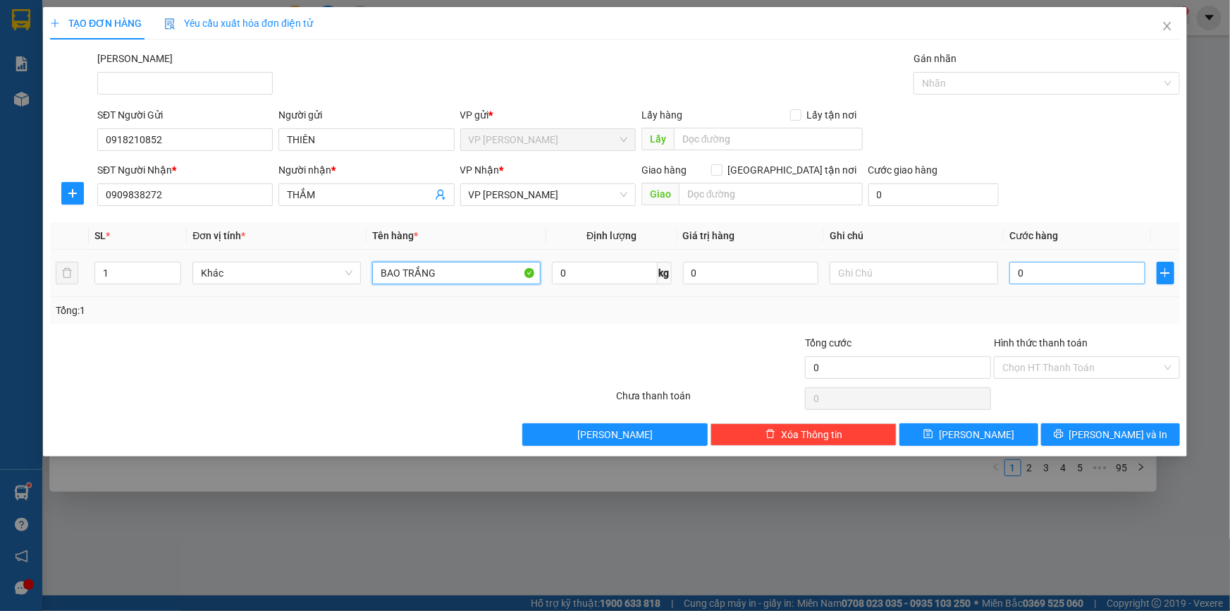
type input "BAO TRẮNG"
click at [1073, 275] on input "0" at bounding box center [1078, 273] width 136 height 23
type input "4"
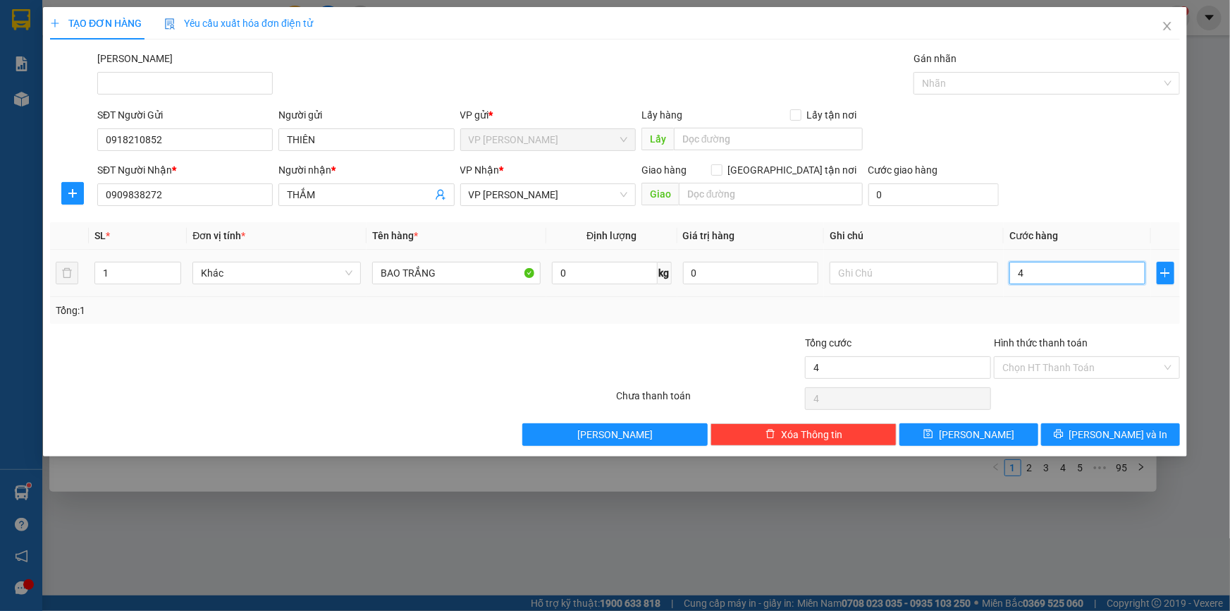
type input "40"
type input "40.000"
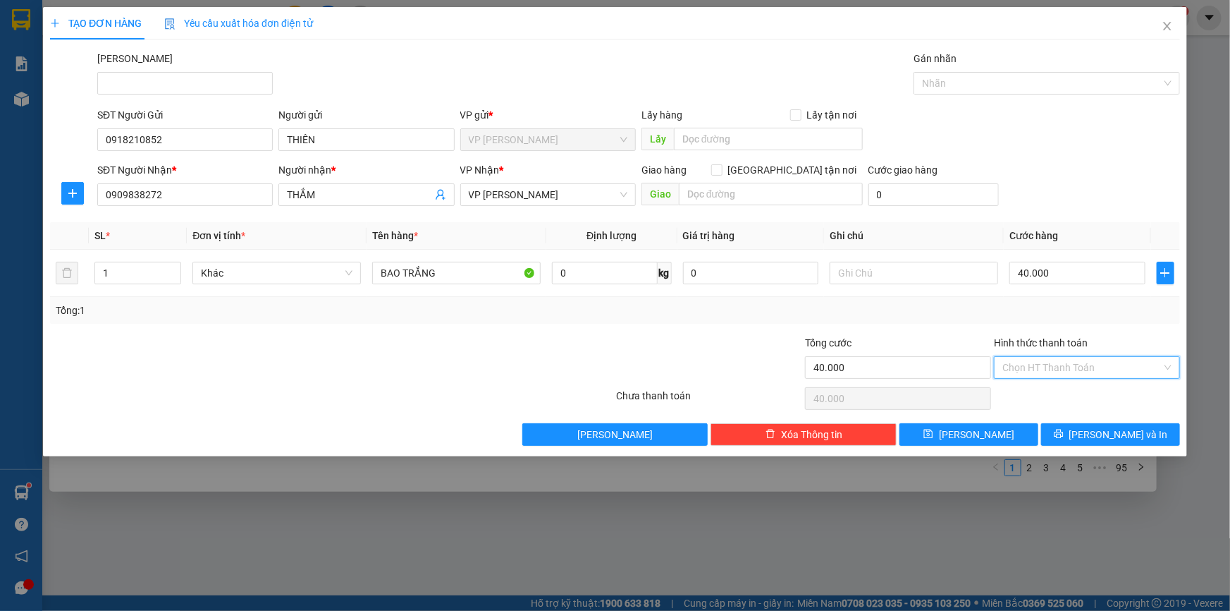
click at [1057, 365] on input "Hình thức thanh toán" at bounding box center [1082, 367] width 159 height 21
click at [1058, 396] on div "Tại văn phòng" at bounding box center [1087, 395] width 169 height 16
type input "0"
click at [1112, 439] on span "[PERSON_NAME] và In" at bounding box center [1119, 435] width 99 height 16
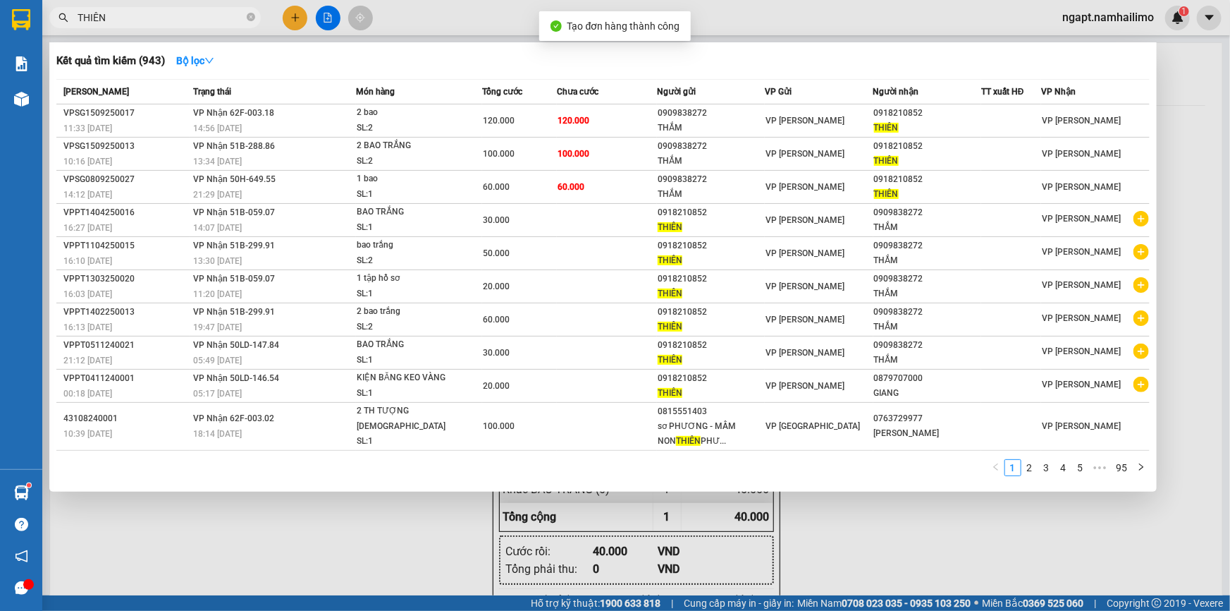
drag, startPoint x: 953, startPoint y: 517, endPoint x: 923, endPoint y: 498, distance: 35.8
click at [946, 510] on div at bounding box center [615, 305] width 1230 height 611
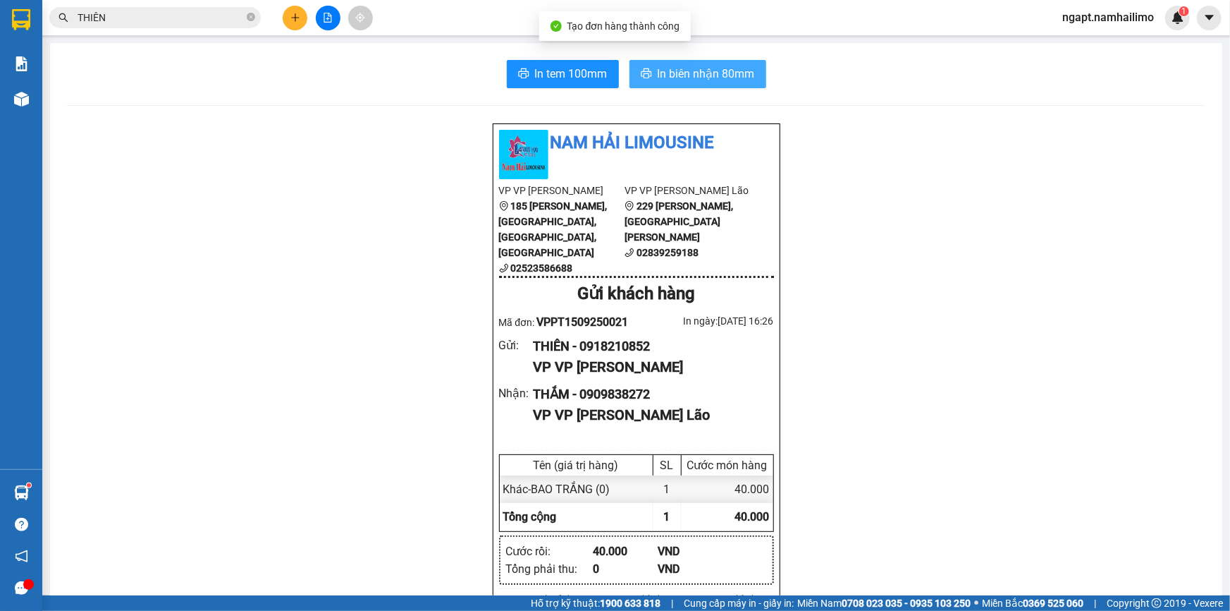
click at [697, 75] on span "In biên nhận 80mm" at bounding box center [706, 74] width 97 height 18
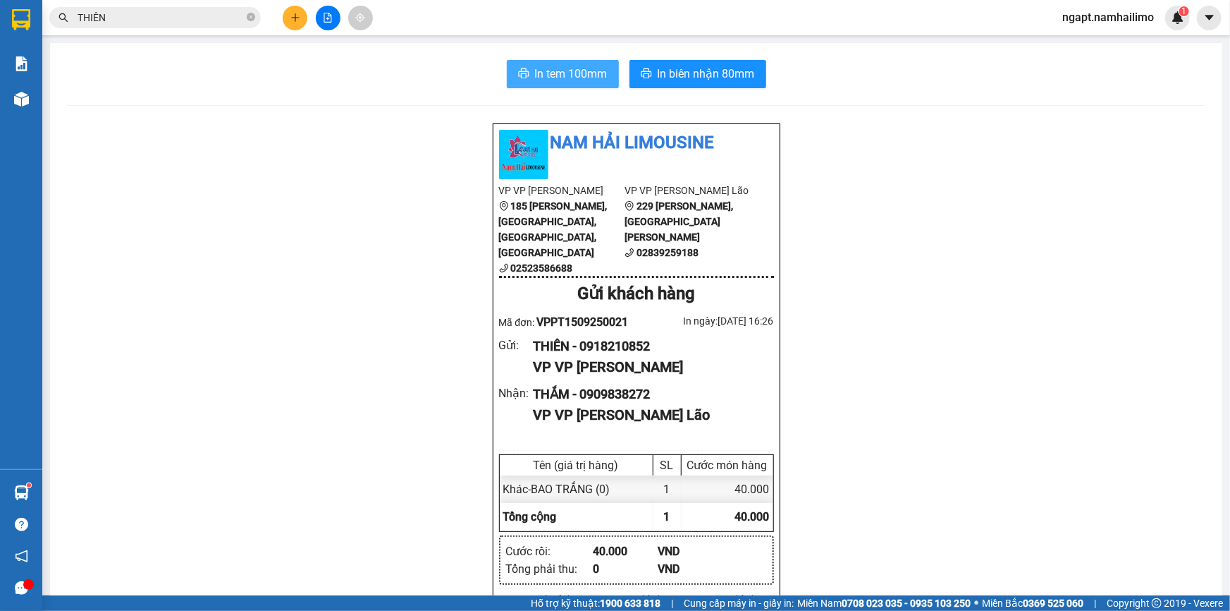
click at [567, 70] on span "In tem 100mm" at bounding box center [571, 74] width 73 height 18
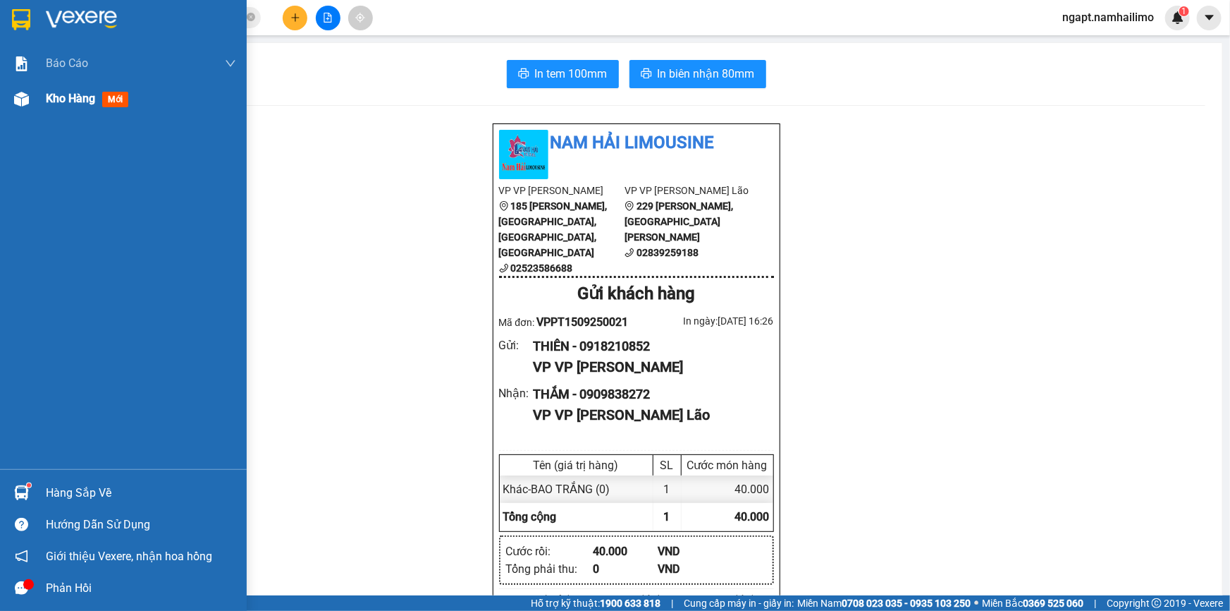
click at [82, 106] on div "Kho hàng mới" at bounding box center [90, 99] width 88 height 18
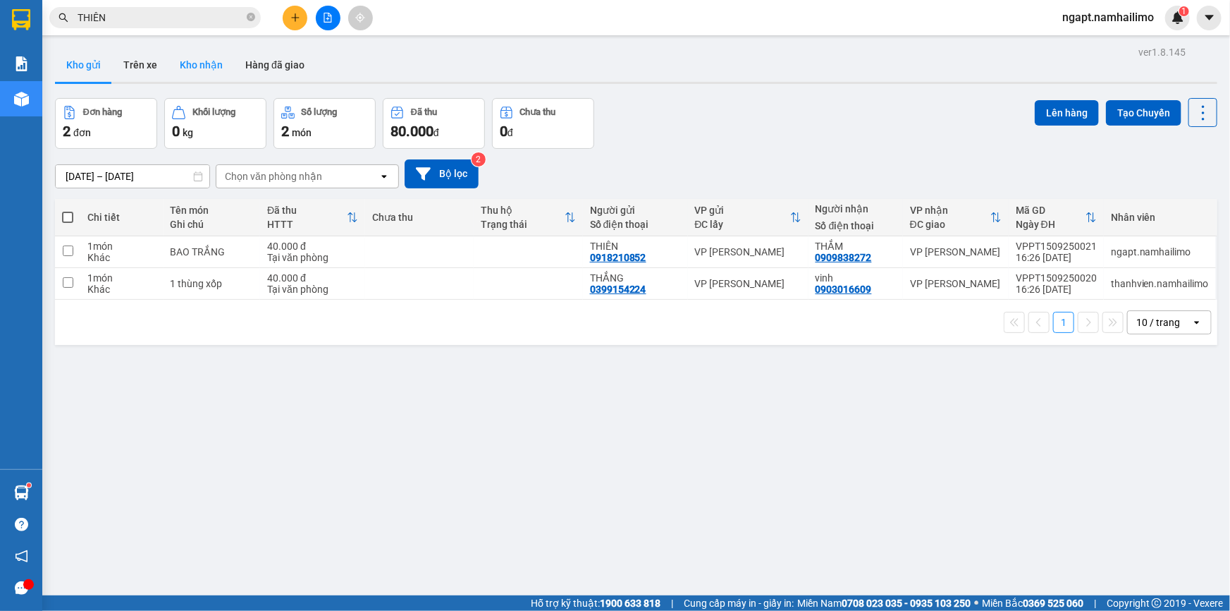
click at [203, 63] on button "Kho nhận" at bounding box center [202, 65] width 66 height 34
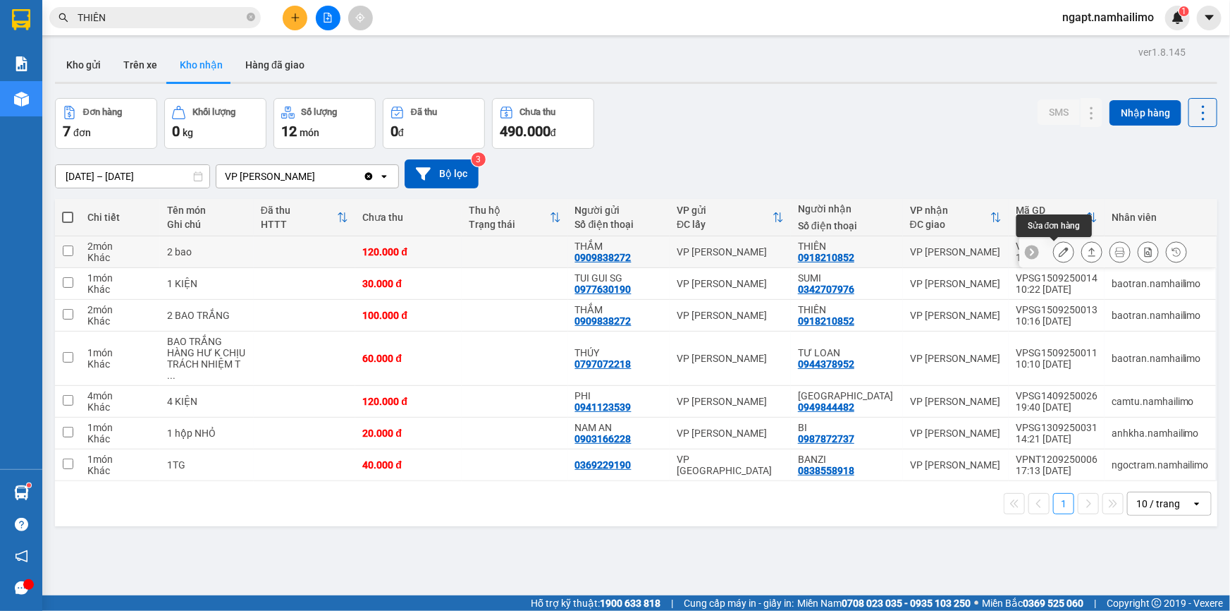
click at [1059, 255] on icon at bounding box center [1064, 252] width 10 height 10
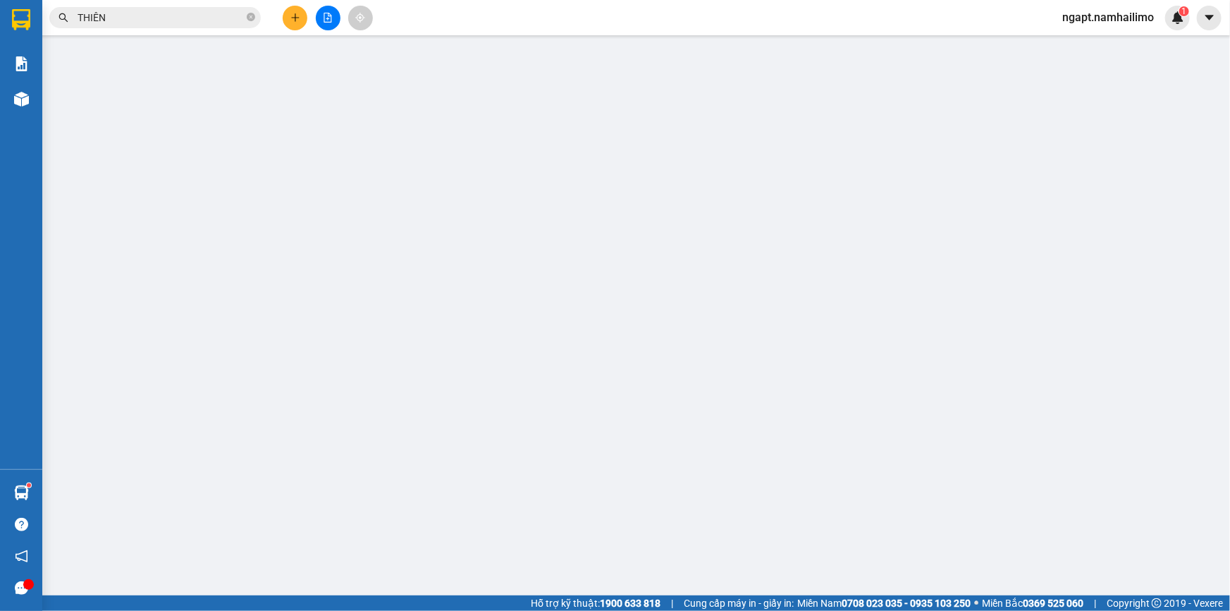
type input "0909838272"
type input "THẮM"
type input "0918210852"
type input "THIÊN"
type input "120.000"
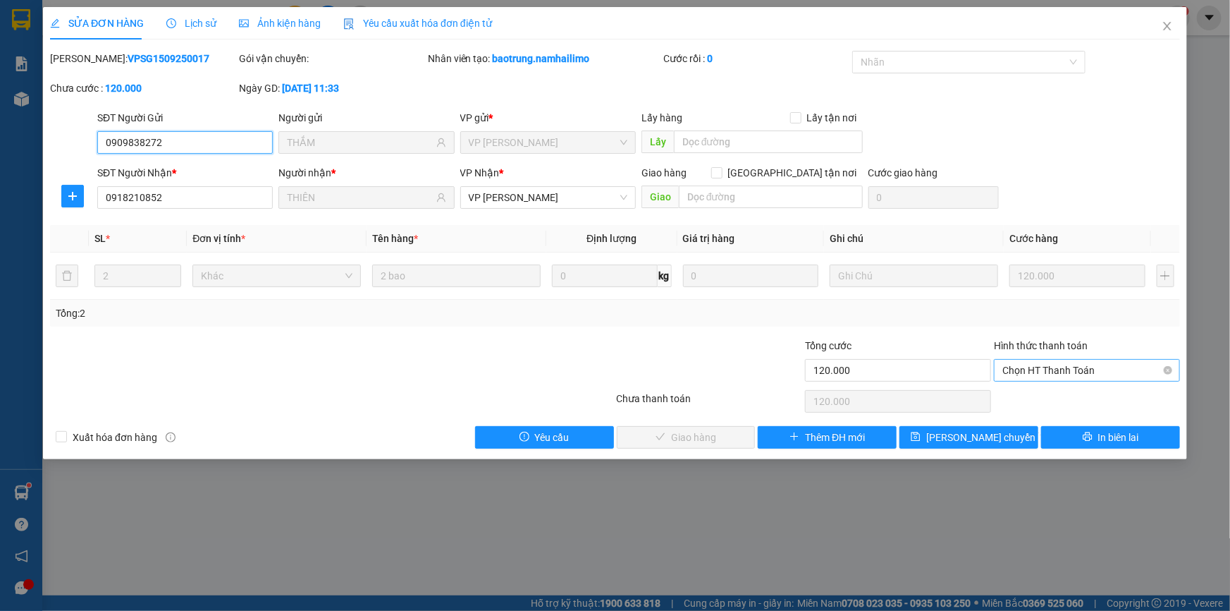
click at [1061, 372] on span "Chọn HT Thanh Toán" at bounding box center [1087, 370] width 169 height 21
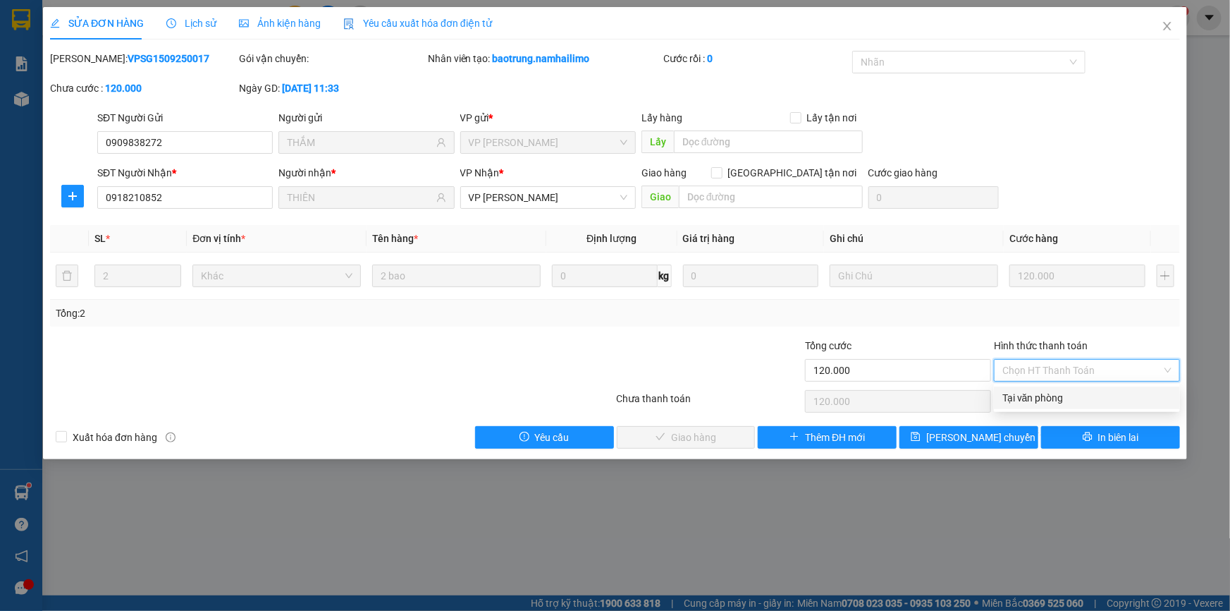
drag, startPoint x: 1056, startPoint y: 392, endPoint x: 878, endPoint y: 422, distance: 180.9
click at [1053, 389] on div "Tại văn phòng" at bounding box center [1087, 397] width 186 height 23
type input "0"
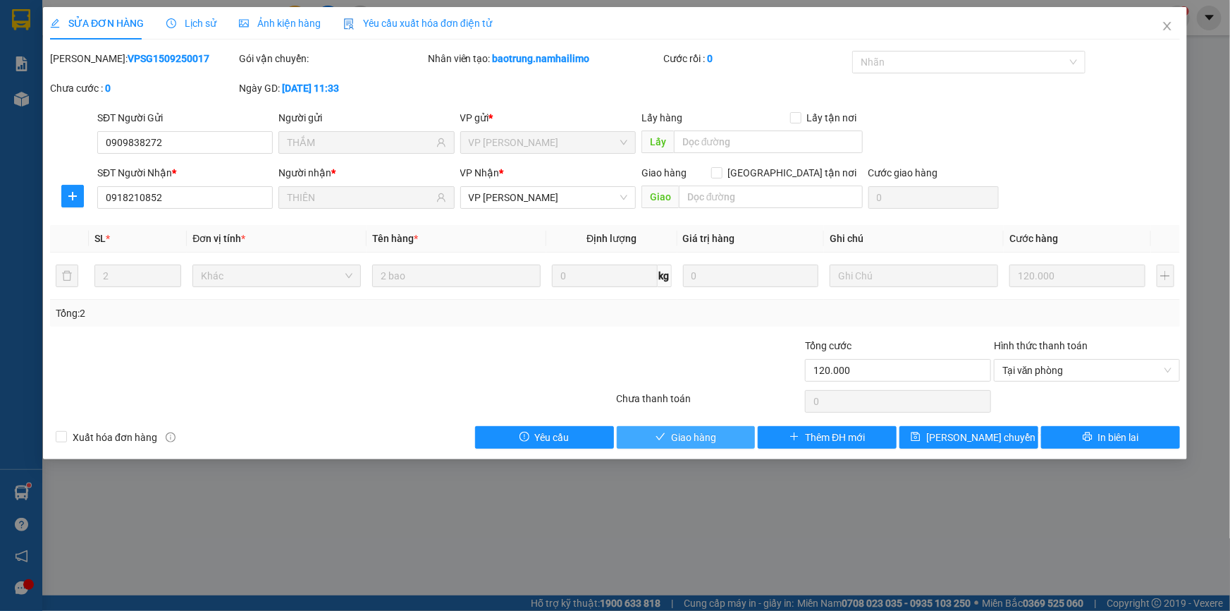
click at [733, 435] on button "Giao hàng" at bounding box center [686, 437] width 139 height 23
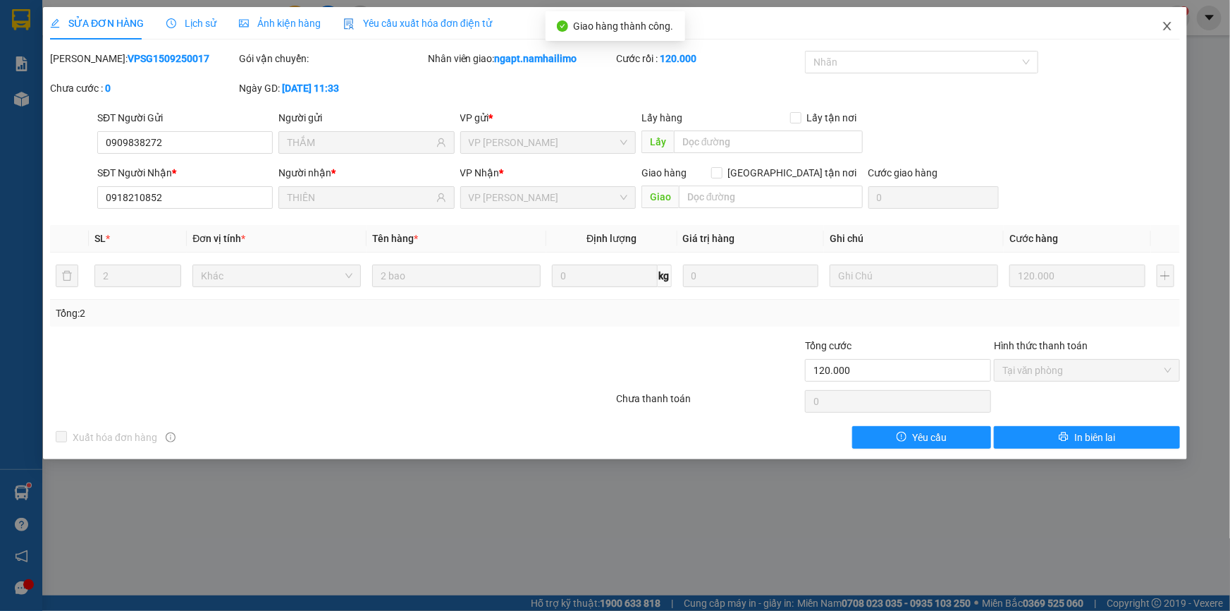
click at [1164, 28] on icon "close" at bounding box center [1167, 25] width 11 height 11
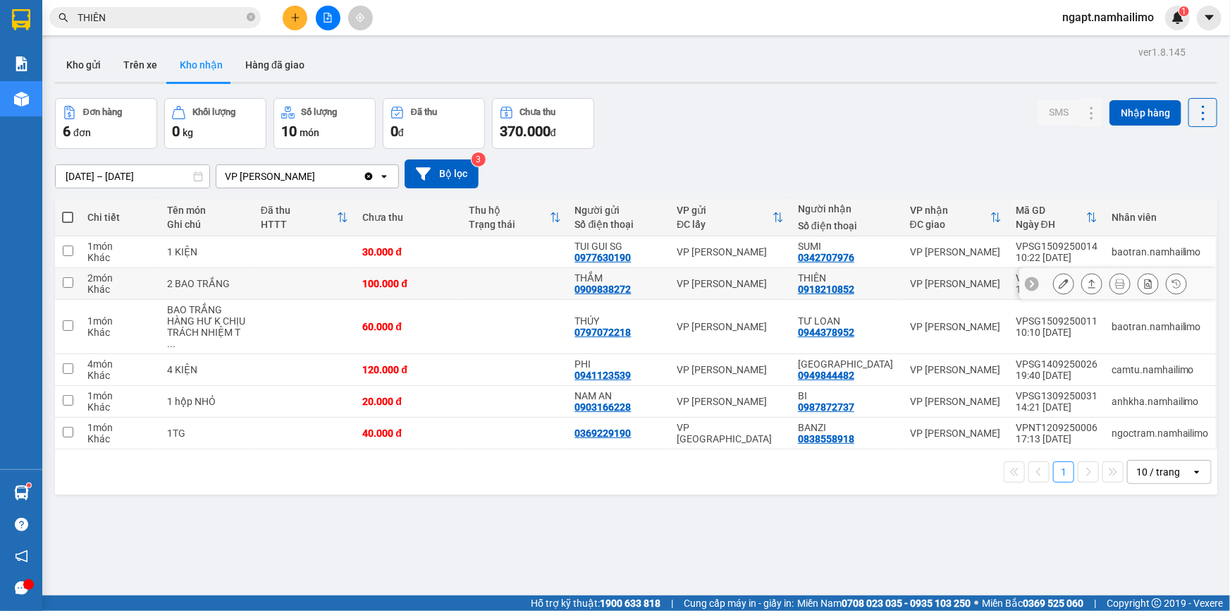
click at [1059, 283] on icon at bounding box center [1064, 284] width 10 height 10
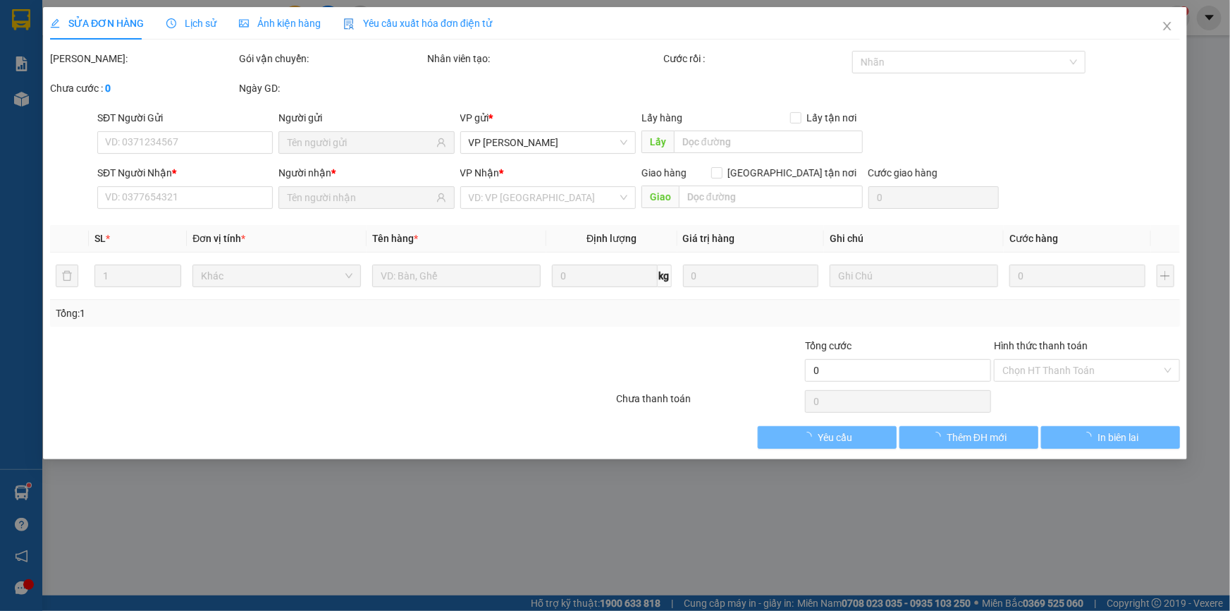
type input "0909838272"
type input "THẮM"
type input "0918210852"
type input "THIÊN"
type input "100.000"
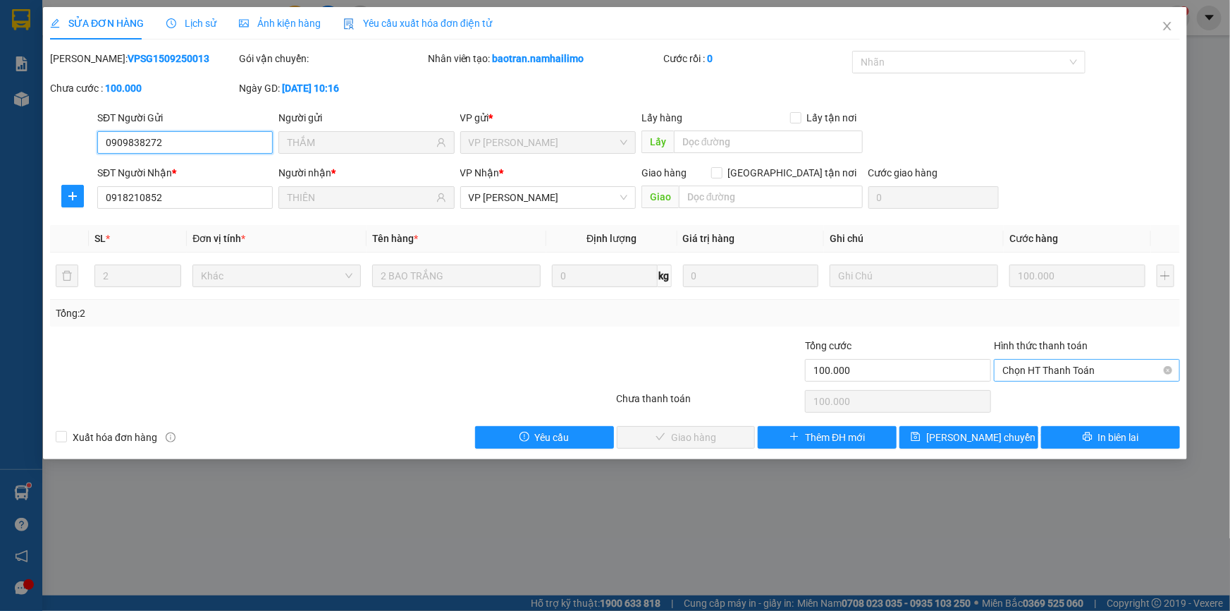
click at [1030, 368] on span "Chọn HT Thanh Toán" at bounding box center [1087, 370] width 169 height 21
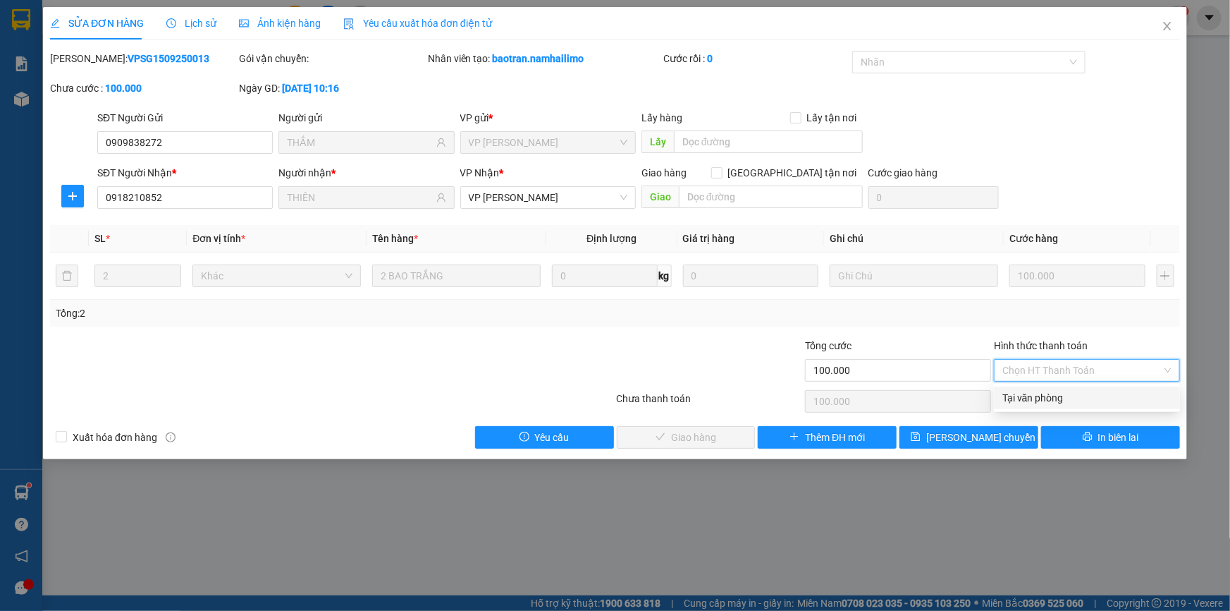
click at [1025, 395] on div "Tại văn phòng" at bounding box center [1087, 398] width 169 height 16
type input "0"
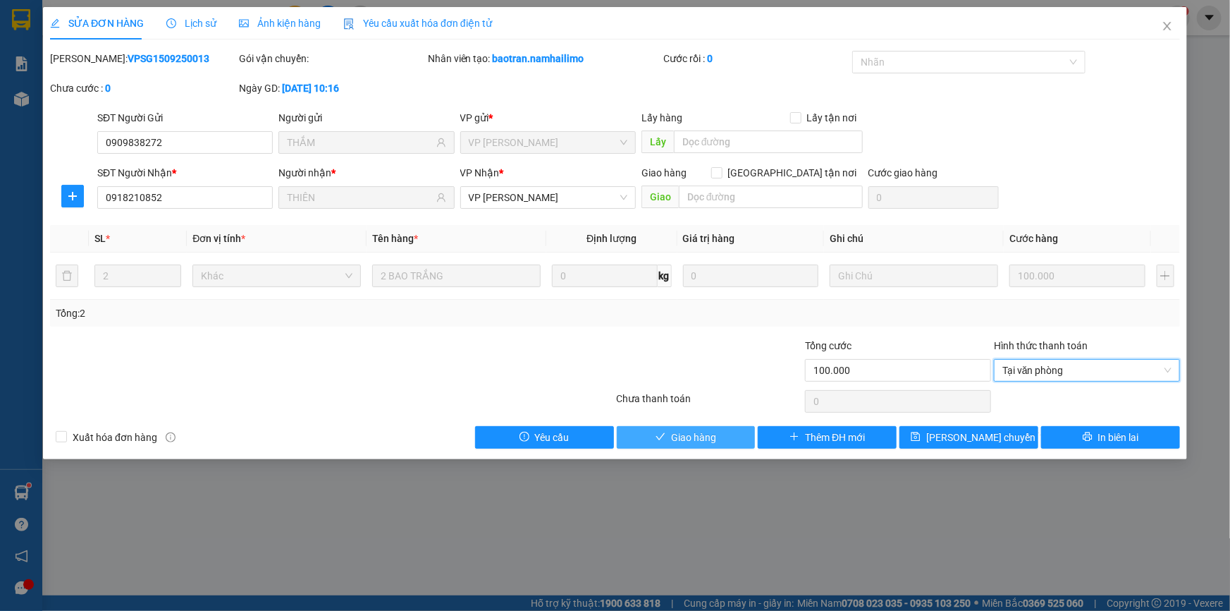
click at [721, 433] on button "Giao hàng" at bounding box center [686, 437] width 139 height 23
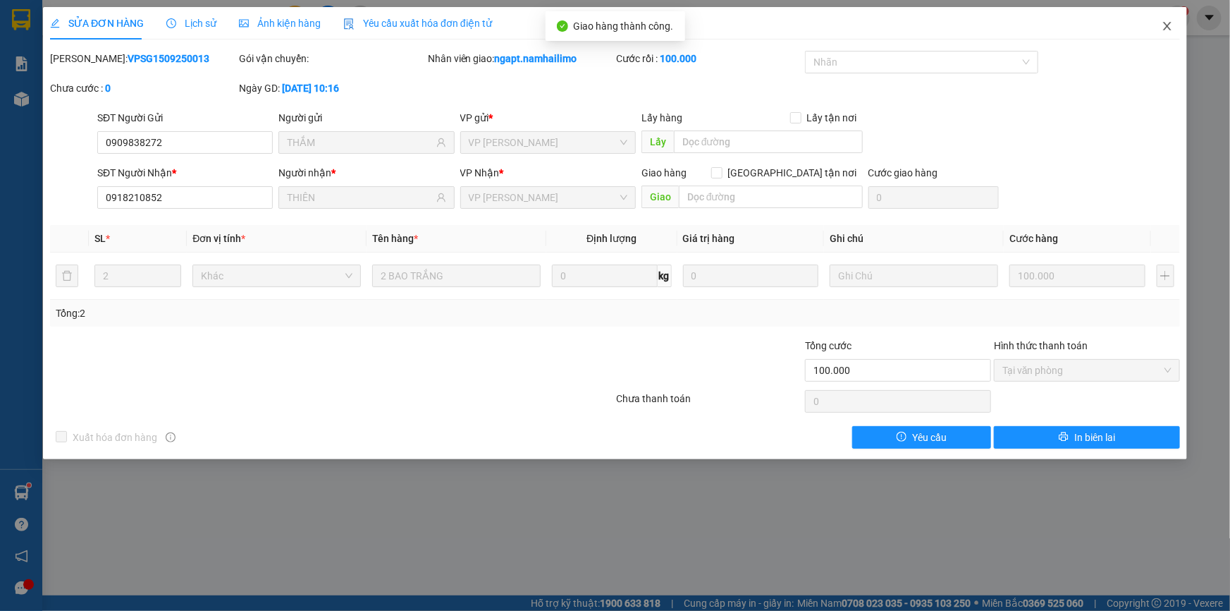
click at [1166, 23] on icon "close" at bounding box center [1167, 25] width 11 height 11
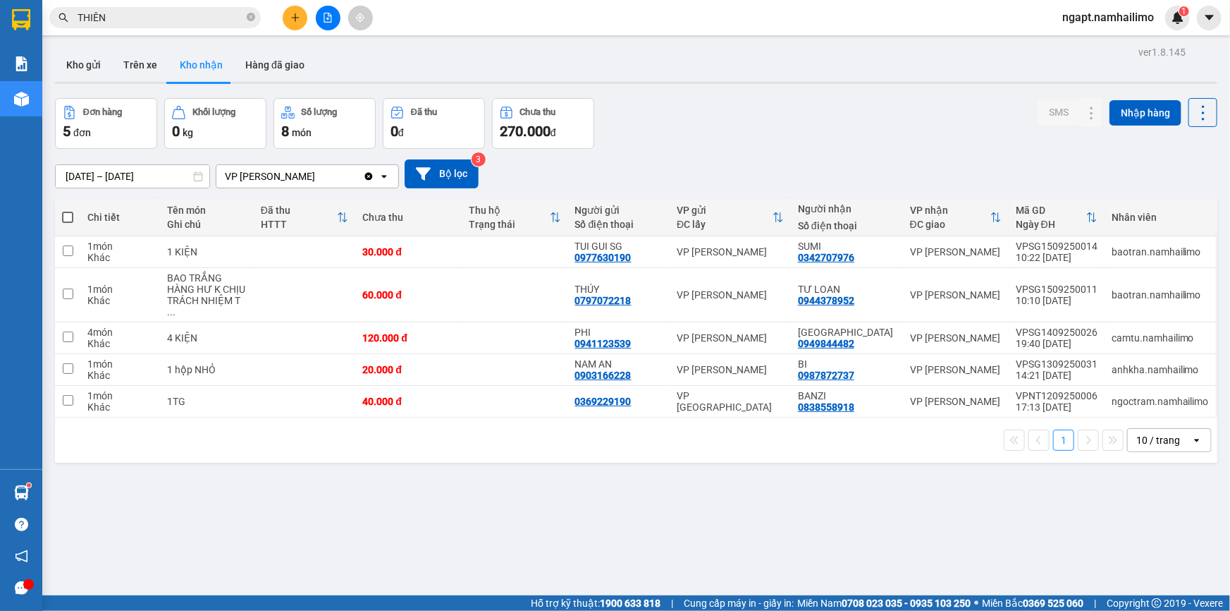
drag, startPoint x: 80, startPoint y: 68, endPoint x: 1020, endPoint y: 492, distance: 1031.7
click at [76, 70] on button "Kho gửi" at bounding box center [83, 65] width 57 height 34
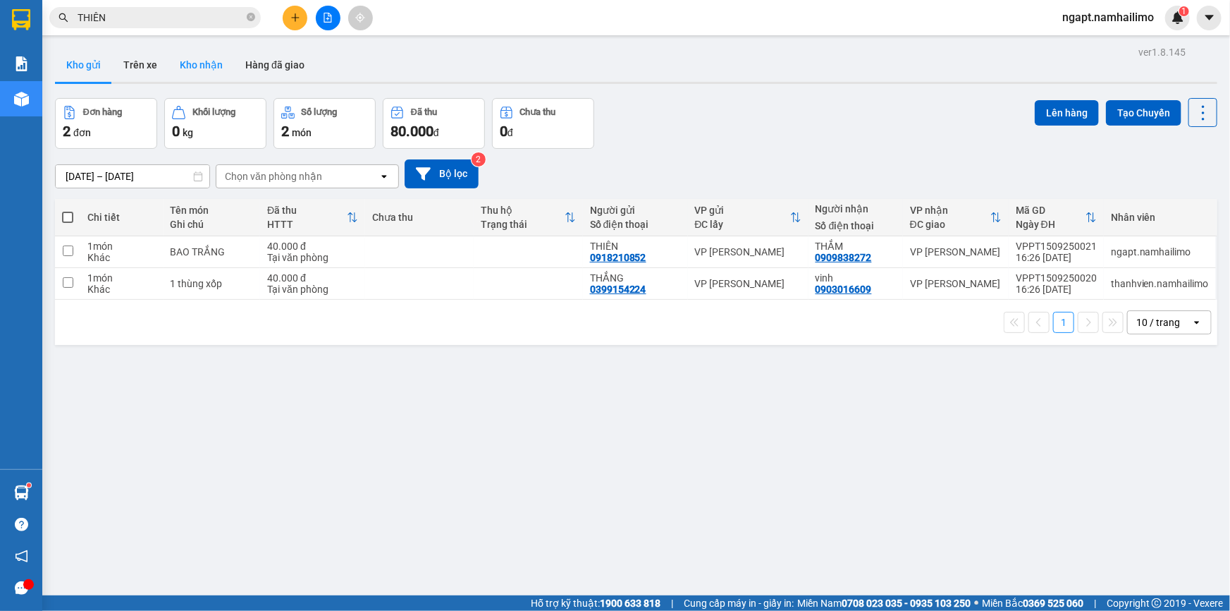
click at [200, 67] on button "Kho nhận" at bounding box center [202, 65] width 66 height 34
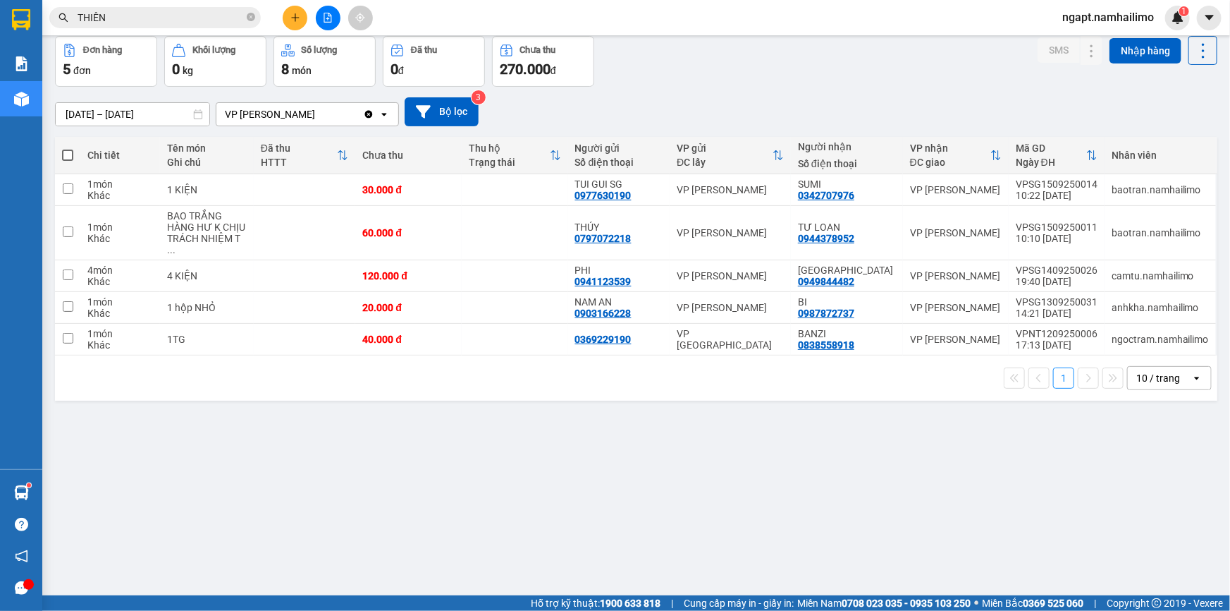
scroll to position [64, 0]
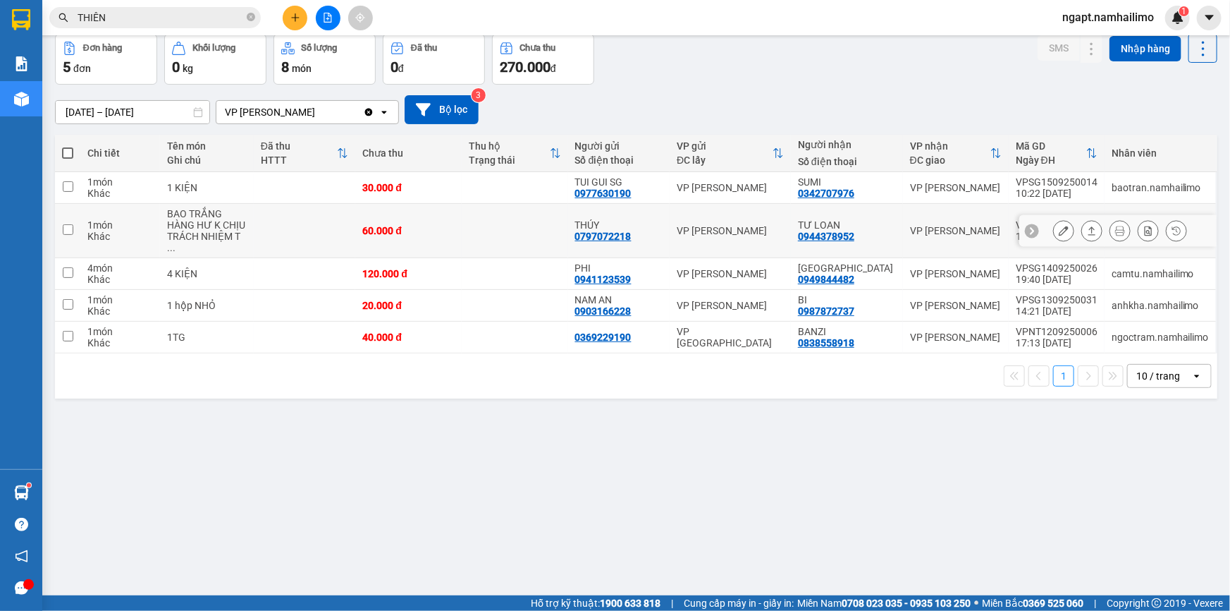
click at [1054, 222] on button at bounding box center [1064, 231] width 20 height 25
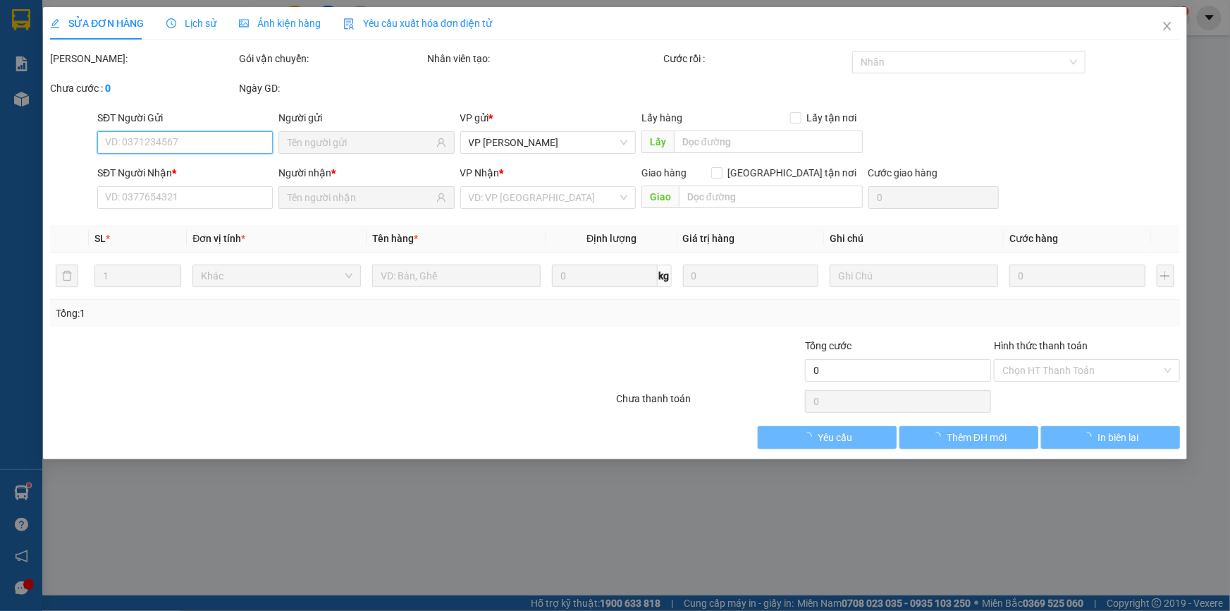
type input "0797072218"
type input "THÚY"
type input "0944378952"
type input "TƯ LOAN"
type input "60.000"
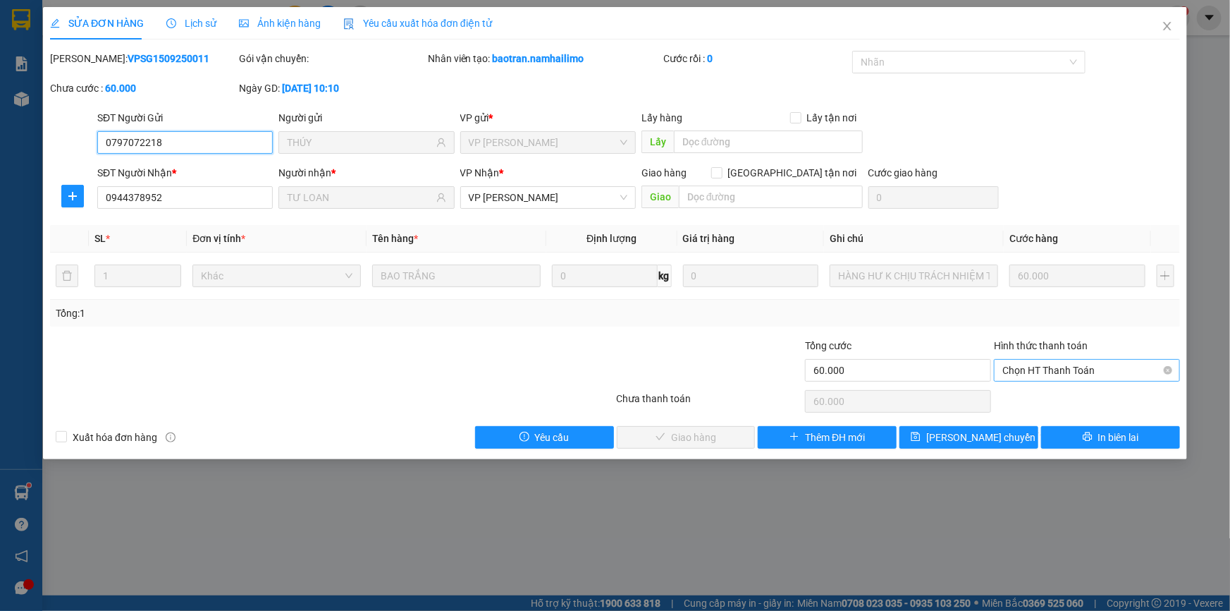
click at [1099, 369] on span "Chọn HT Thanh Toán" at bounding box center [1087, 370] width 169 height 21
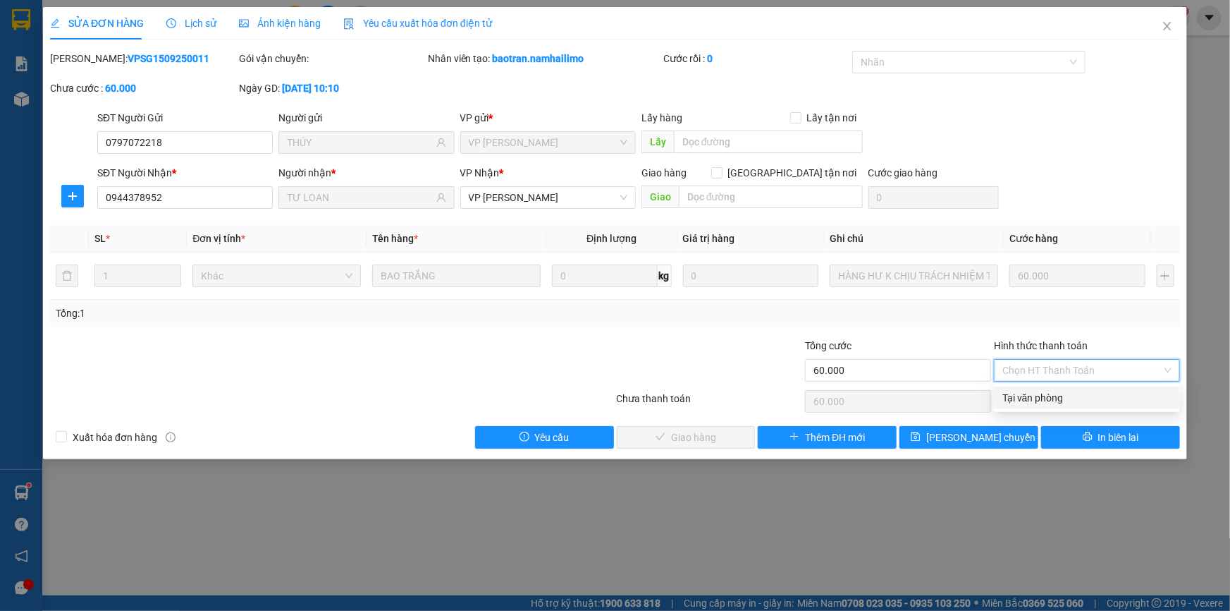
click at [1084, 394] on div "Tại văn phòng" at bounding box center [1087, 398] width 169 height 16
type input "0"
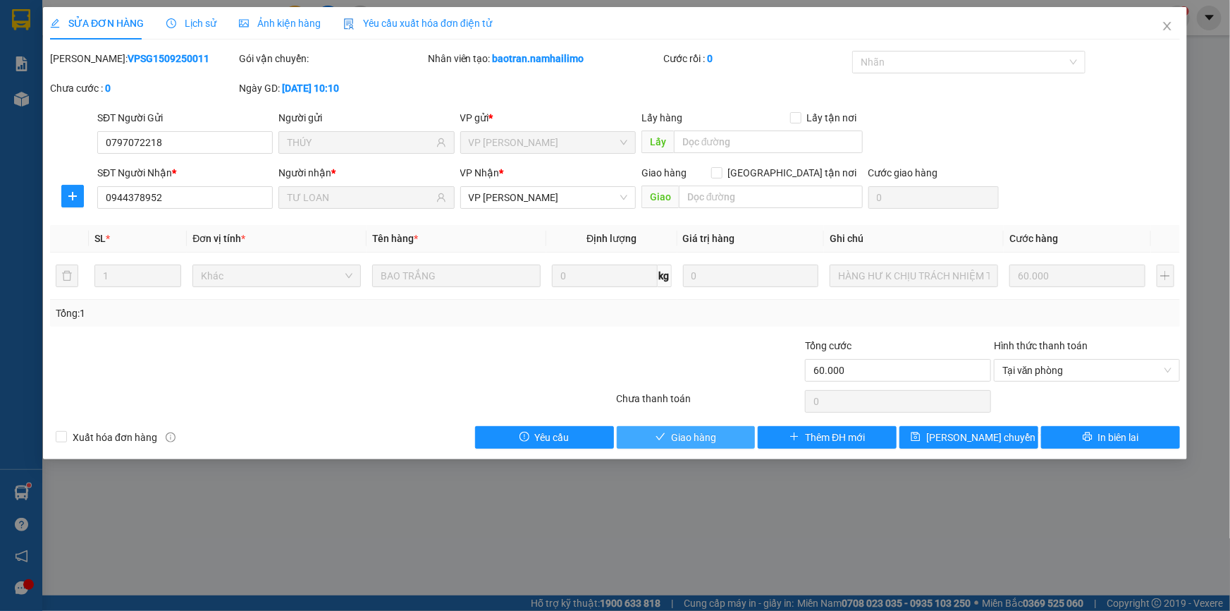
click at [687, 432] on span "Giao hàng" at bounding box center [693, 437] width 45 height 16
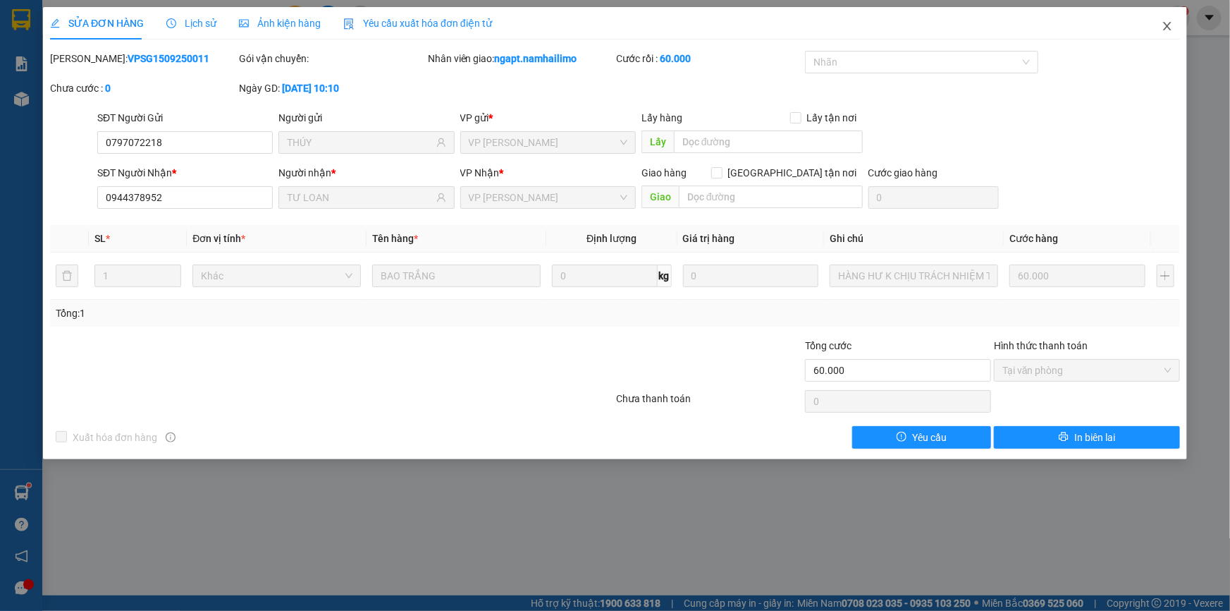
click at [1167, 27] on icon "close" at bounding box center [1167, 26] width 8 height 8
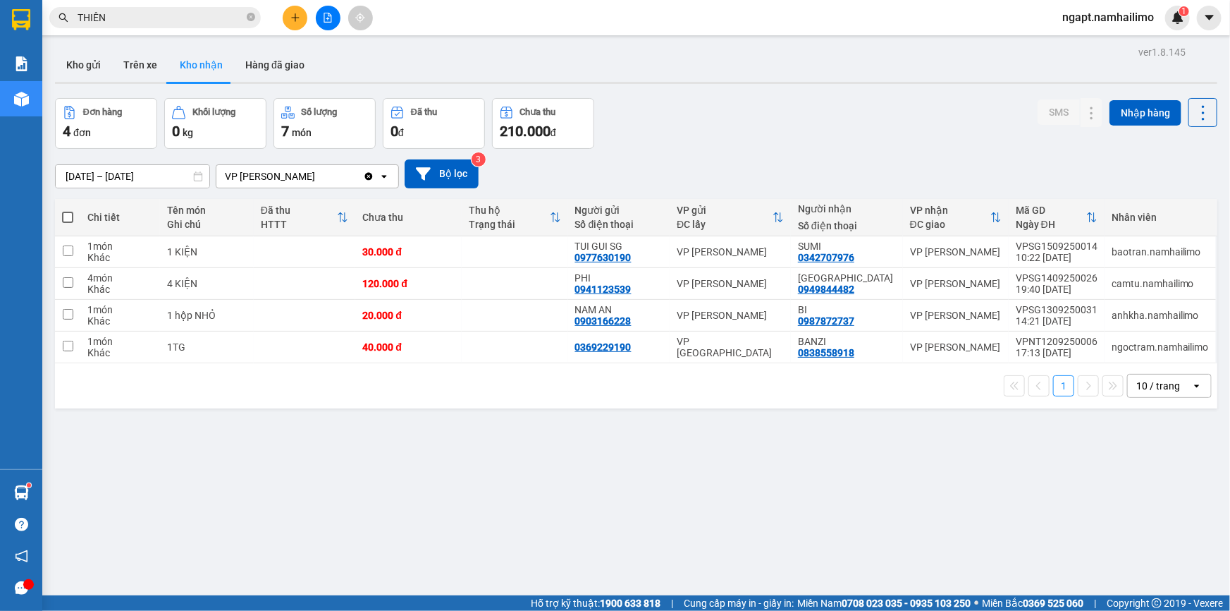
click at [1127, 20] on span "ngapt.namhailimo" at bounding box center [1108, 17] width 114 height 18
click at [1100, 47] on span "Đăng xuất" at bounding box center [1114, 44] width 85 height 16
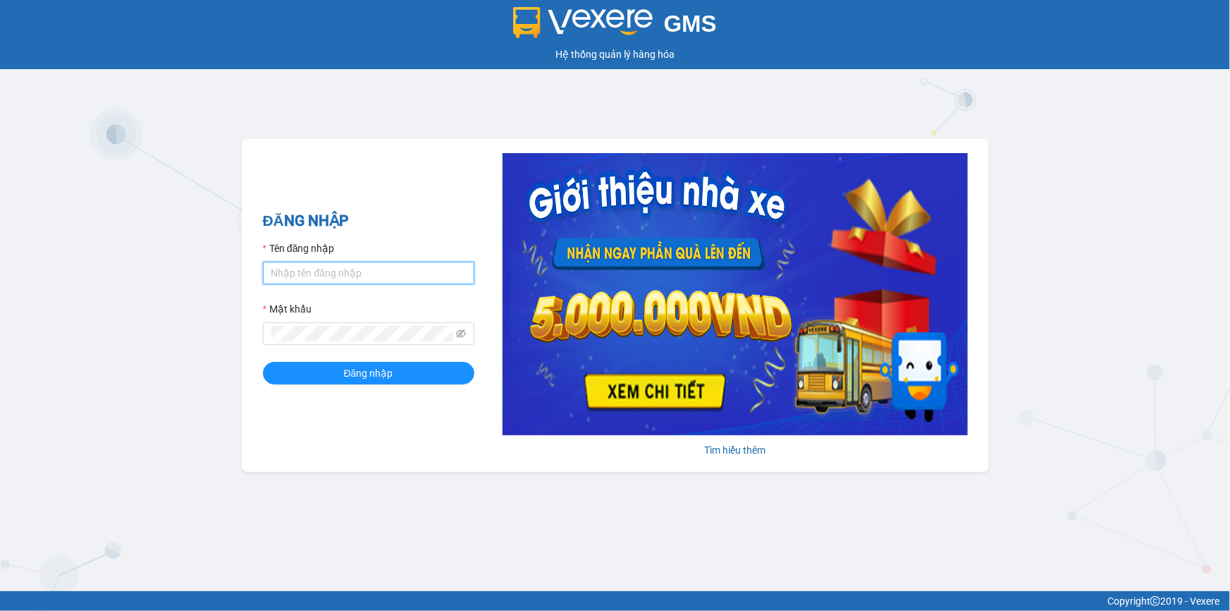
click at [369, 262] on input "Tên đăng nhập" at bounding box center [369, 273] width 212 height 23
type input "vietdanh.namhailimo"
click at [263, 362] on button "Đăng nhập" at bounding box center [369, 373] width 212 height 23
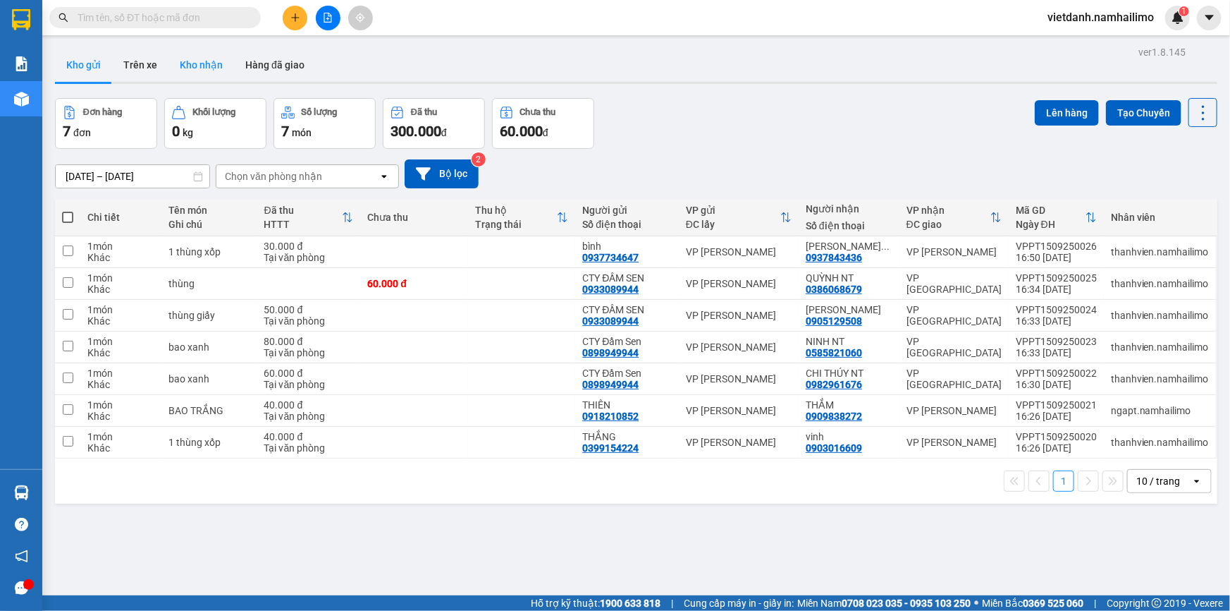
click at [193, 59] on button "Kho nhận" at bounding box center [202, 65] width 66 height 34
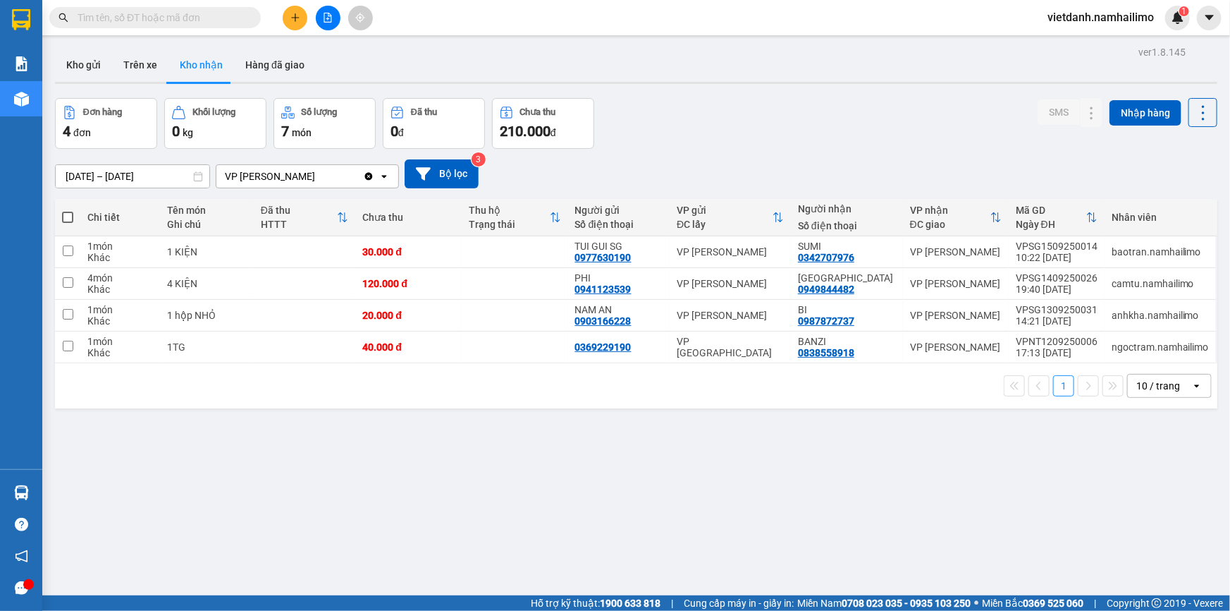
click at [110, 20] on input "text" at bounding box center [161, 18] width 166 height 16
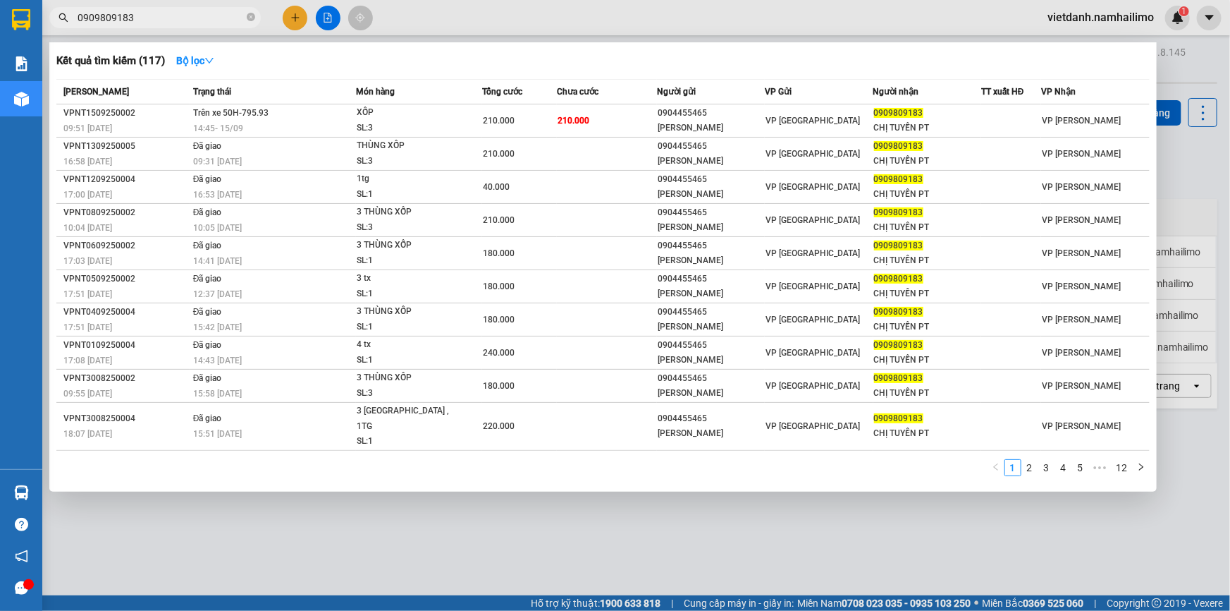
type input "0909809183"
click at [170, 25] on input "0909809183" at bounding box center [161, 18] width 166 height 16
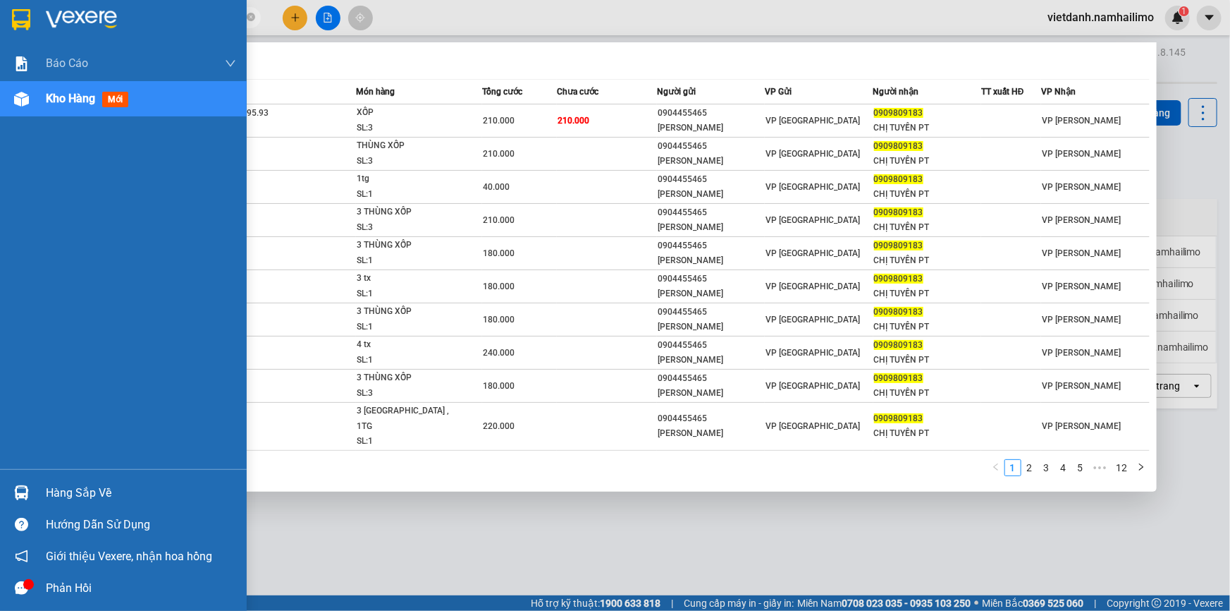
click at [59, 102] on span "Kho hàng" at bounding box center [70, 98] width 49 height 13
click at [83, 494] on div "Hàng sắp về" at bounding box center [141, 492] width 190 height 21
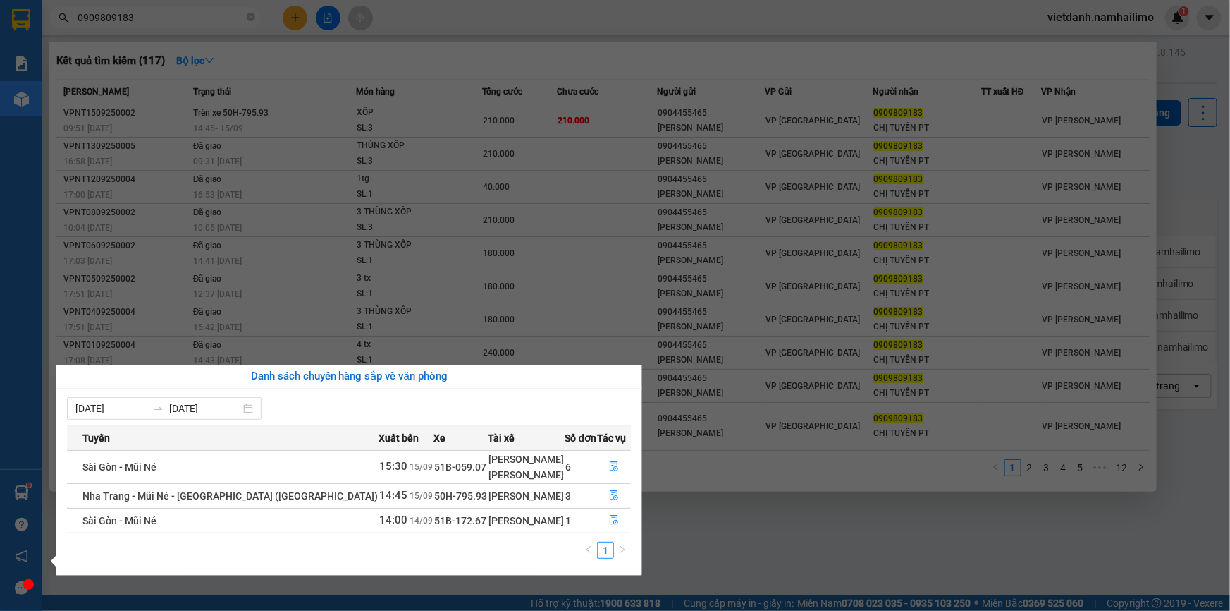
click at [719, 539] on section "Kết quả tìm kiếm ( 117 ) Bộ lọc Mã ĐH Trạng thái Món hàng Tổng cước Chưa cước N…" at bounding box center [615, 305] width 1230 height 611
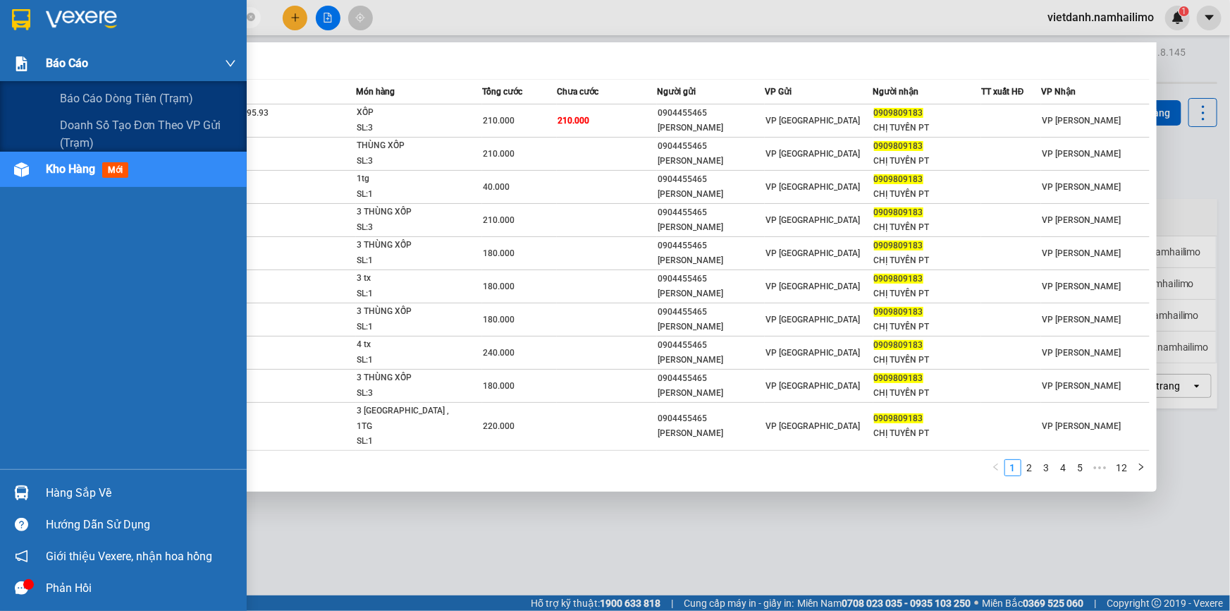
click at [29, 62] on div at bounding box center [21, 63] width 25 height 25
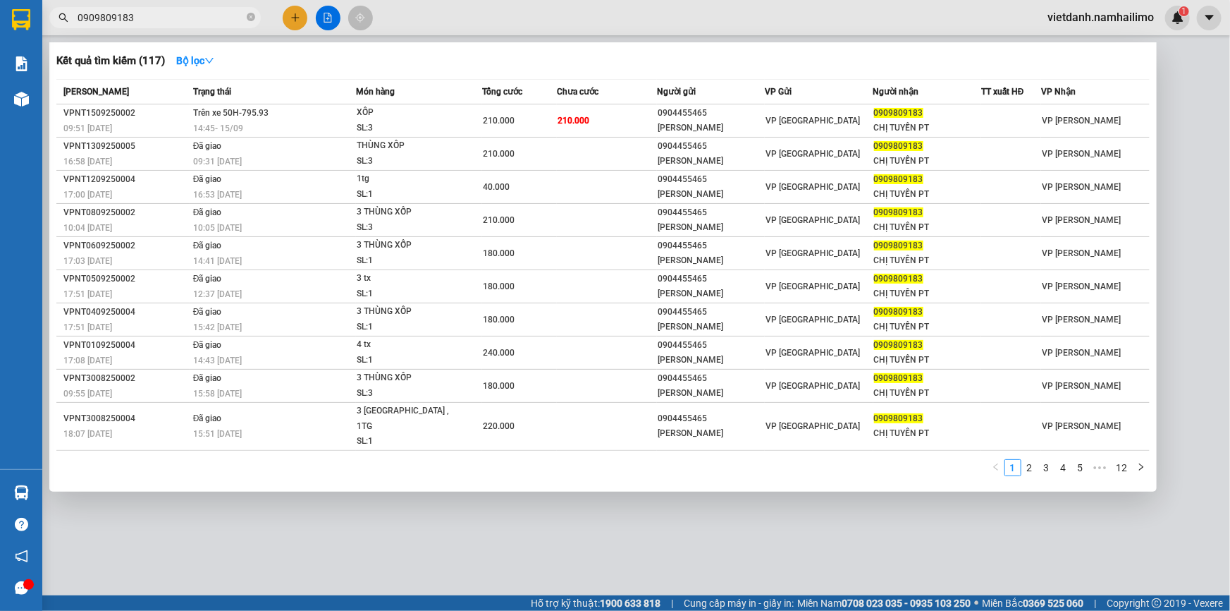
click at [486, 521] on div at bounding box center [615, 305] width 1230 height 611
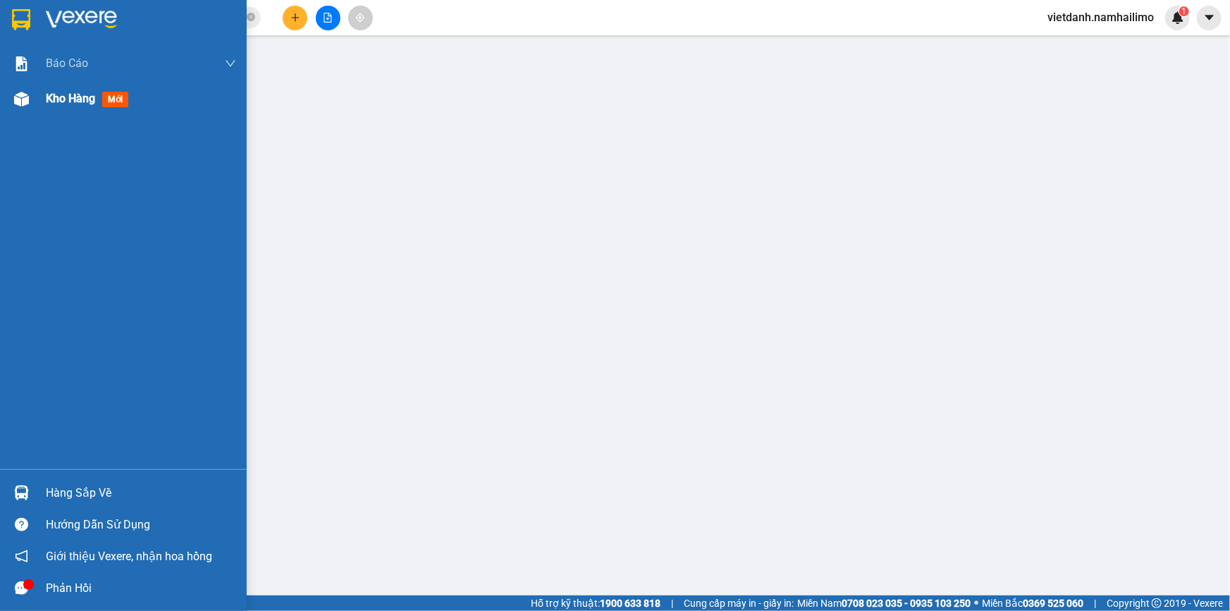
click at [69, 102] on span "Kho hàng" at bounding box center [70, 98] width 49 height 13
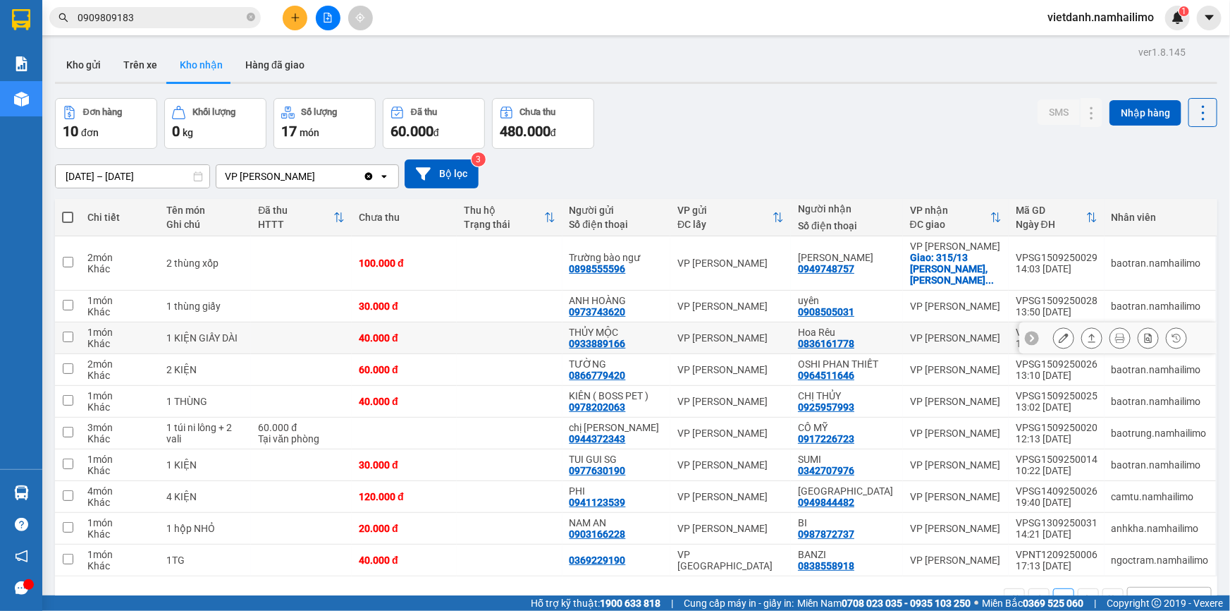
click at [1060, 329] on button at bounding box center [1064, 338] width 20 height 25
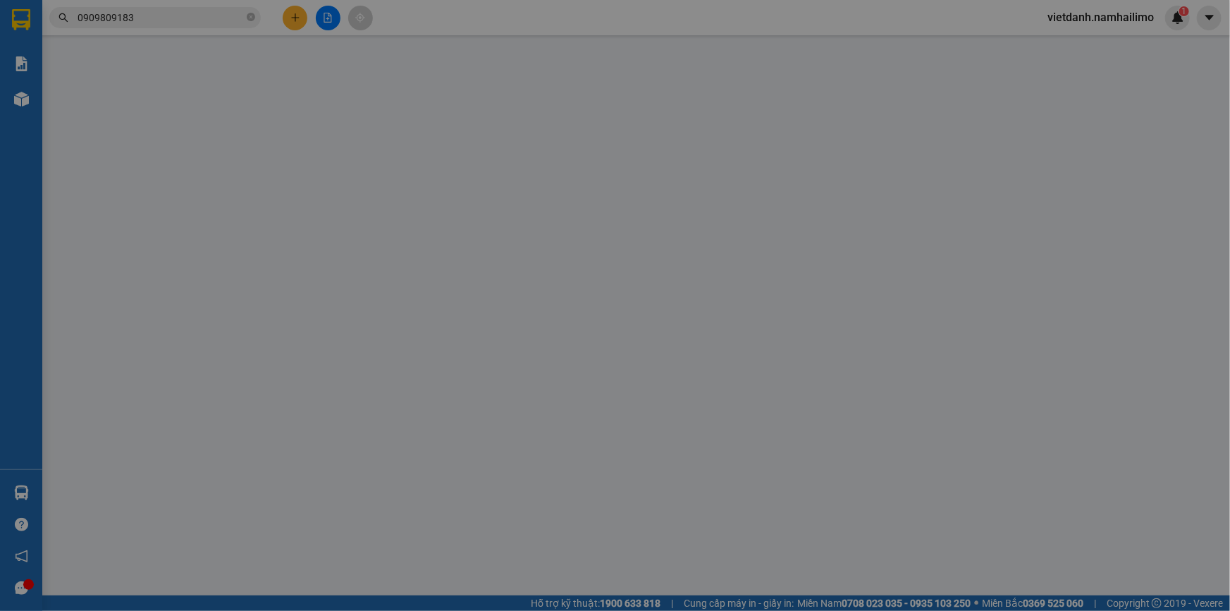
type input "0933889166"
type input "THỦY MỘC"
type input "0836161778"
type input "Hoa Rêu"
type input "40.000"
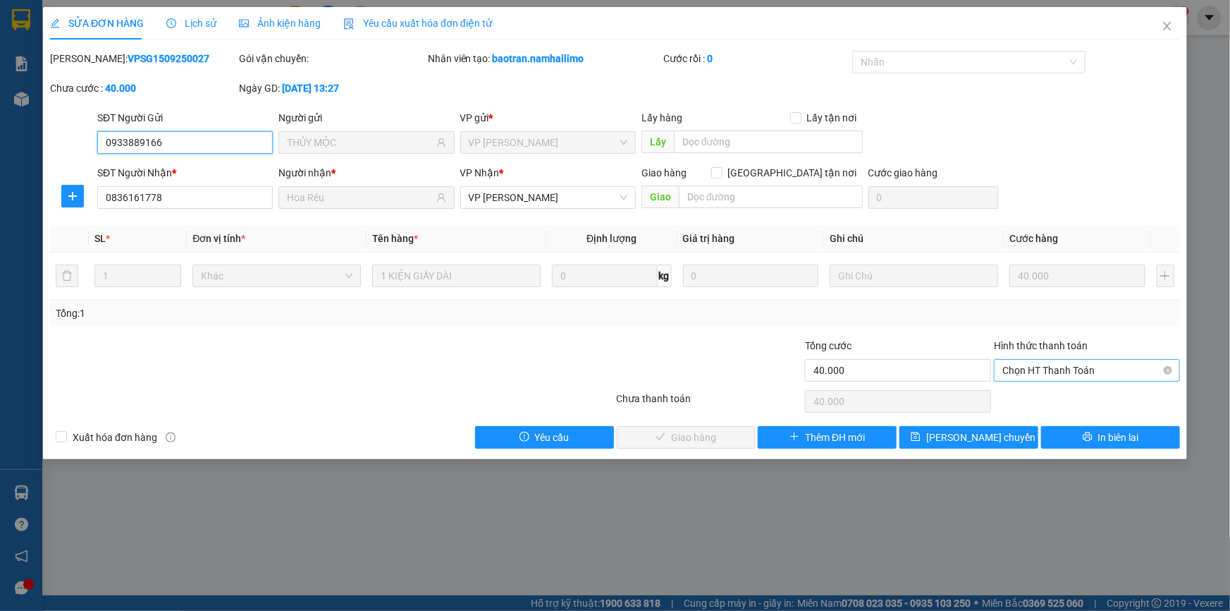
drag, startPoint x: 1014, startPoint y: 361, endPoint x: 1020, endPoint y: 373, distance: 13.2
click at [1015, 362] on span "Chọn HT Thanh Toán" at bounding box center [1087, 370] width 169 height 21
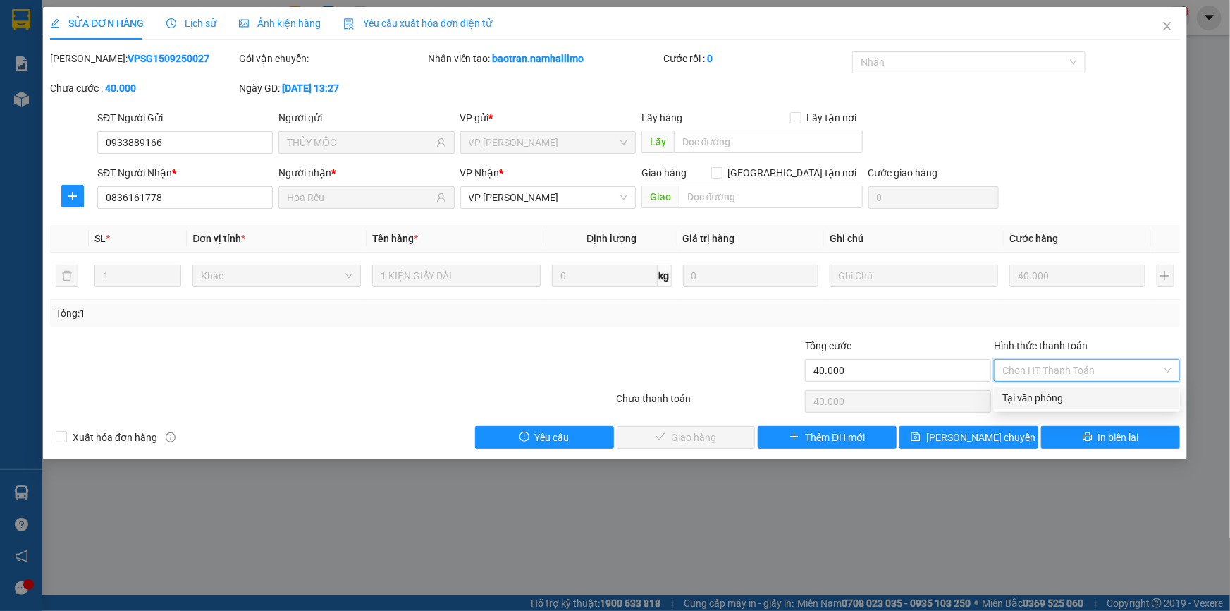
click at [1026, 393] on div "Tại văn phòng" at bounding box center [1087, 398] width 169 height 16
type input "0"
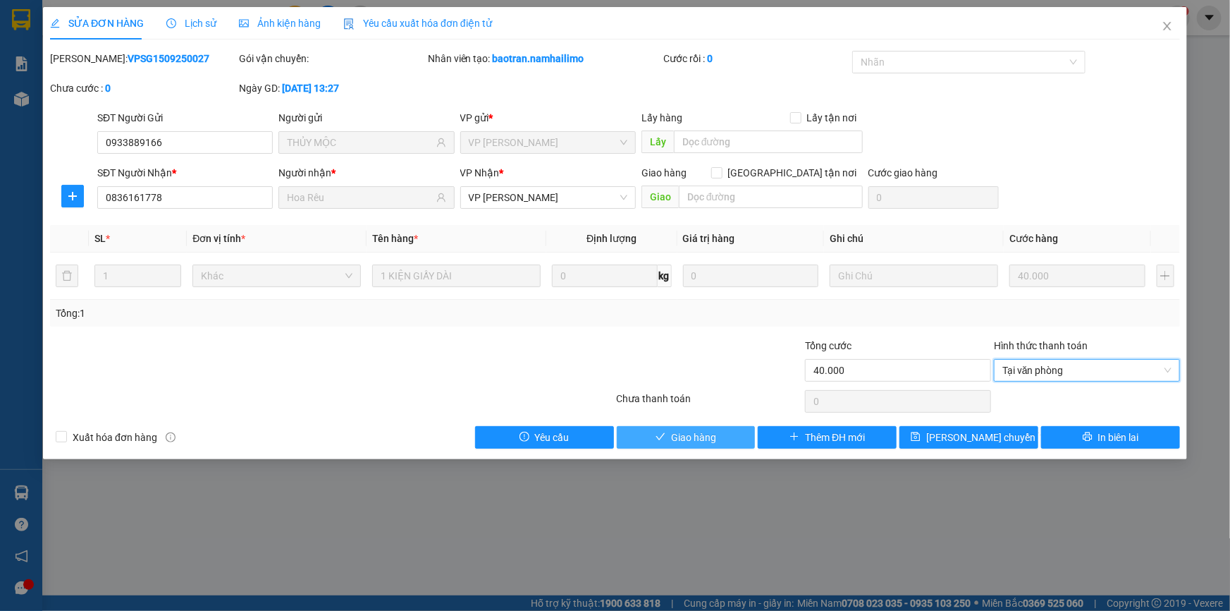
click at [726, 427] on button "Giao hàng" at bounding box center [686, 437] width 139 height 23
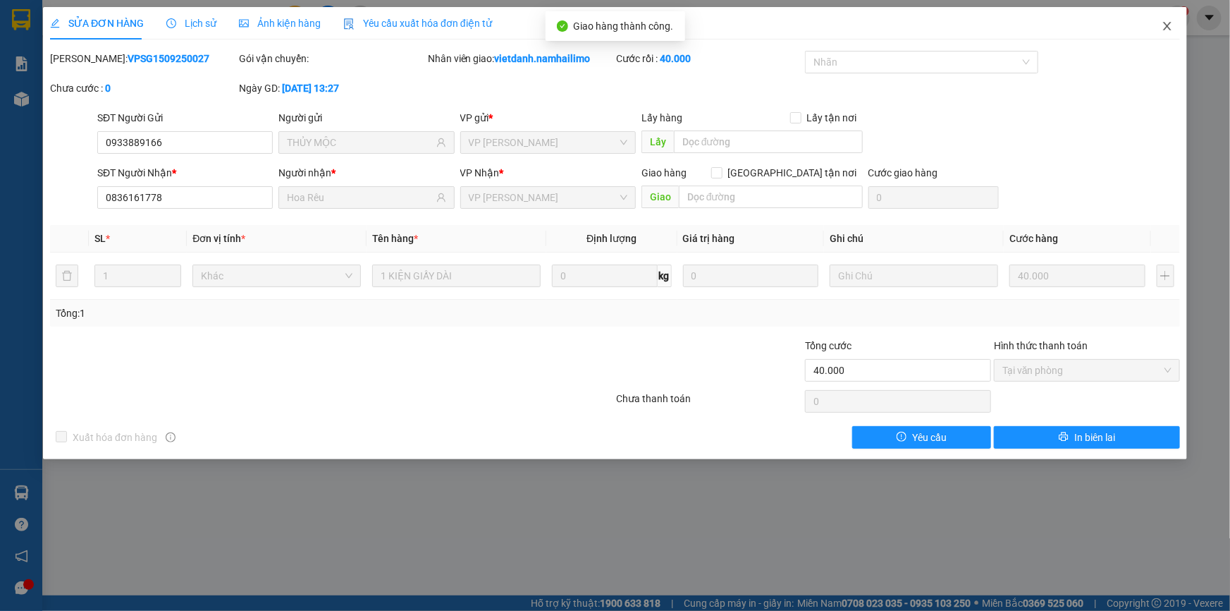
click at [1167, 28] on icon "close" at bounding box center [1167, 26] width 8 height 8
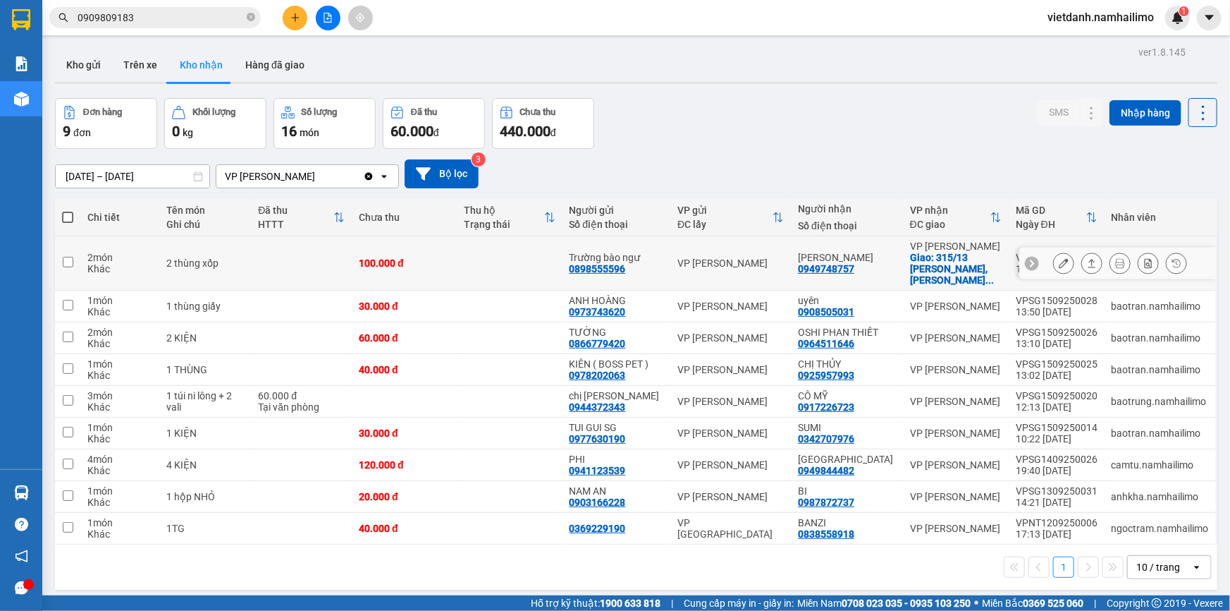
click at [974, 266] on div "Giao: 315/13 Trần Hưng Đạo, p Bình ..." at bounding box center [956, 269] width 92 height 34
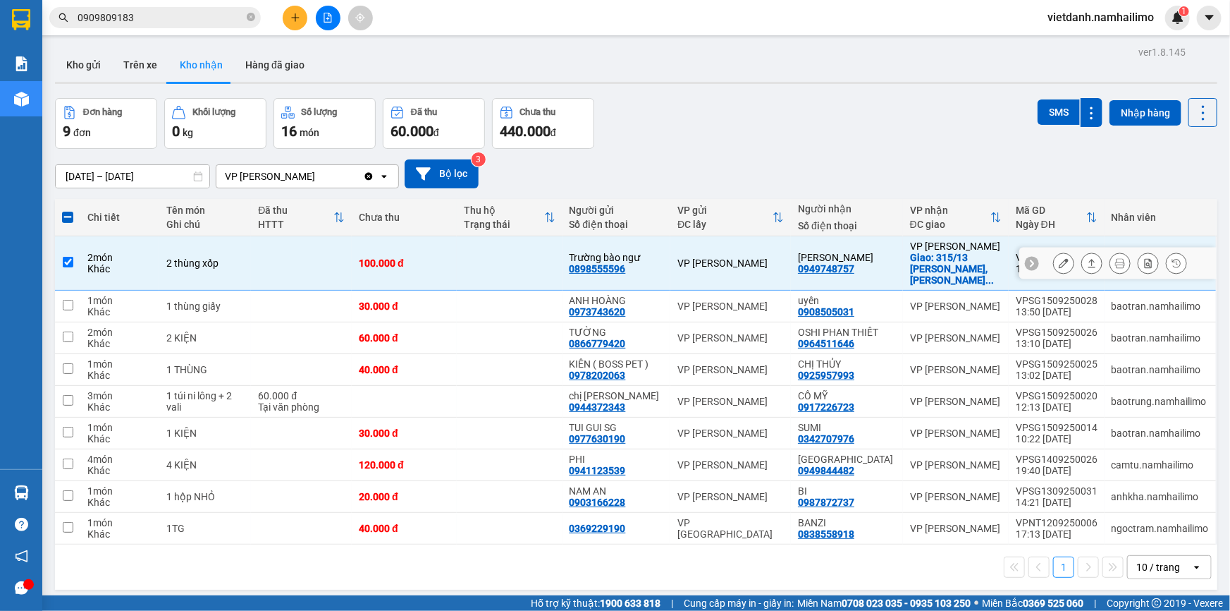
click at [974, 266] on div "Giao: 315/13 Trần Hưng Đạo, p Bình ..." at bounding box center [956, 269] width 92 height 34
checkbox input "false"
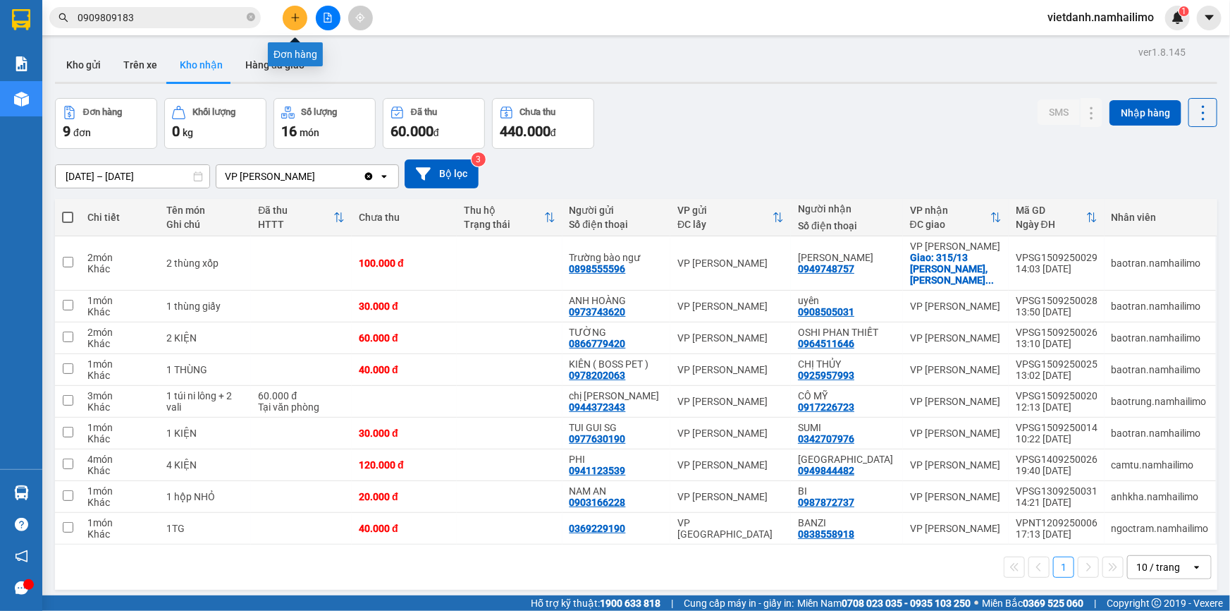
click at [288, 18] on button at bounding box center [295, 18] width 25 height 25
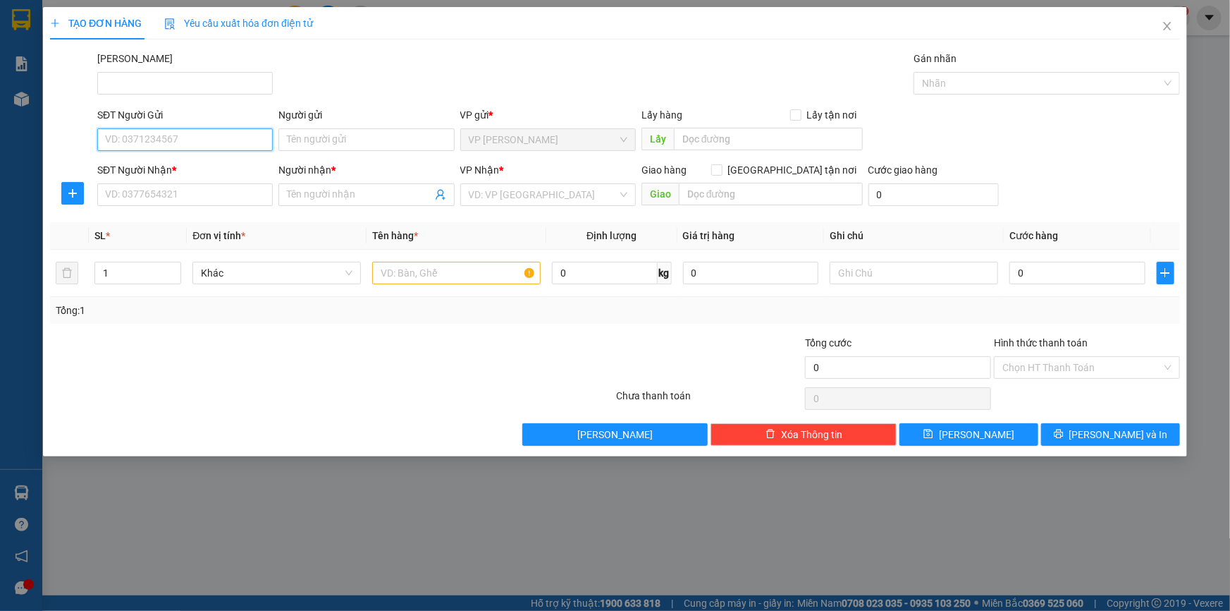
click at [212, 148] on input "SĐT Người Gửi" at bounding box center [185, 139] width 176 height 23
click at [208, 140] on input "SĐT Người Gửi" at bounding box center [185, 139] width 176 height 23
type input "0948228453"
click at [330, 139] on input "Người gửi" at bounding box center [367, 139] width 176 height 23
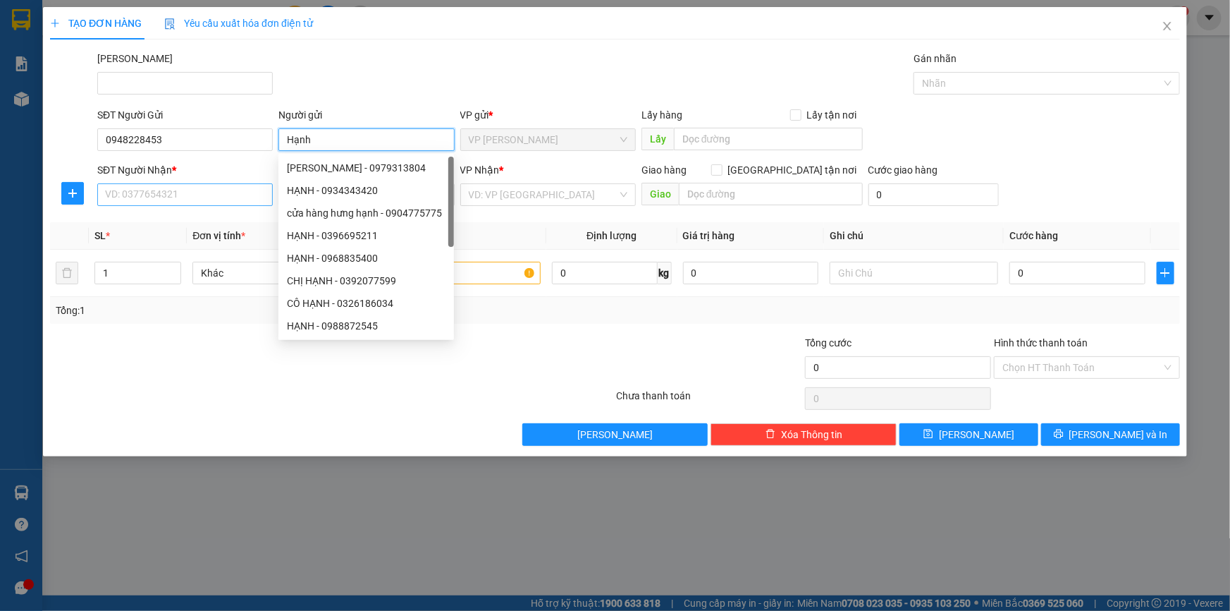
type input "Hạnh"
click at [181, 193] on input "SĐT Người Nhận *" at bounding box center [185, 194] width 176 height 23
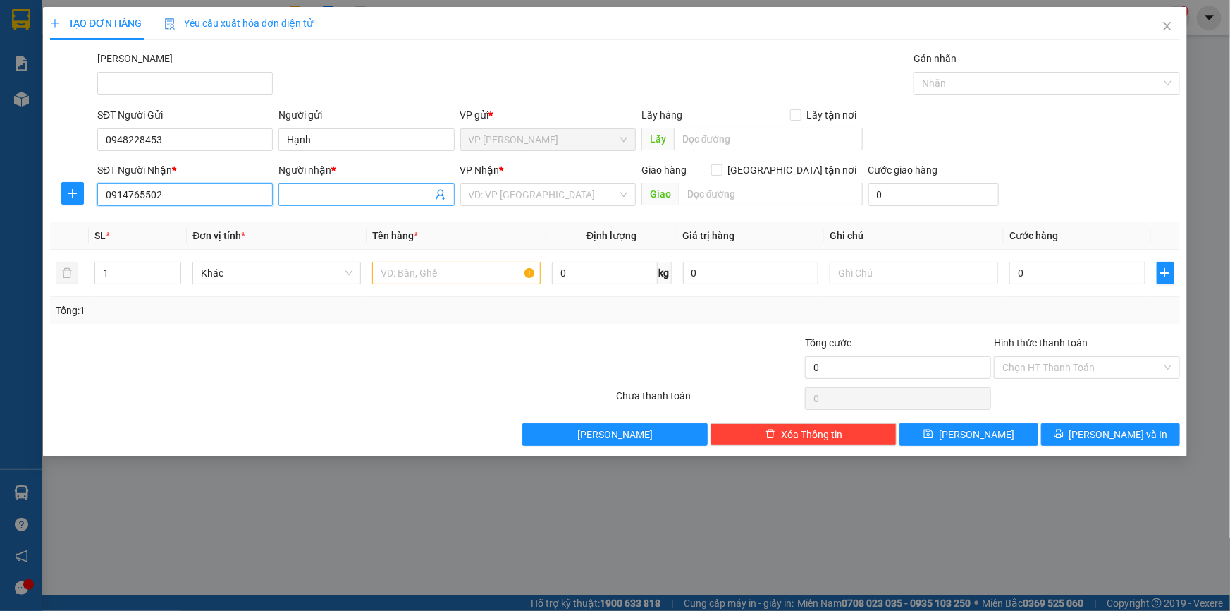
type input "0914765502"
click at [316, 195] on input "Người nhận *" at bounding box center [359, 195] width 145 height 16
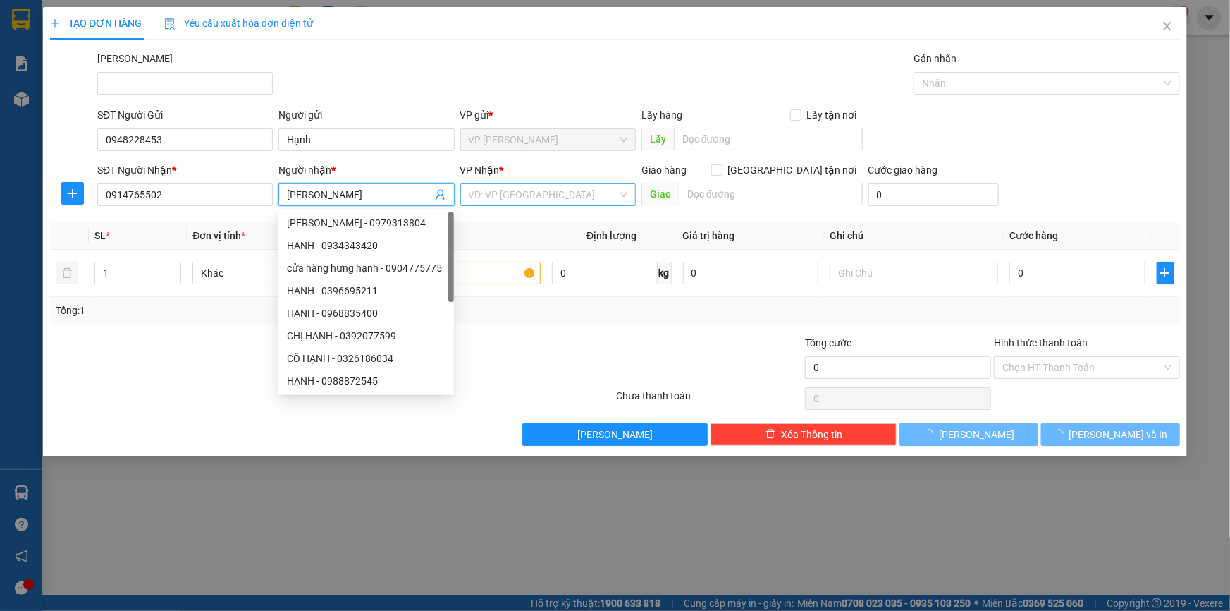
type input "Hoàng Anh"
click at [503, 198] on input "search" at bounding box center [543, 194] width 149 height 21
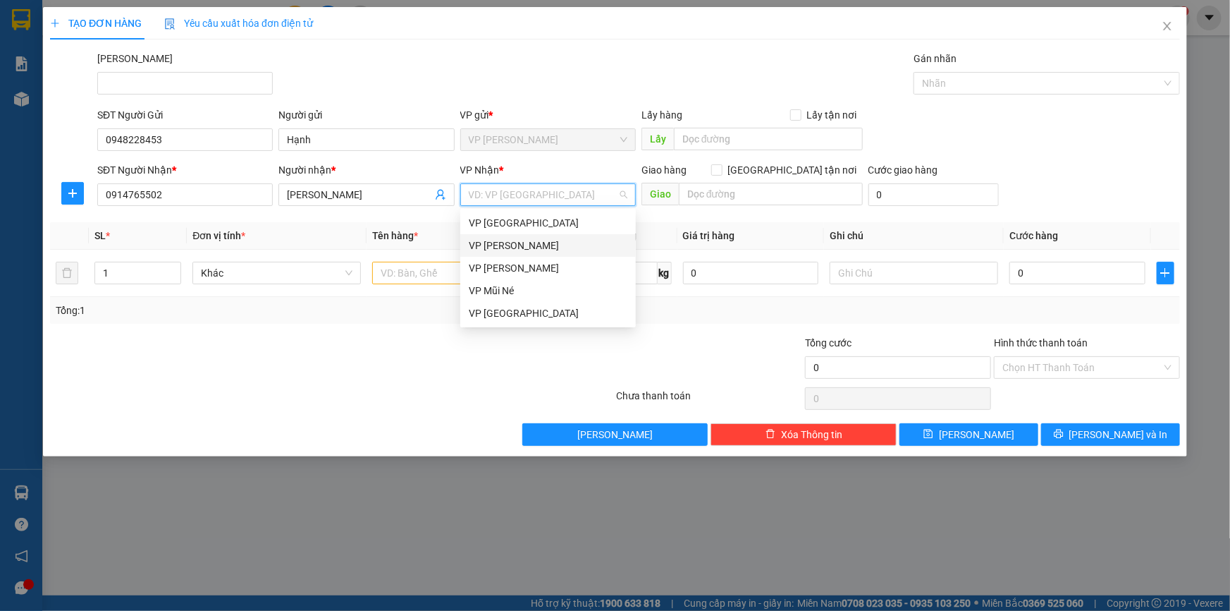
click at [509, 238] on div "VP [PERSON_NAME]" at bounding box center [548, 246] width 159 height 16
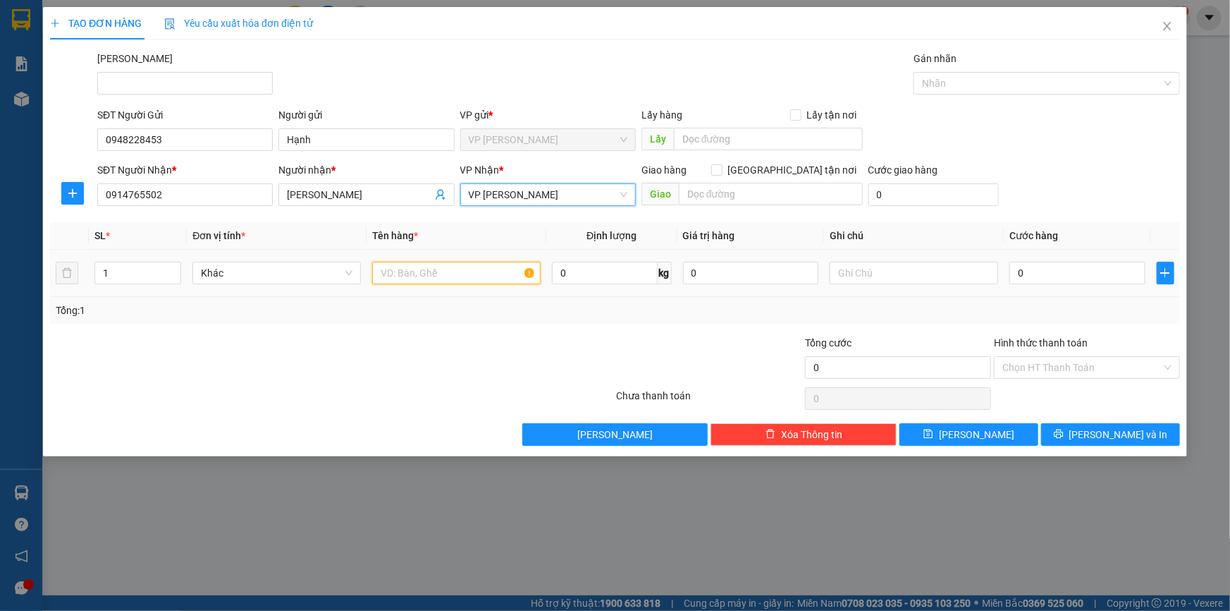
click at [402, 276] on input "text" at bounding box center [456, 273] width 169 height 23
click at [470, 193] on div "VP [PERSON_NAME]" at bounding box center [548, 194] width 176 height 23
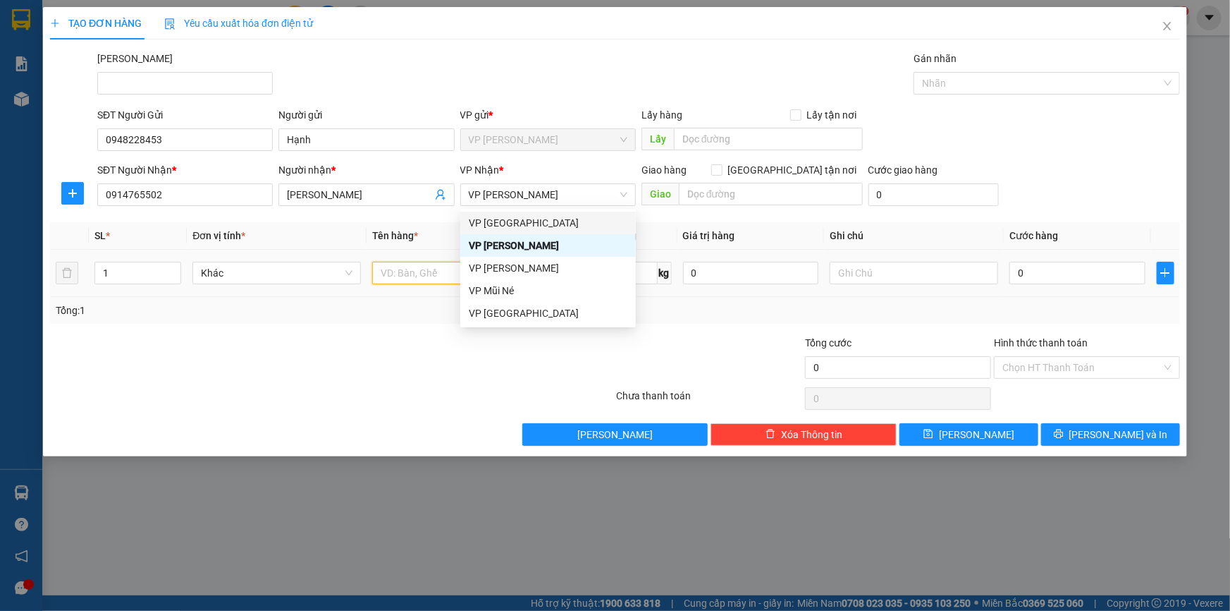
click at [426, 262] on input "text" at bounding box center [456, 273] width 169 height 23
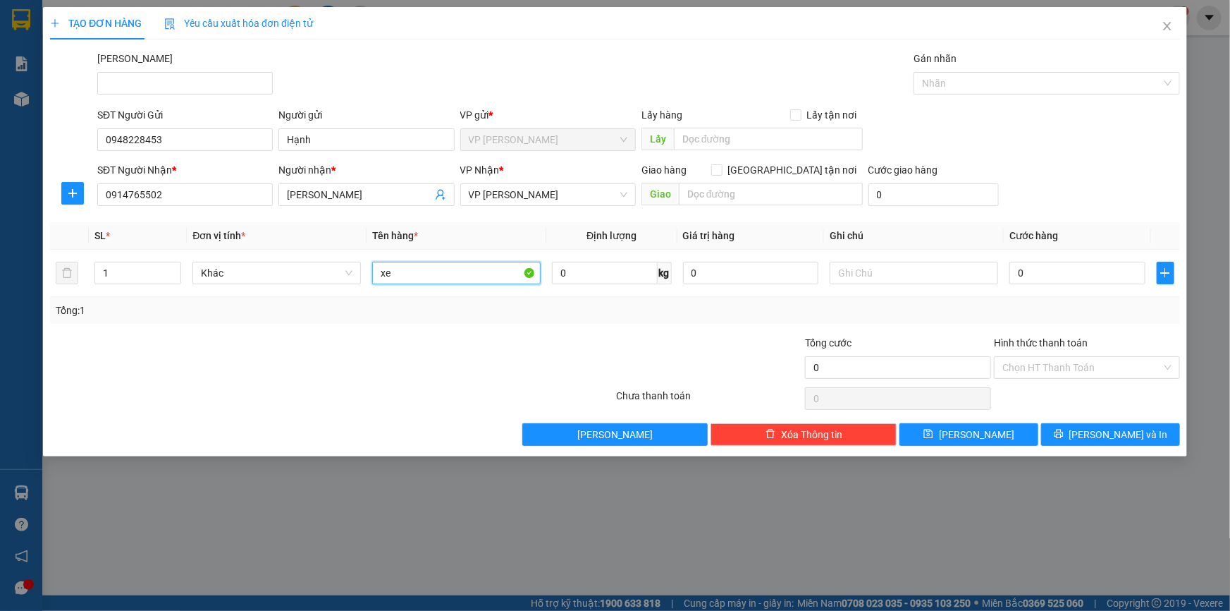
type input "x"
click at [479, 274] on input "xe tay ga màu xanh 86AA-068.82" at bounding box center [456, 273] width 169 height 23
click at [517, 272] on input "xe tay ga màu xanh 86AA-068.82" at bounding box center [456, 273] width 169 height 23
type input "xe tay ga màu xanh 86AA-068.82"
click at [1028, 272] on input "0" at bounding box center [1078, 273] width 136 height 23
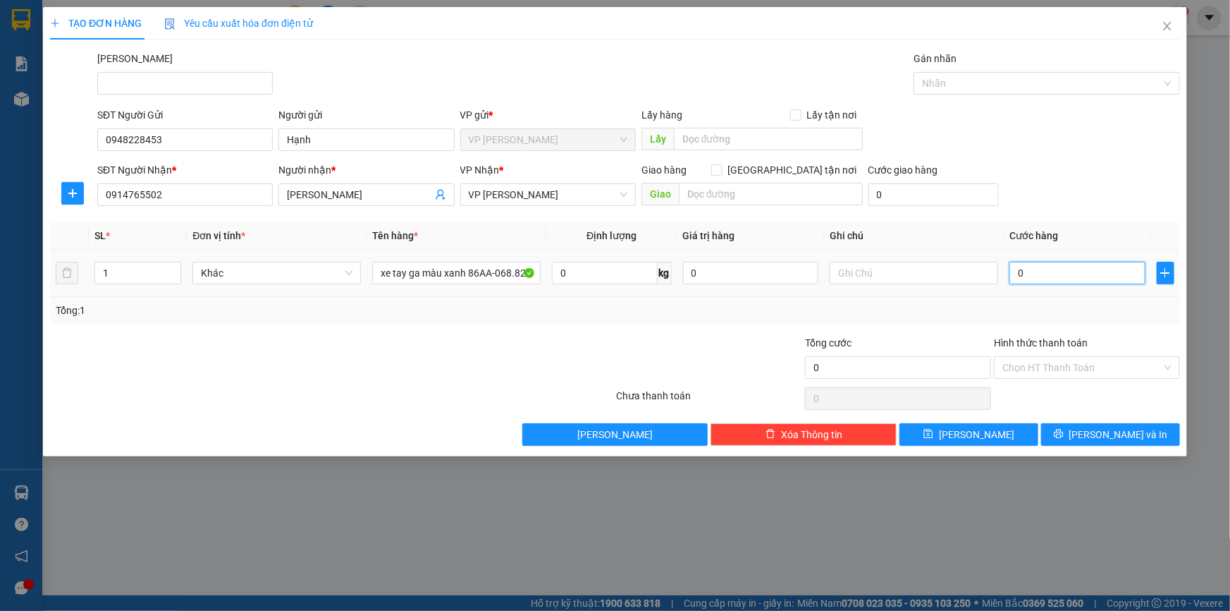
type input "3"
type input "30"
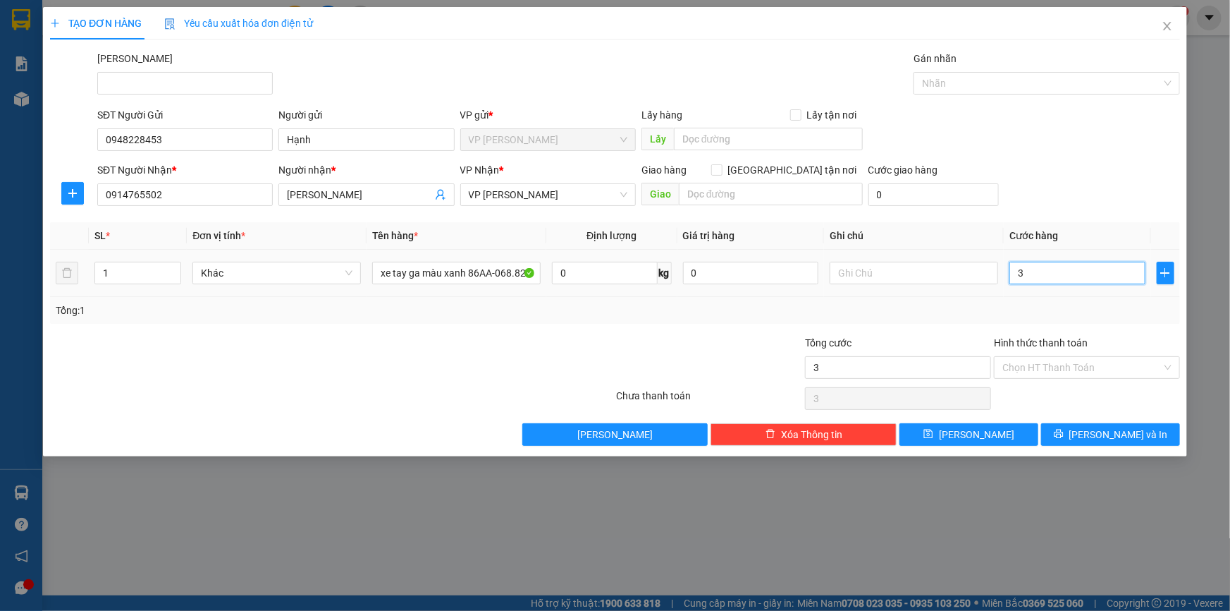
type input "30"
type input "300"
type input "300.000"
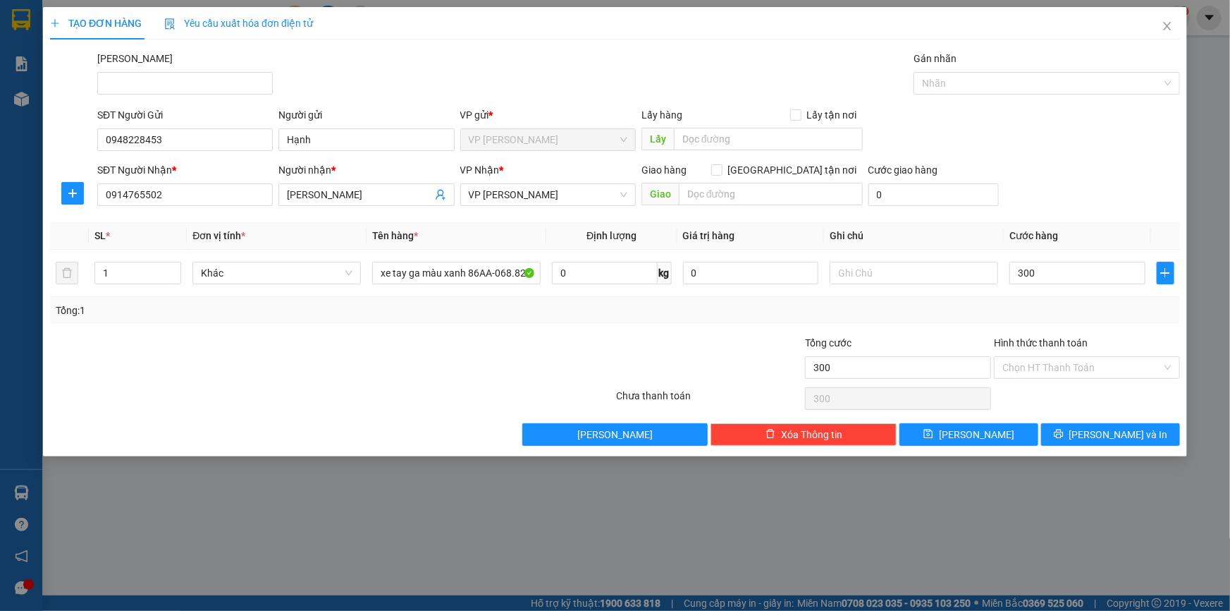
type input "300.000"
drag, startPoint x: 617, startPoint y: 331, endPoint x: 723, endPoint y: 331, distance: 105.8
click at [620, 331] on div "Transit Pickup Surcharge Ids Transit Deliver Surcharge Ids Transit Deliver Surc…" at bounding box center [615, 248] width 1130 height 395
click at [1091, 367] on input "Hình thức thanh toán" at bounding box center [1082, 367] width 159 height 21
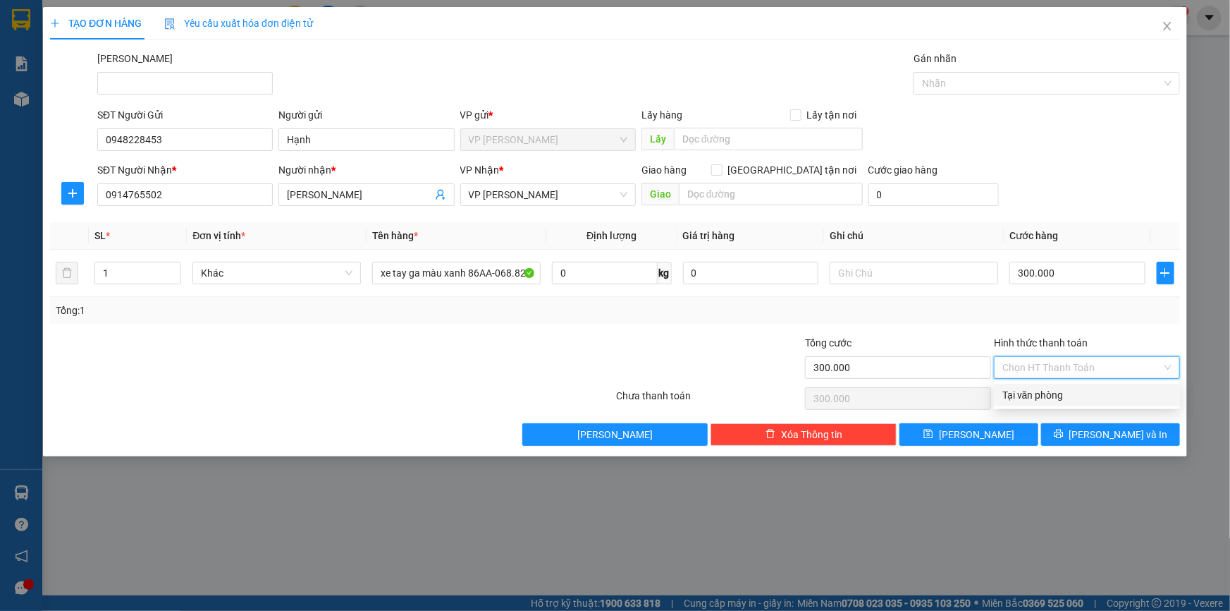
click at [1070, 391] on div "Tại văn phòng" at bounding box center [1087, 395] width 169 height 16
type input "0"
click at [1074, 433] on button "[PERSON_NAME] và In" at bounding box center [1110, 434] width 139 height 23
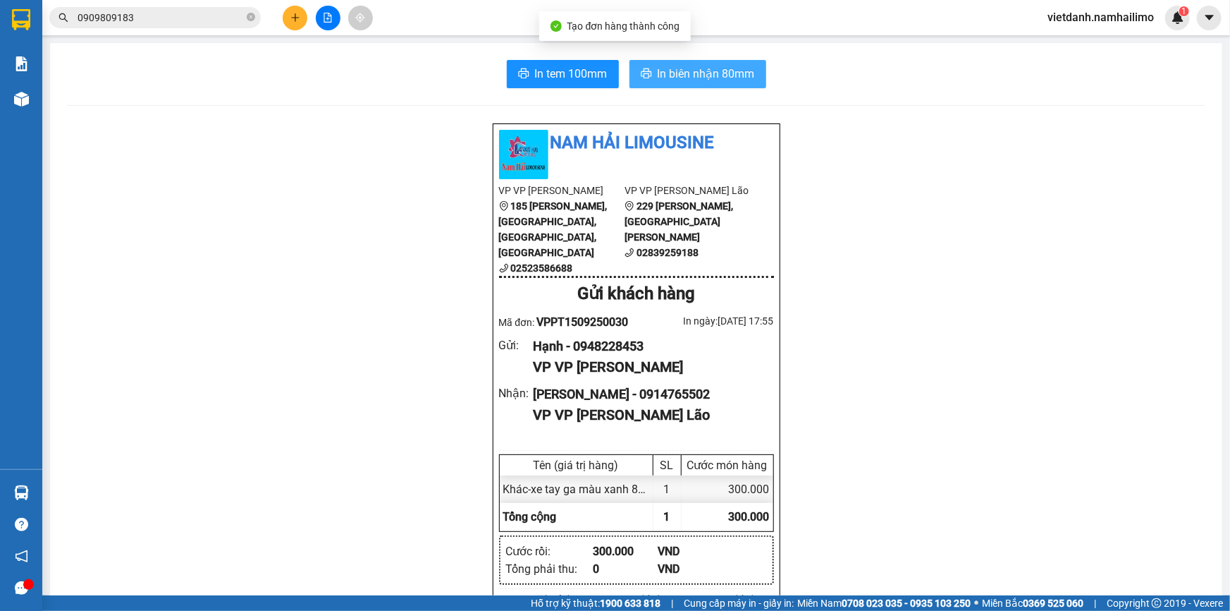
click at [714, 80] on span "In biên nhận 80mm" at bounding box center [706, 74] width 97 height 18
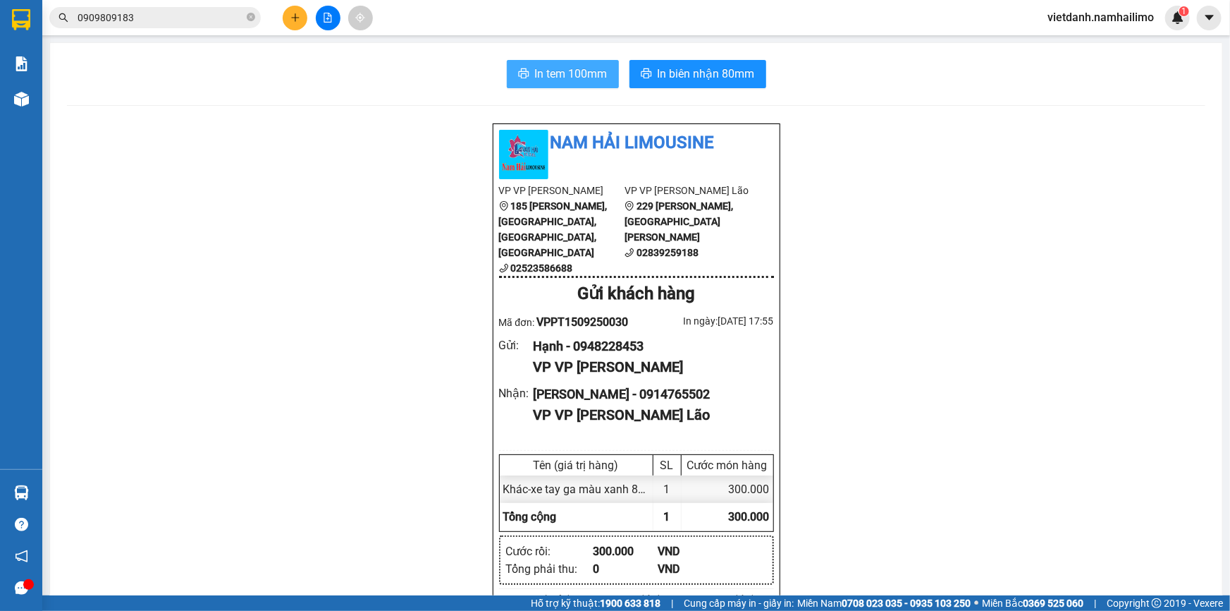
click at [580, 77] on span "In tem 100mm" at bounding box center [571, 74] width 73 height 18
click at [292, 14] on icon "plus" at bounding box center [296, 18] width 10 height 10
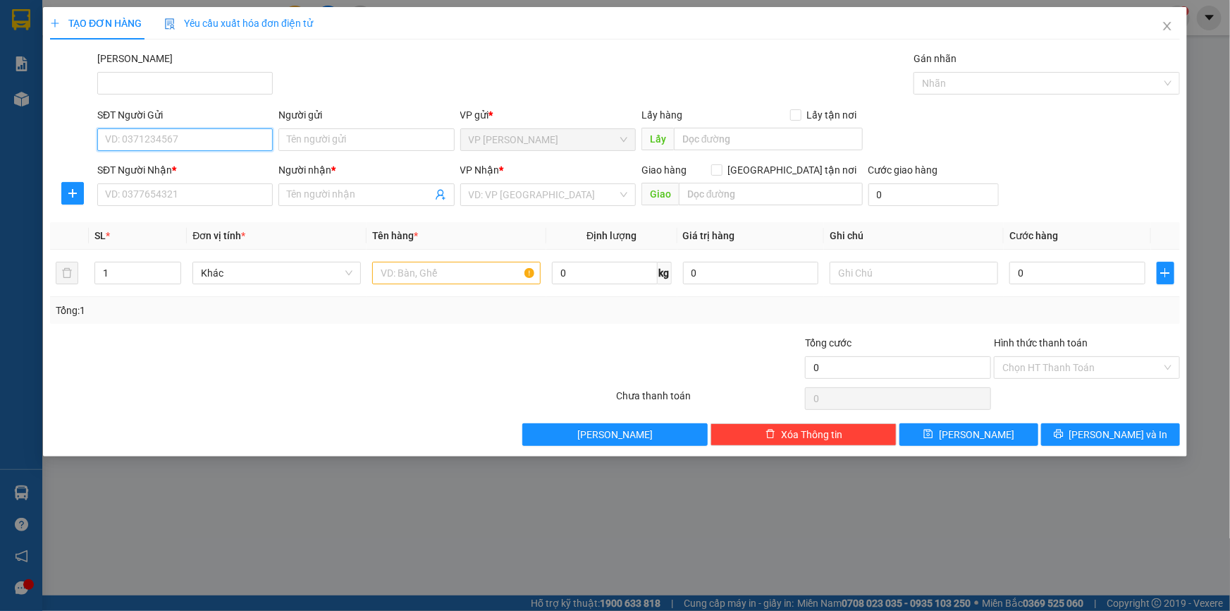
click at [169, 134] on input "SĐT Người Gửi" at bounding box center [185, 139] width 176 height 23
type input "0898944539"
click at [198, 172] on div "0898944539 - NGUYÊN" at bounding box center [185, 168] width 159 height 16
type input "NGUYÊN"
type input "0989191818"
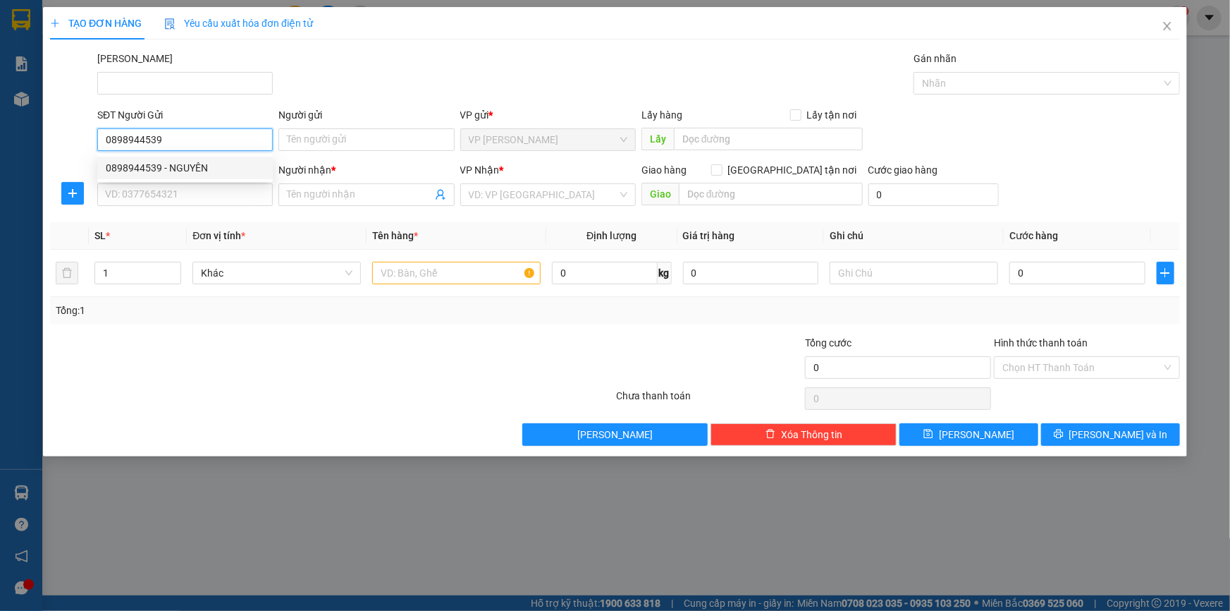
type input "DUYÊN"
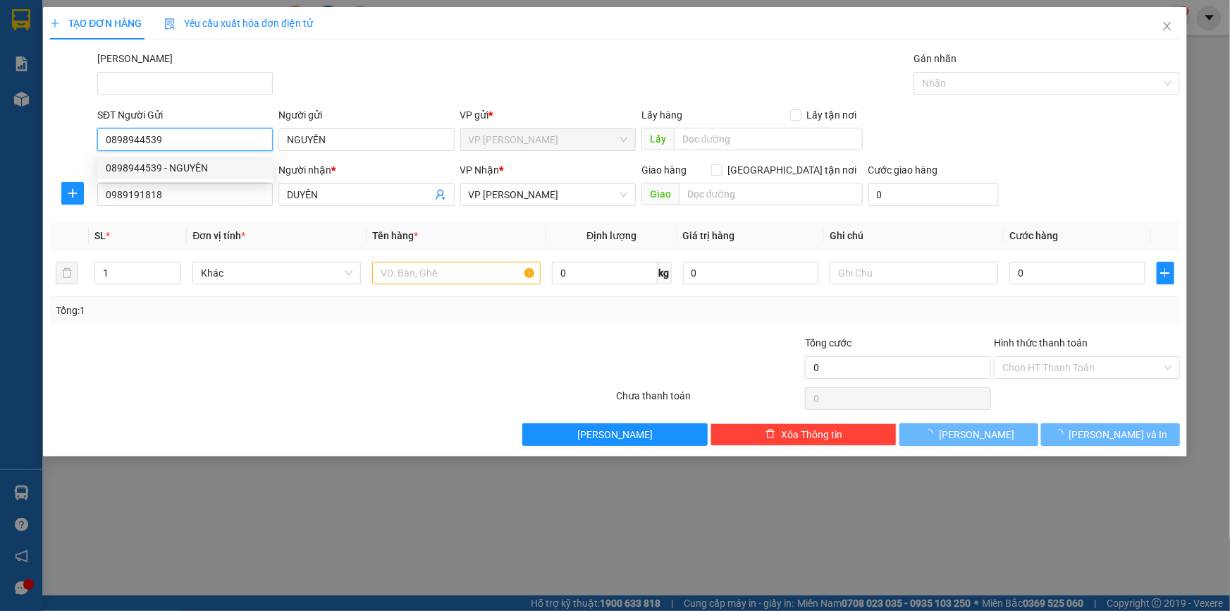
type input "30.000"
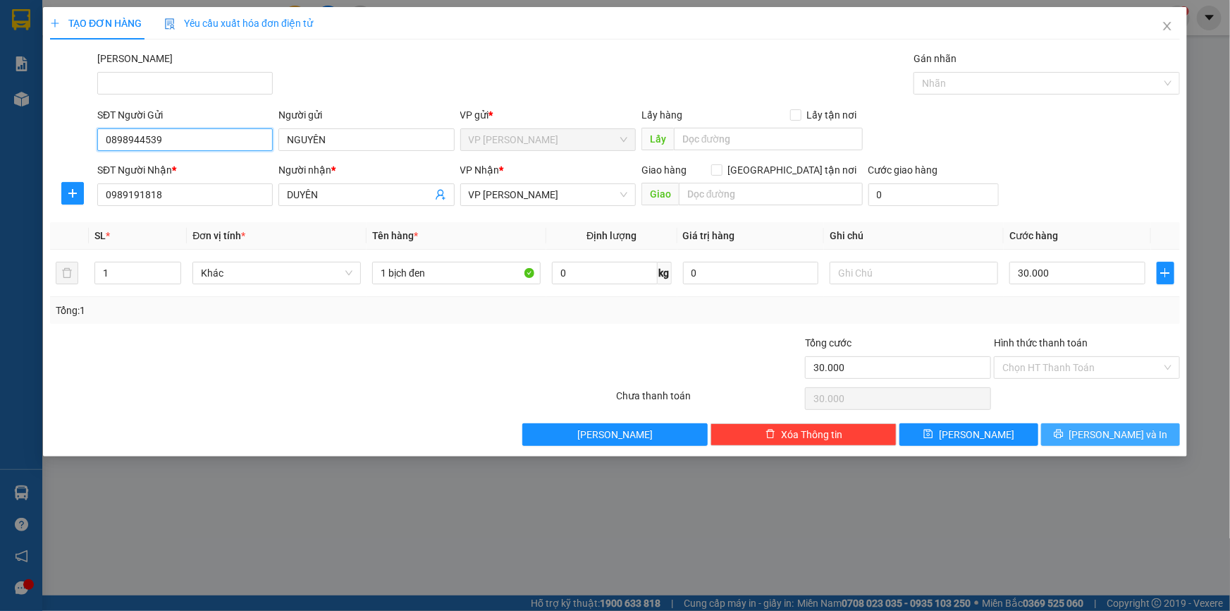
type input "0898944539"
click at [1064, 437] on icon "printer" at bounding box center [1059, 434] width 10 height 10
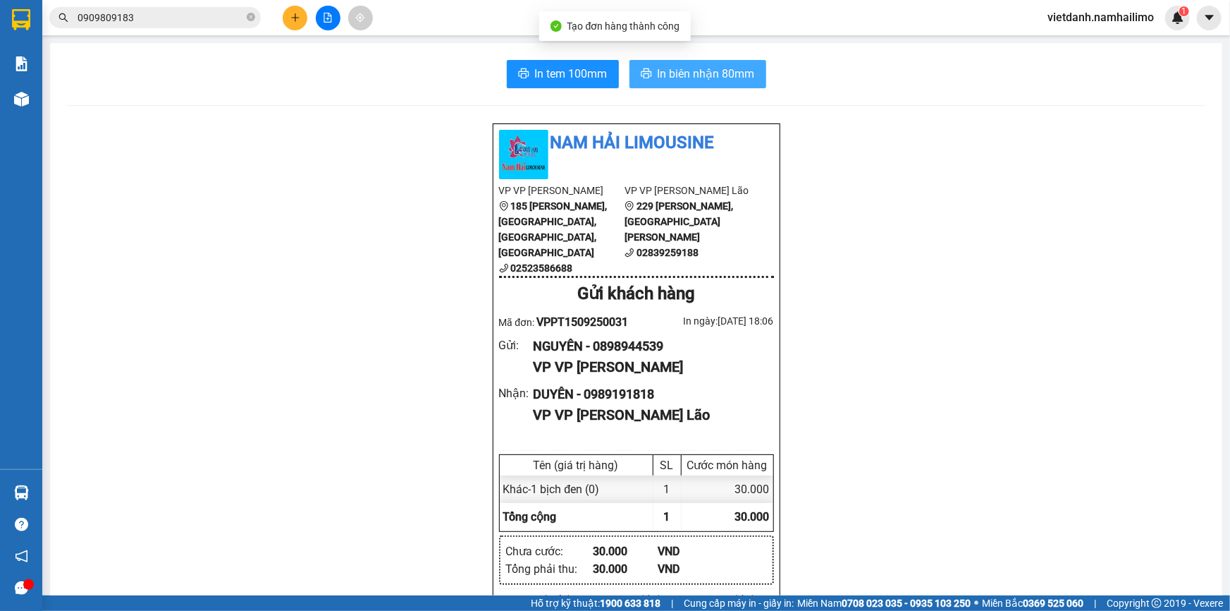
click at [697, 84] on button "In biên nhận 80mm" at bounding box center [698, 74] width 137 height 28
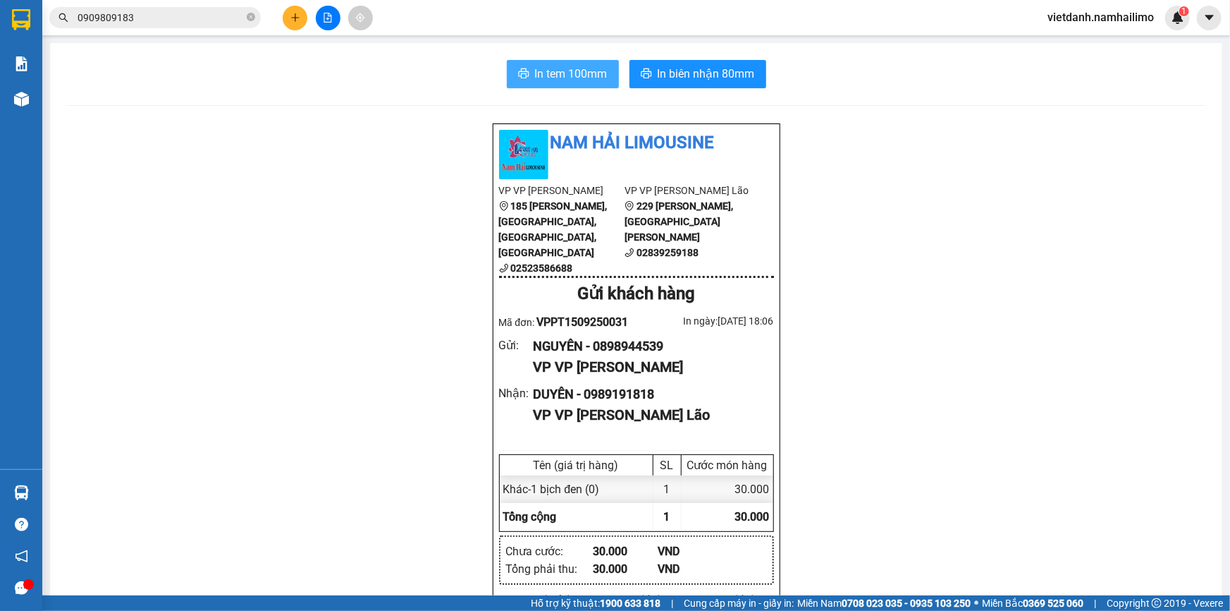
click at [566, 81] on span "In tem 100mm" at bounding box center [571, 74] width 73 height 18
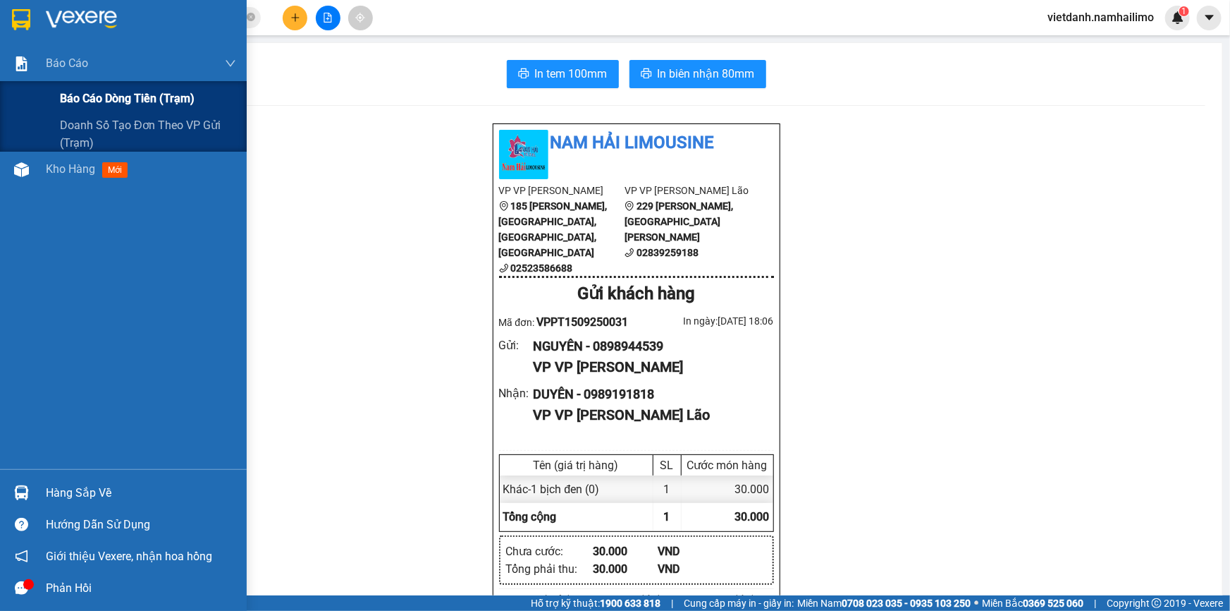
click at [86, 87] on div "Báo cáo dòng tiền (trạm)" at bounding box center [148, 98] width 176 height 35
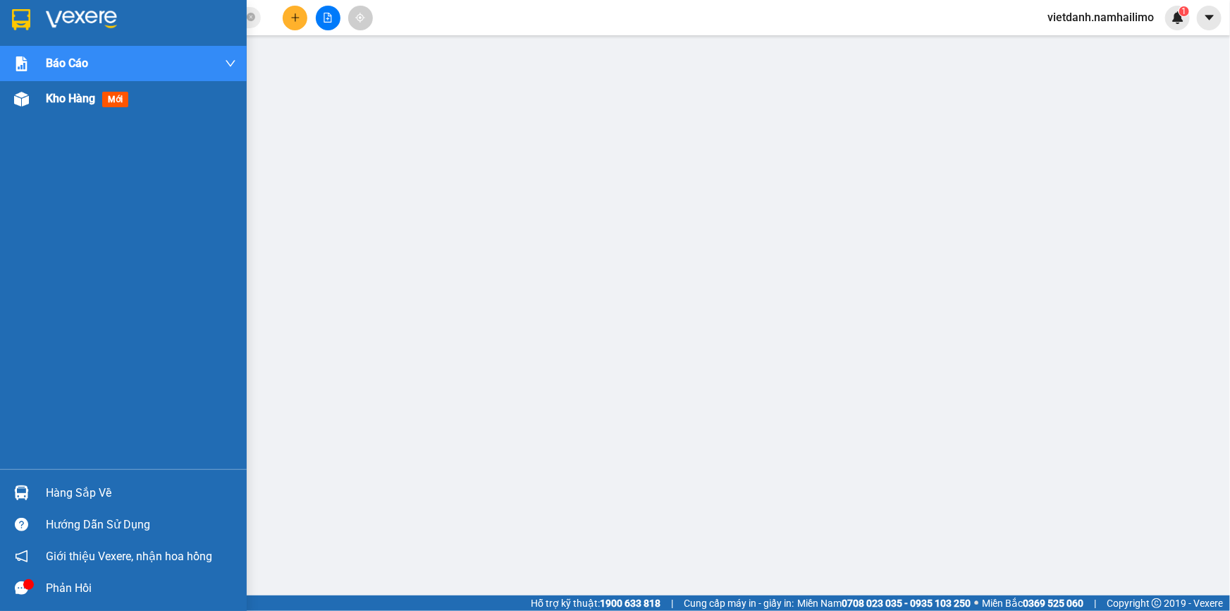
click at [85, 104] on span "Kho hàng" at bounding box center [70, 98] width 49 height 13
